Goal: Task Accomplishment & Management: Use online tool/utility

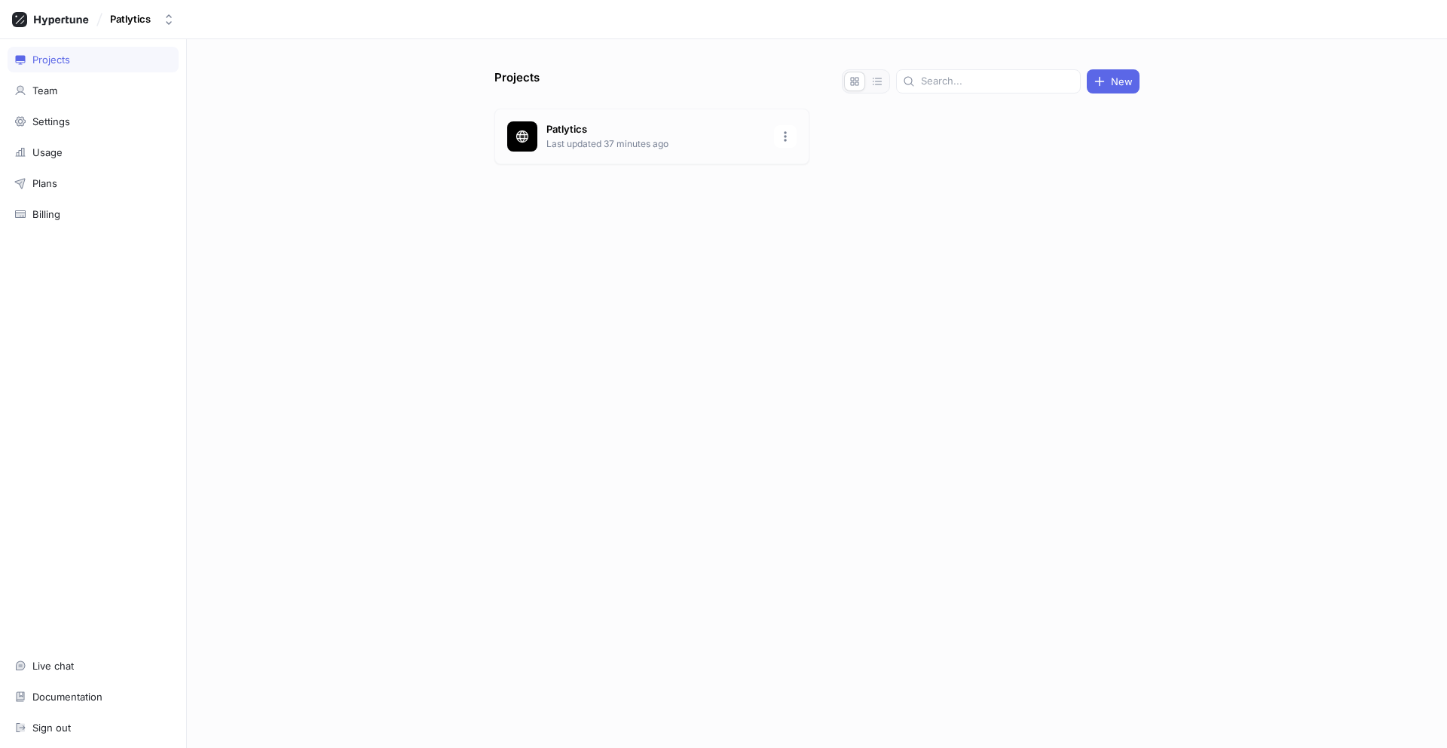
click at [602, 123] on p "Patlytics" at bounding box center [655, 129] width 219 height 15
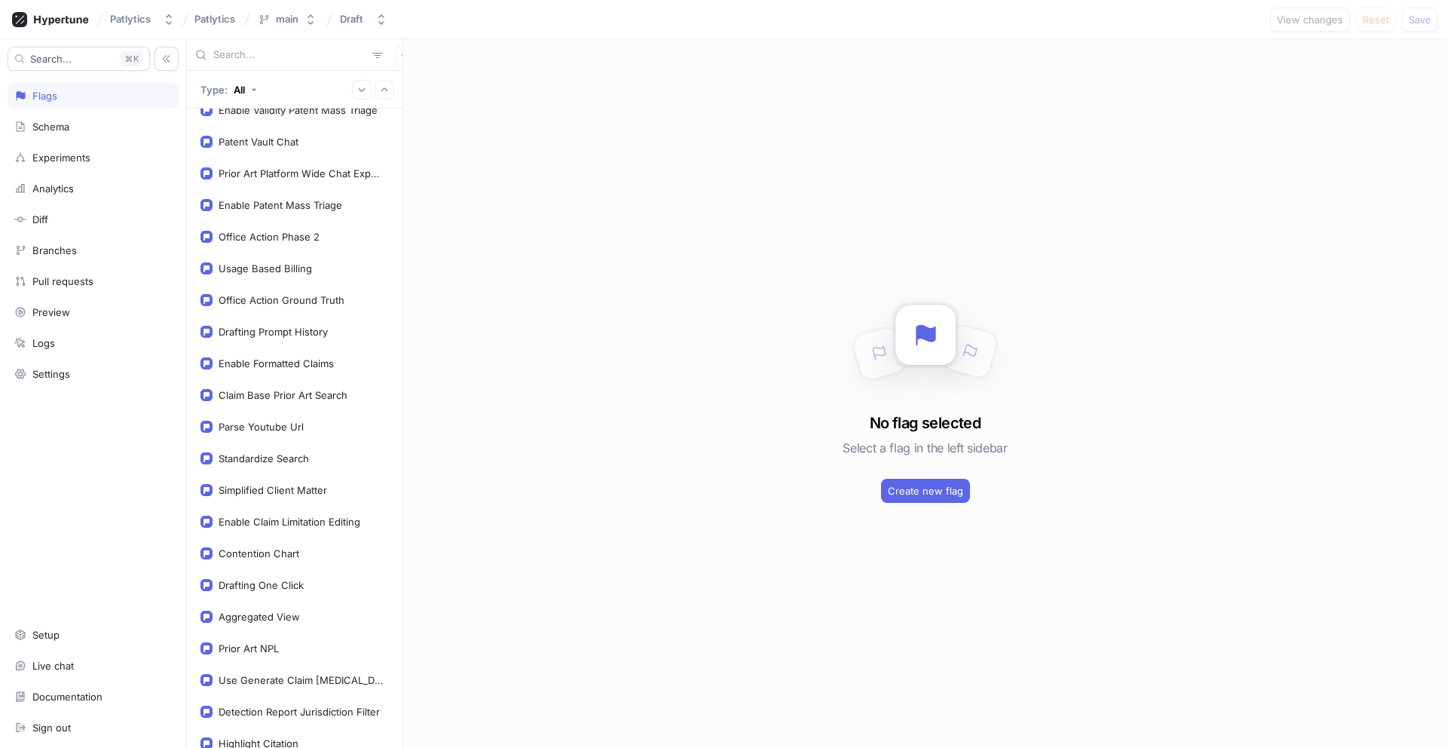
scroll to position [849, 0]
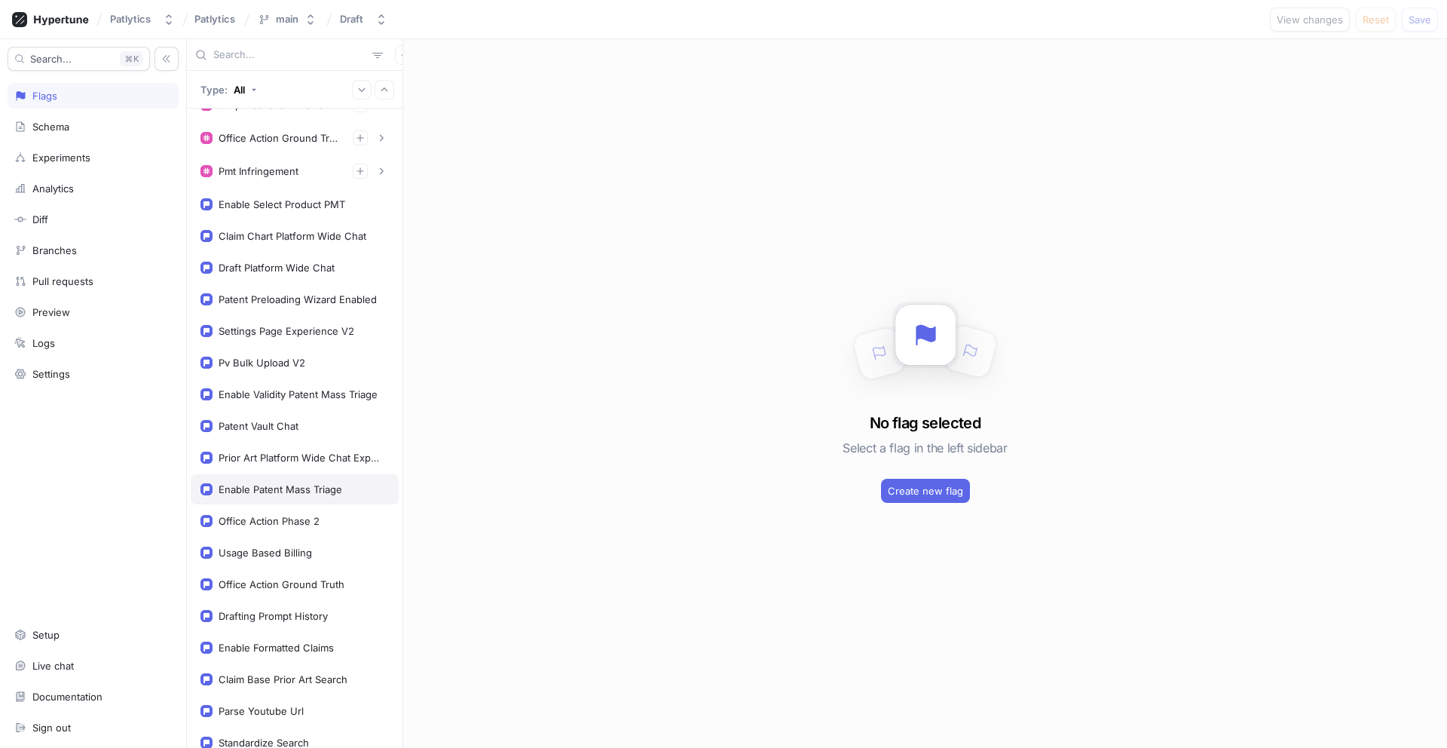
click at [275, 481] on div "Enable Patent Mass Triage" at bounding box center [295, 489] width 208 height 30
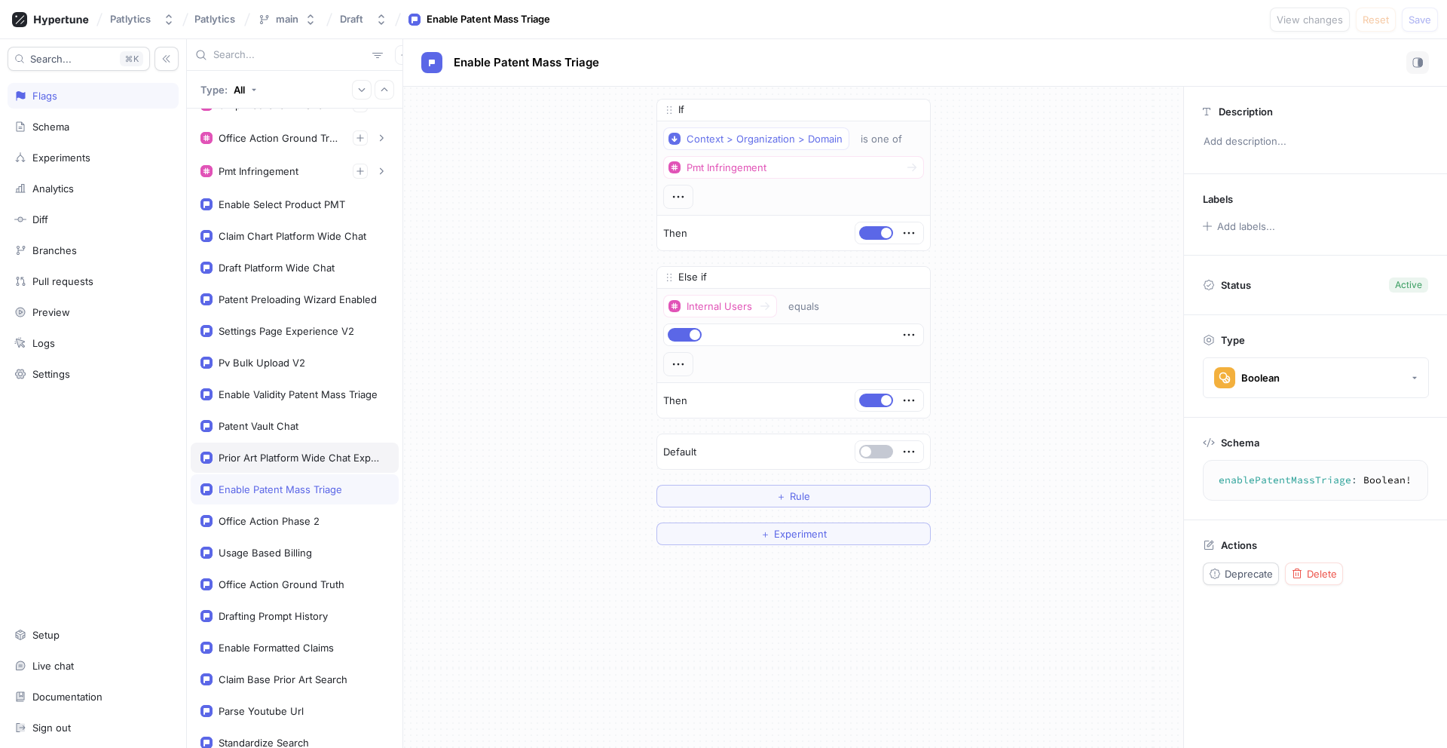
click at [280, 456] on div "Prior Art Platform Wide Chat Experience" at bounding box center [301, 457] width 164 height 12
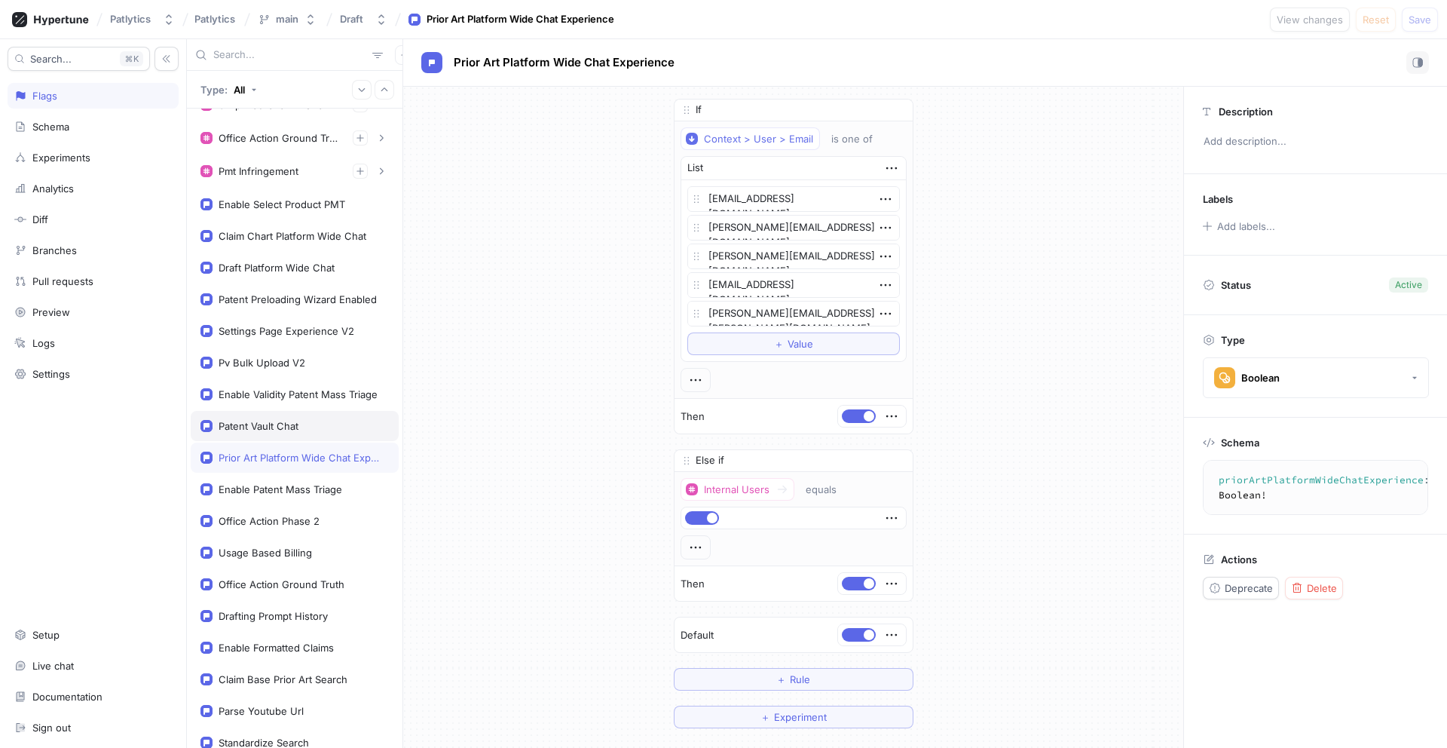
click at [267, 430] on div "Patent Vault Chat" at bounding box center [259, 426] width 80 height 12
type textarea "patentVaultChat: Boolean!"
type textarea "x"
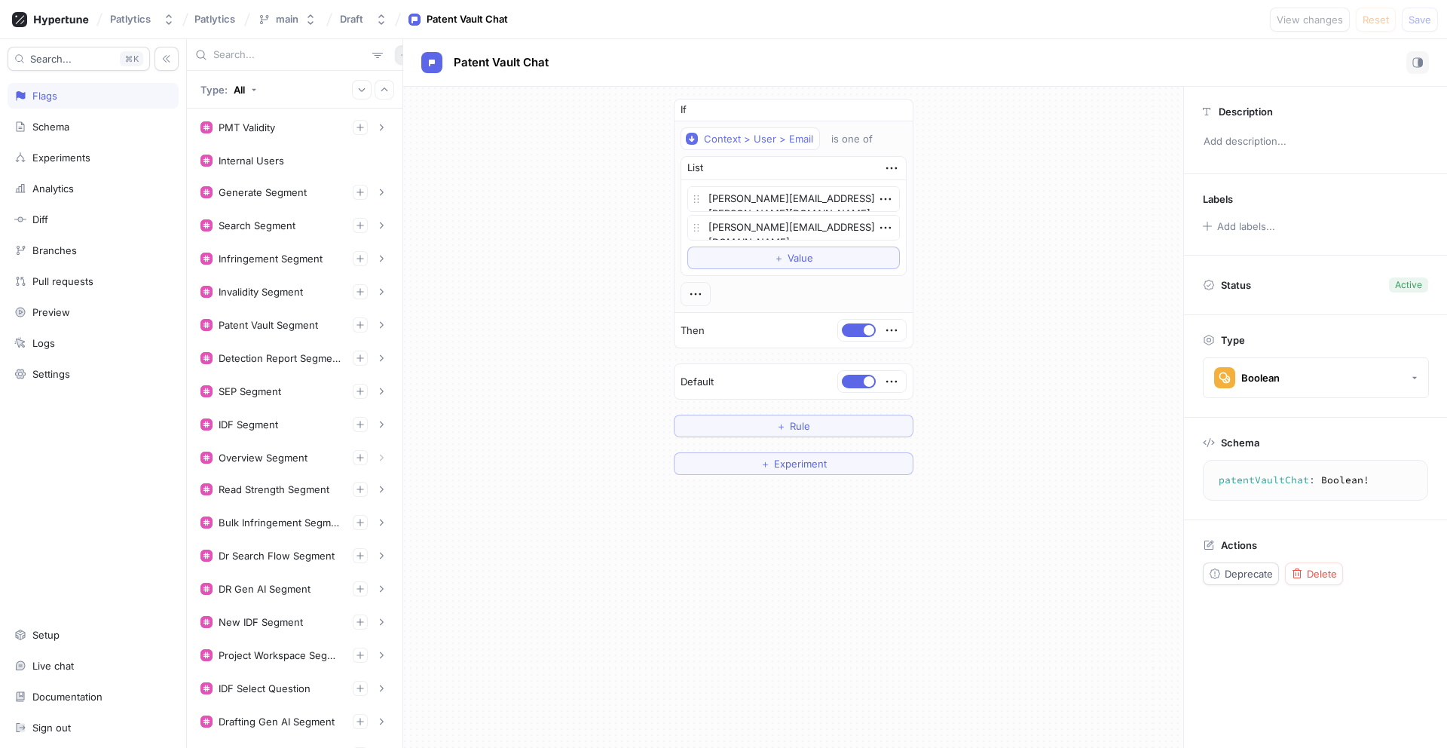
click at [395, 47] on button "button" at bounding box center [405, 55] width 20 height 20
click at [398, 81] on p "Flag" at bounding box center [407, 84] width 20 height 15
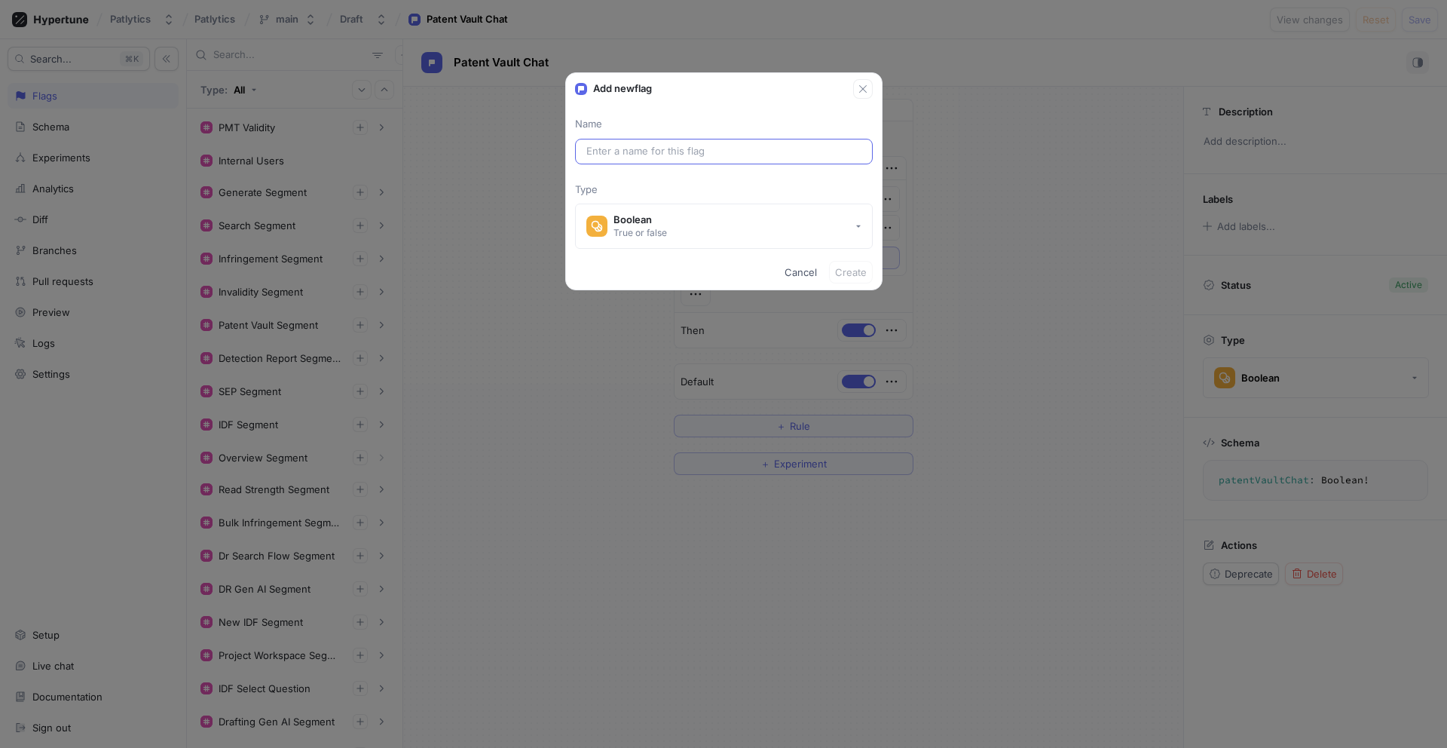
click at [652, 148] on input "text" at bounding box center [723, 151] width 275 height 15
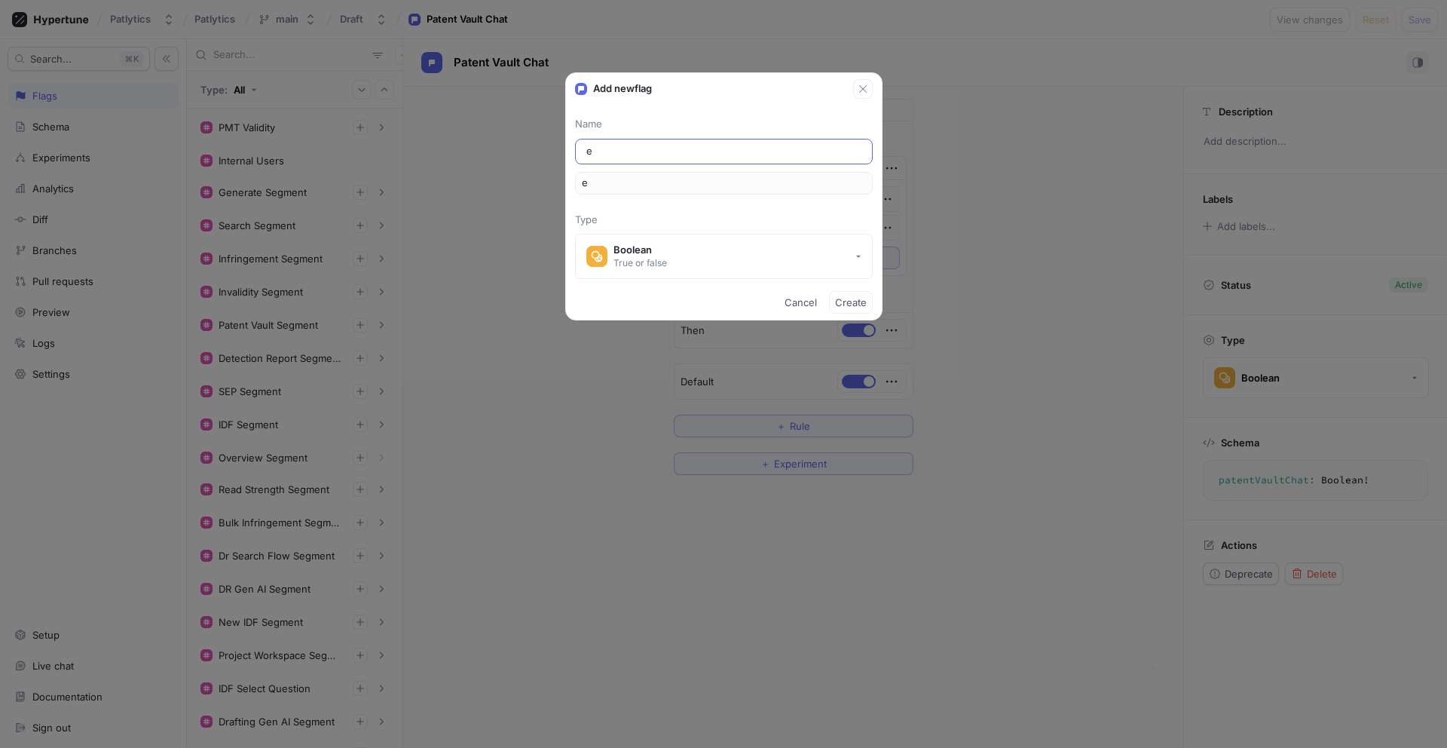
type input "en"
type input "ena"
type input "enab"
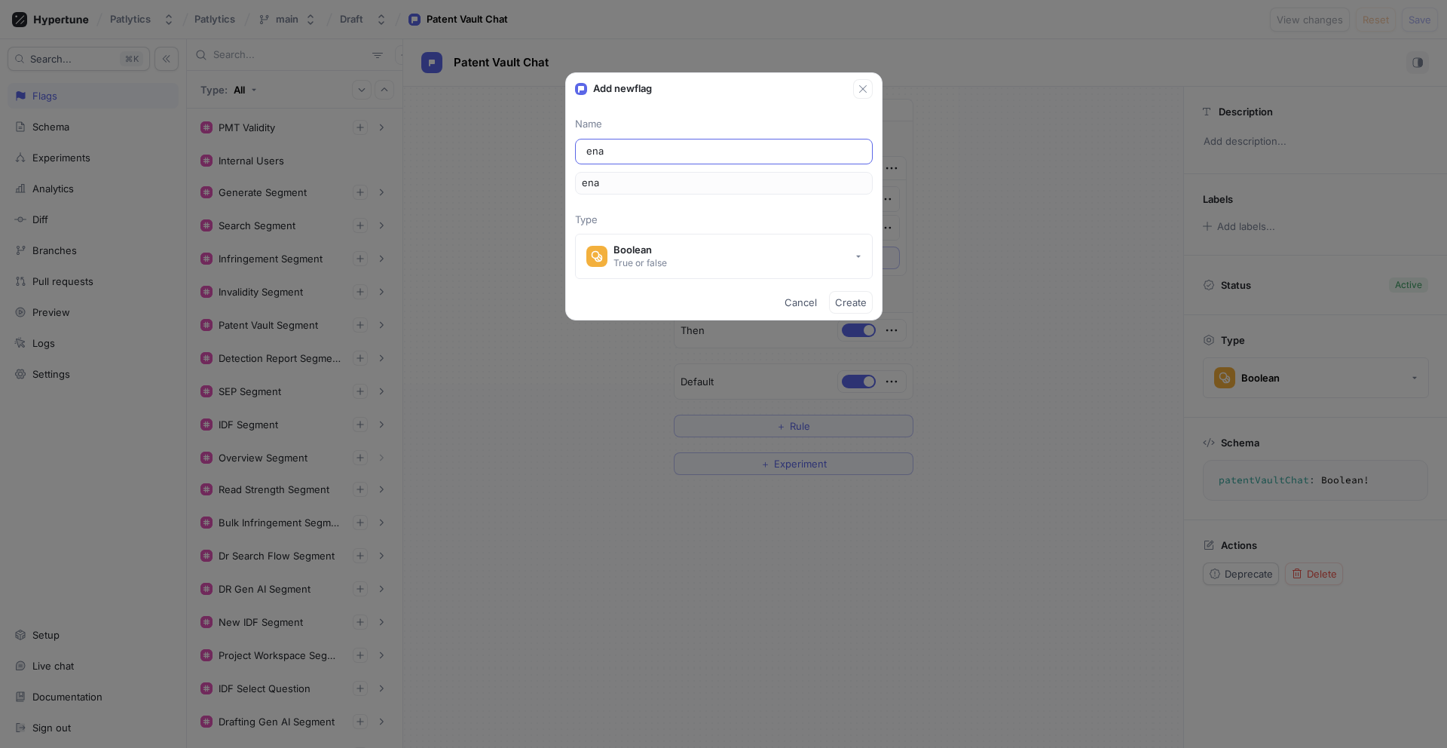
type input "enab"
type input "enabl"
type input "enable"
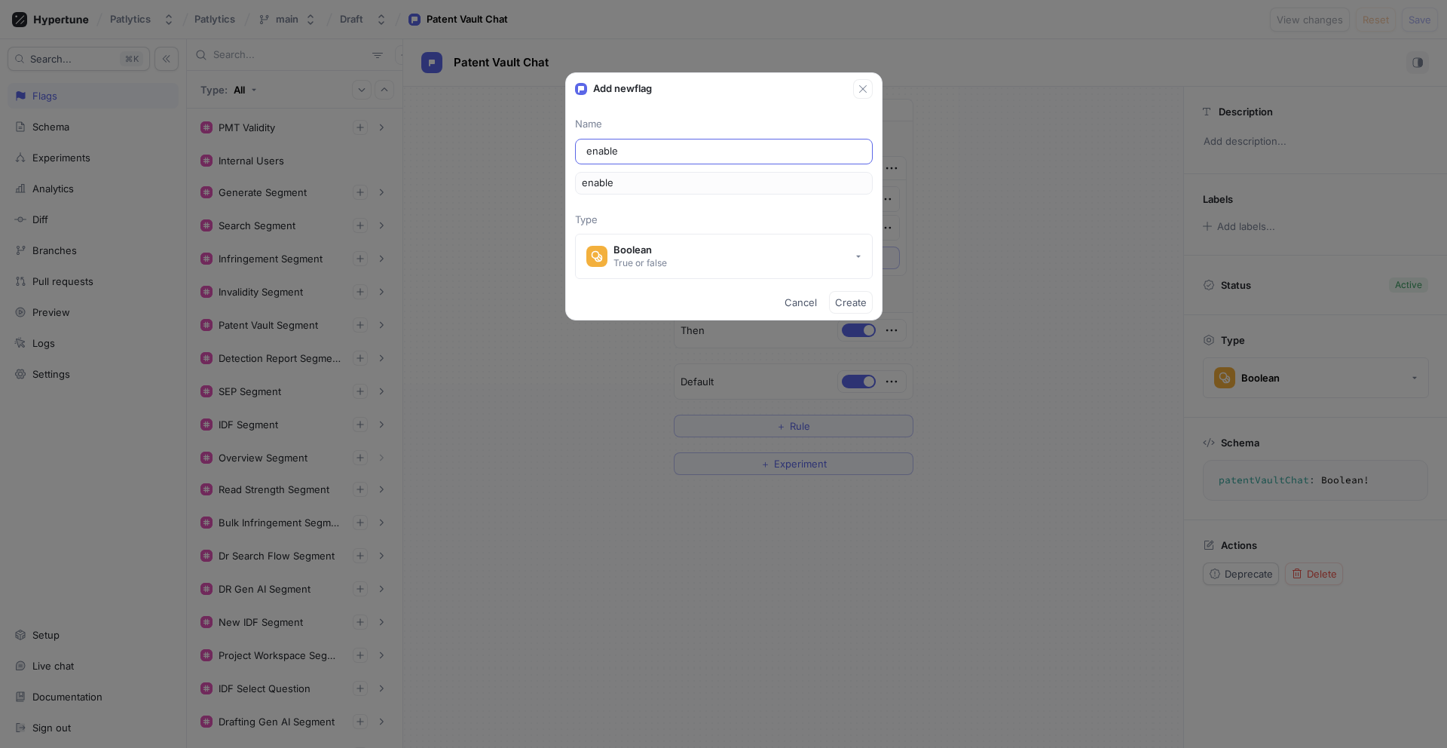
type input "enabl"
type input "enab"
type input "ena"
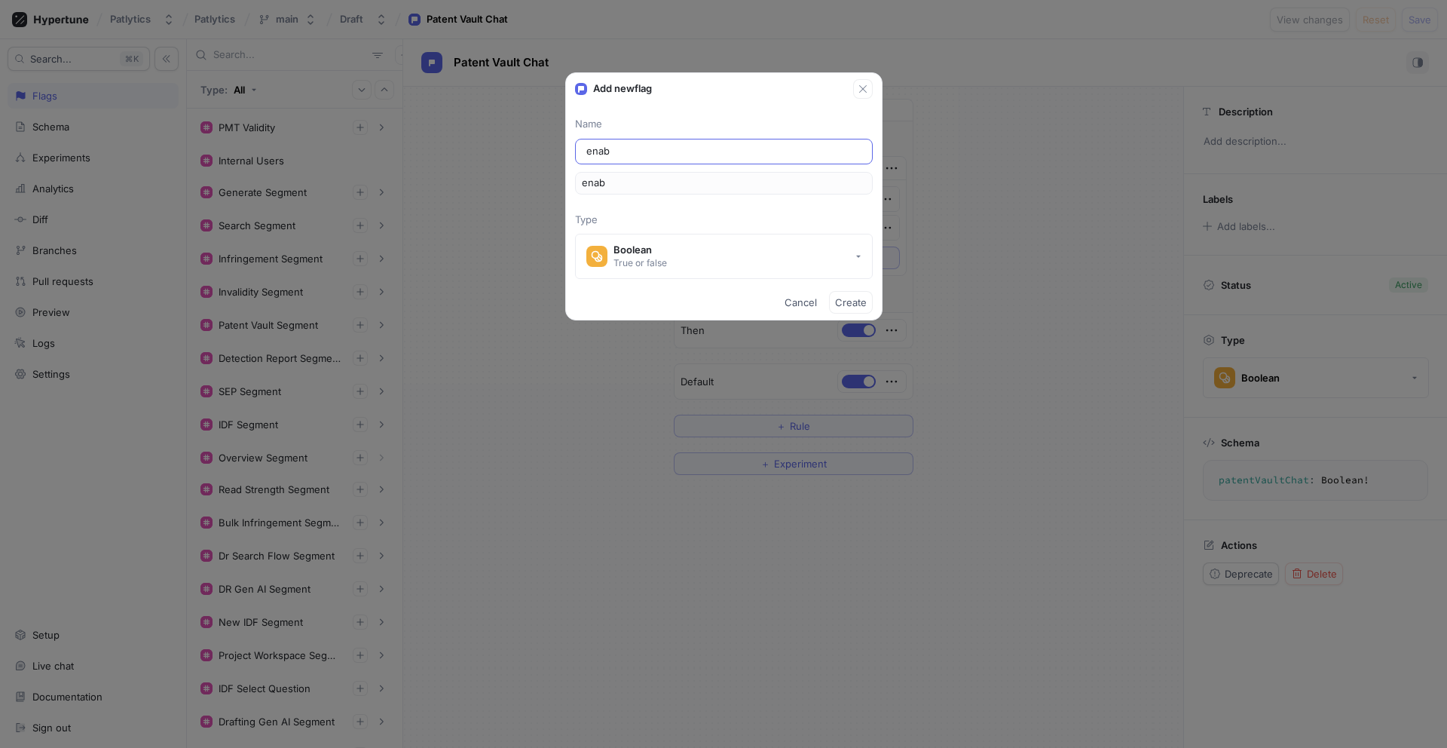
type input "ena"
type input "en"
type input "e"
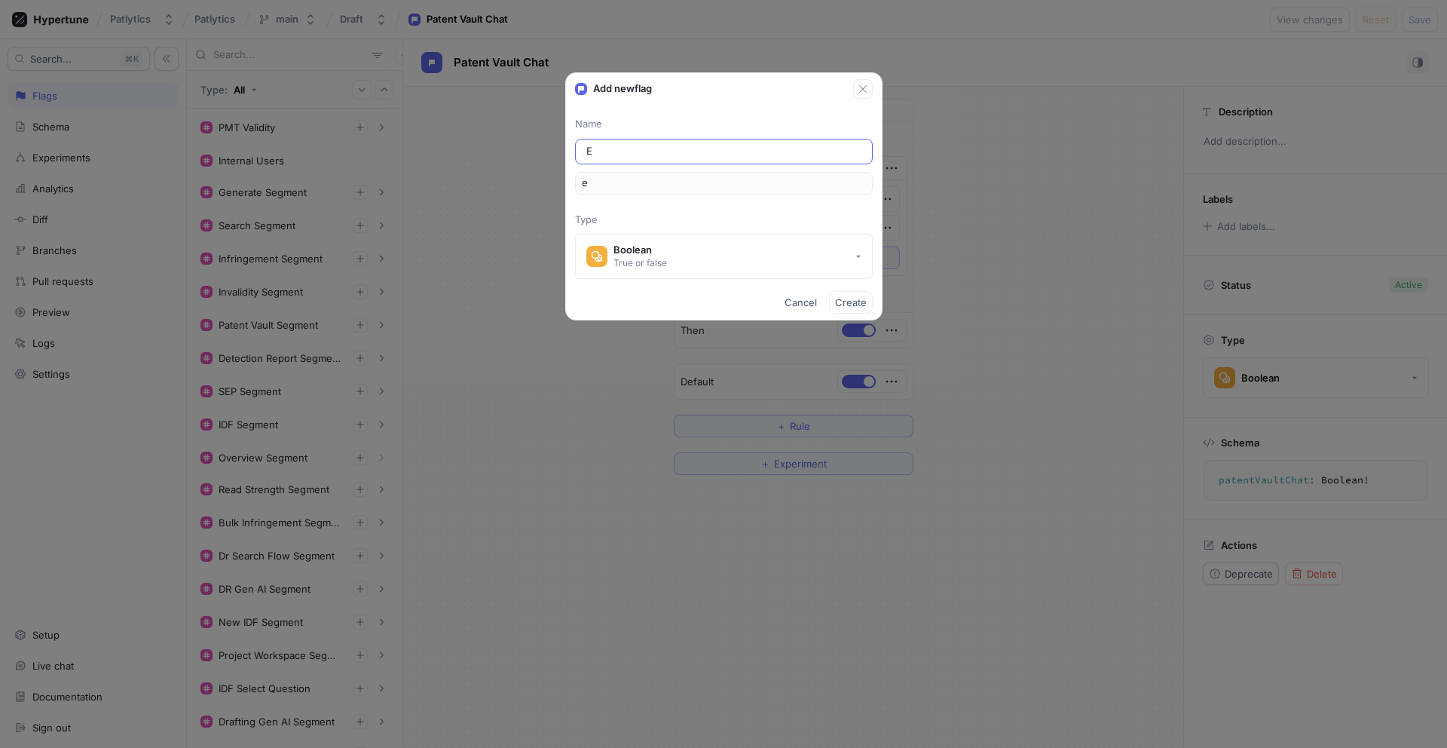
type input "En"
type input "en"
type input "Ena"
type input "ena"
type input "Enab"
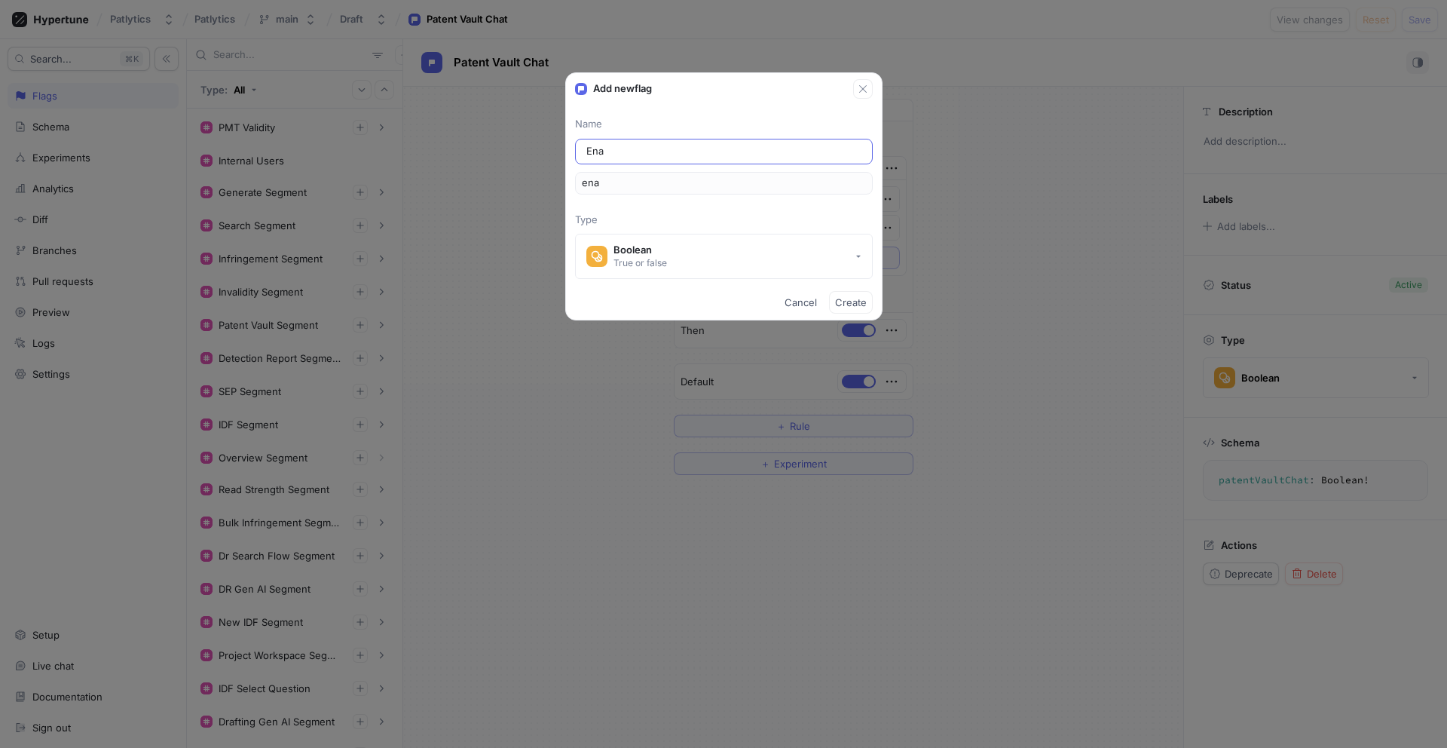
type input "enab"
type input "Enabl"
type input "enabl"
type input "Enable"
type input "enable"
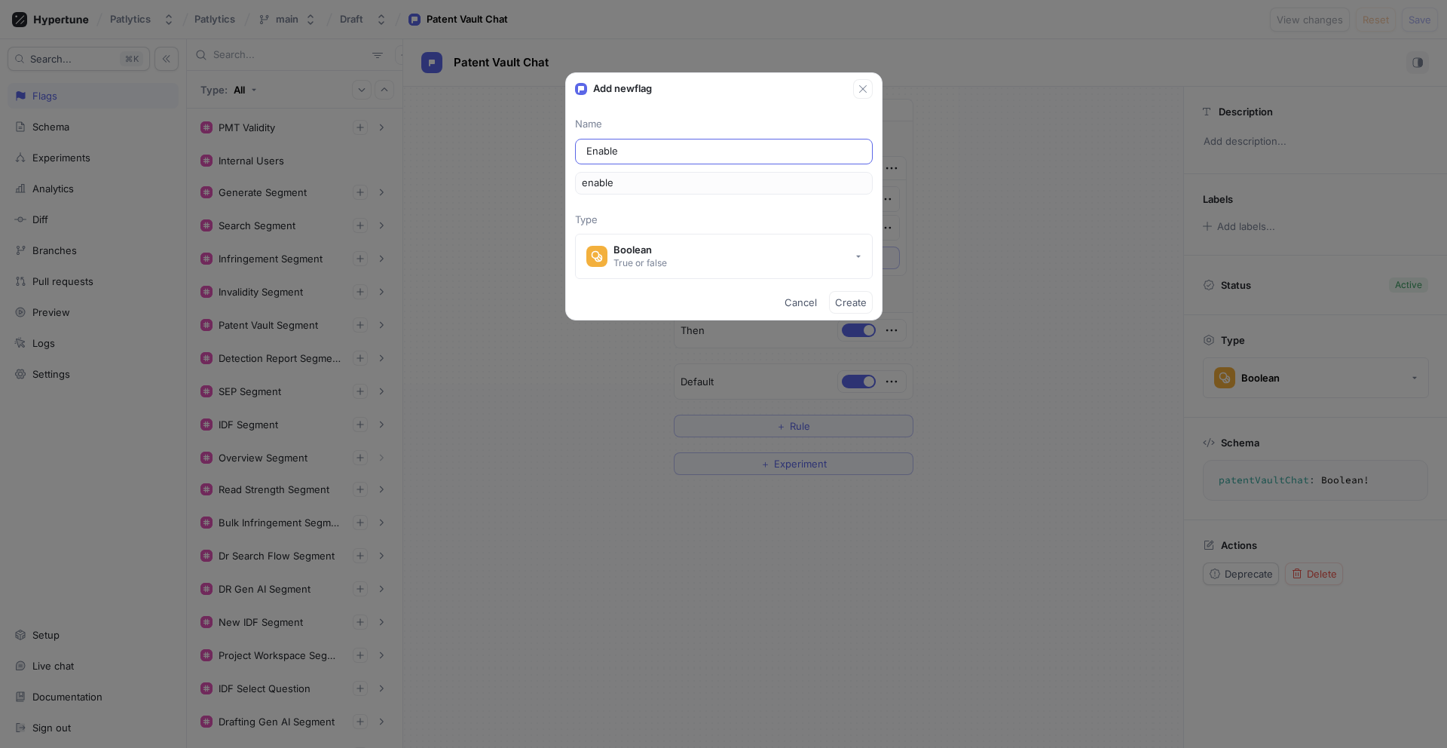
type input "Enable S"
type input "enableS"
type input "Enable Se"
type input "enableSe"
type input "Enable See"
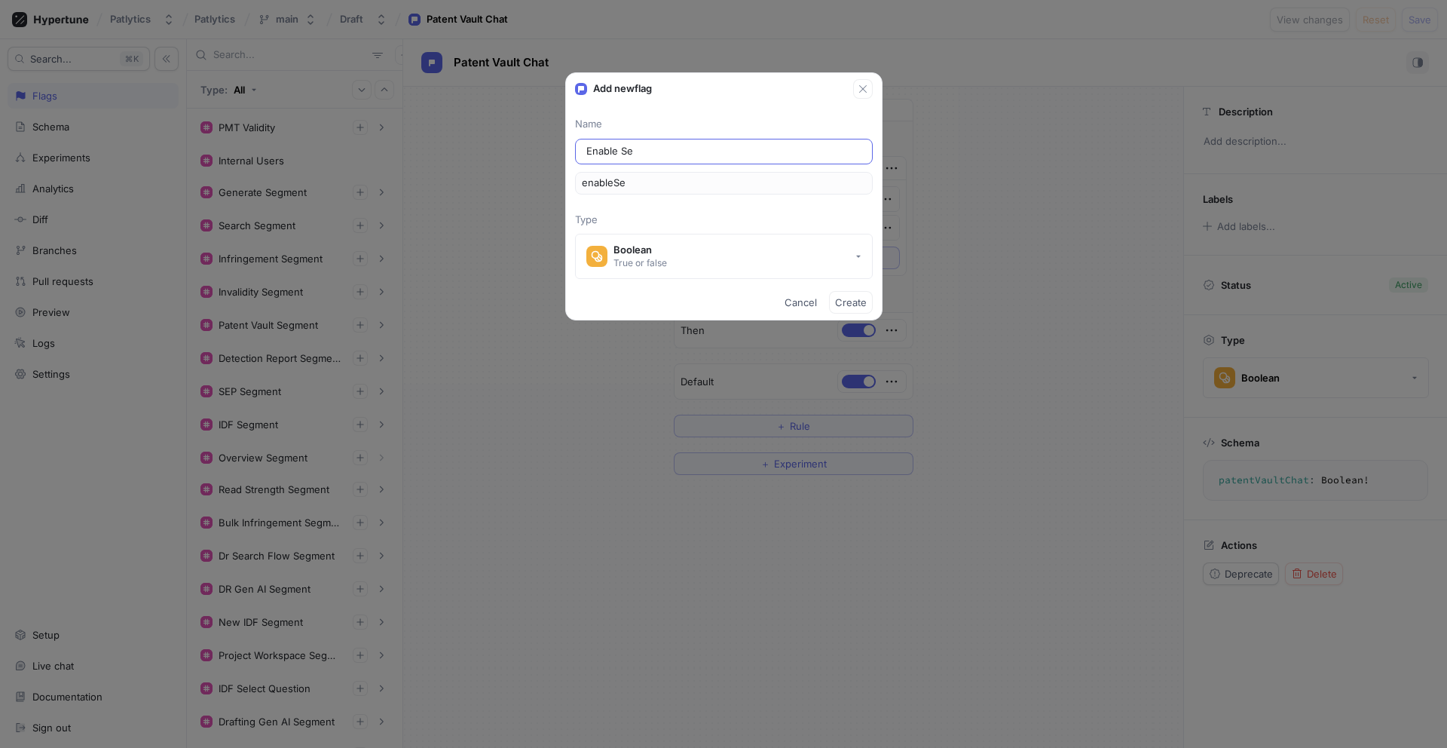
type input "enableSee"
type input "Enable See T"
type input "enableSeeT"
type input "Enable See Tr"
type input "enableSeeTr"
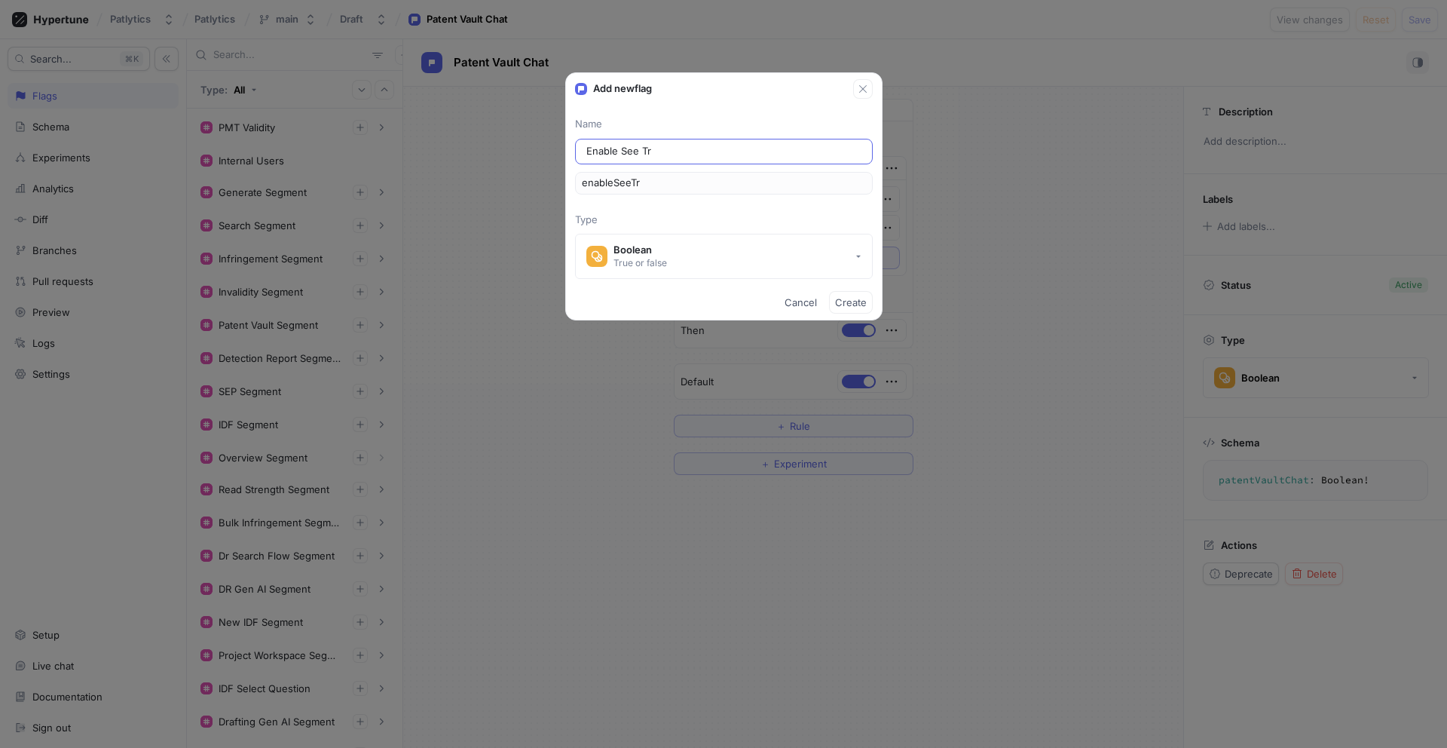
type input "Enable See Tra"
type input "enableSeeTra"
type input "Enable See Tran"
type input "enableSeeTran"
type input "Enable See Trans"
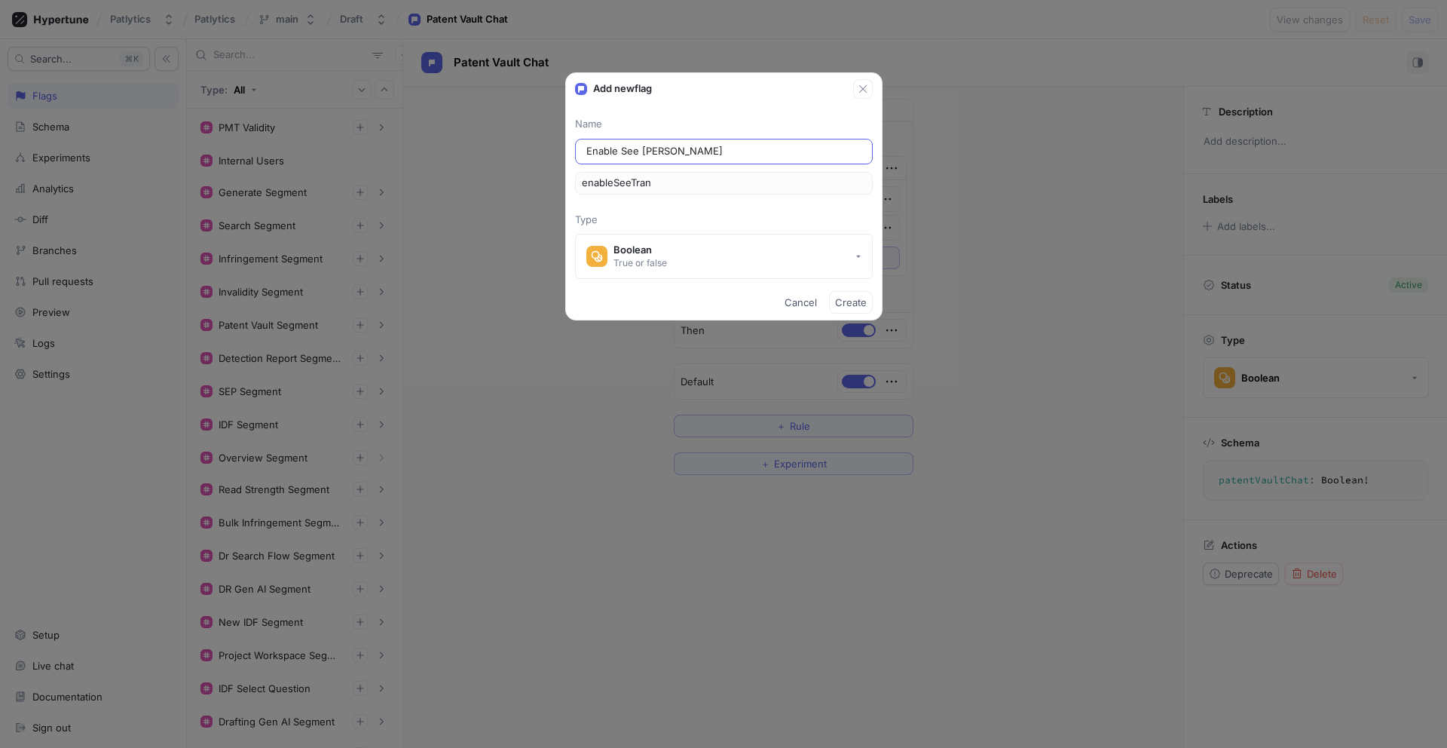
type input "enableSeeTrans"
type input "Enable See Transl"
type input "enableSeeTransl"
type input "Enable See Transla"
type input "enableSeeTransla"
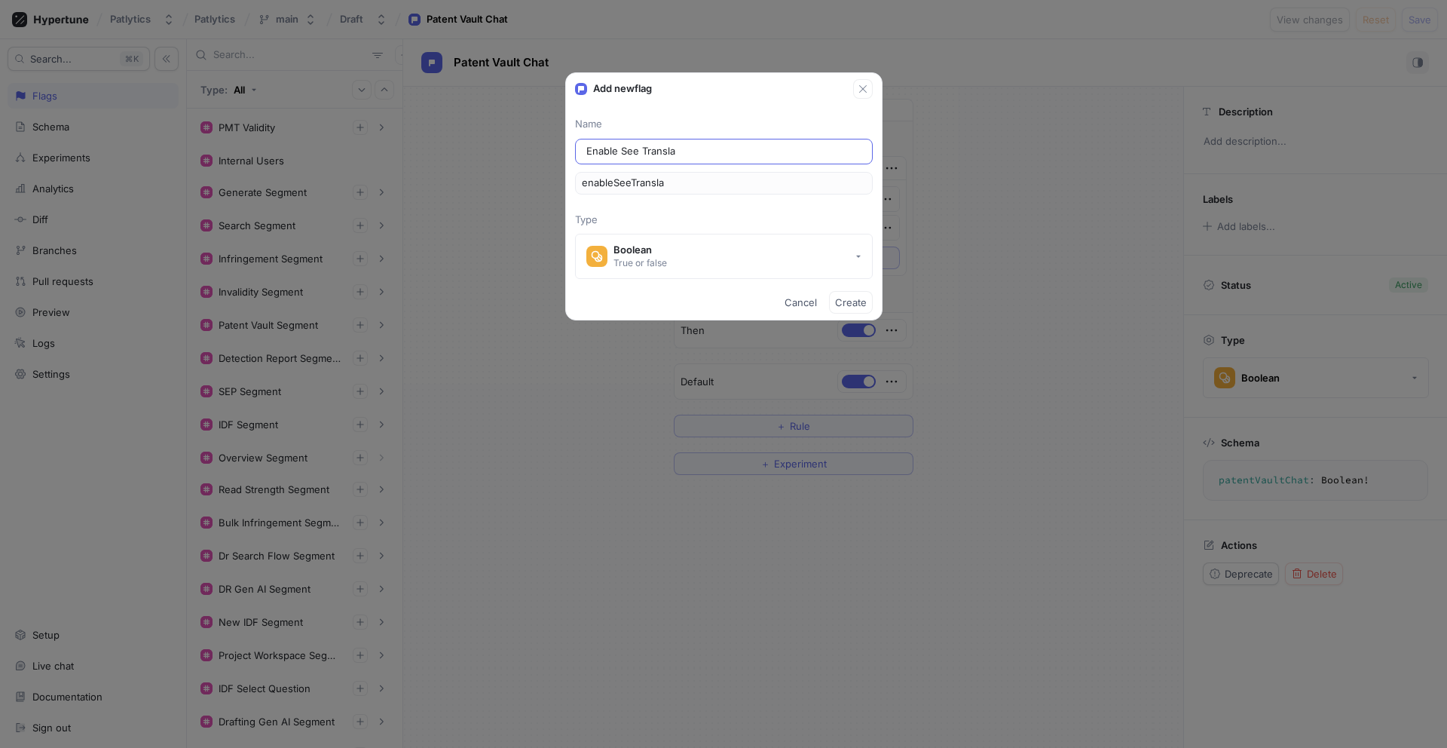
type input "Enable See Translat"
type input "enableSeeTranslat"
type input "Enable See Translati"
type input "enableSeeTranslati"
type input "Enable See Translatio"
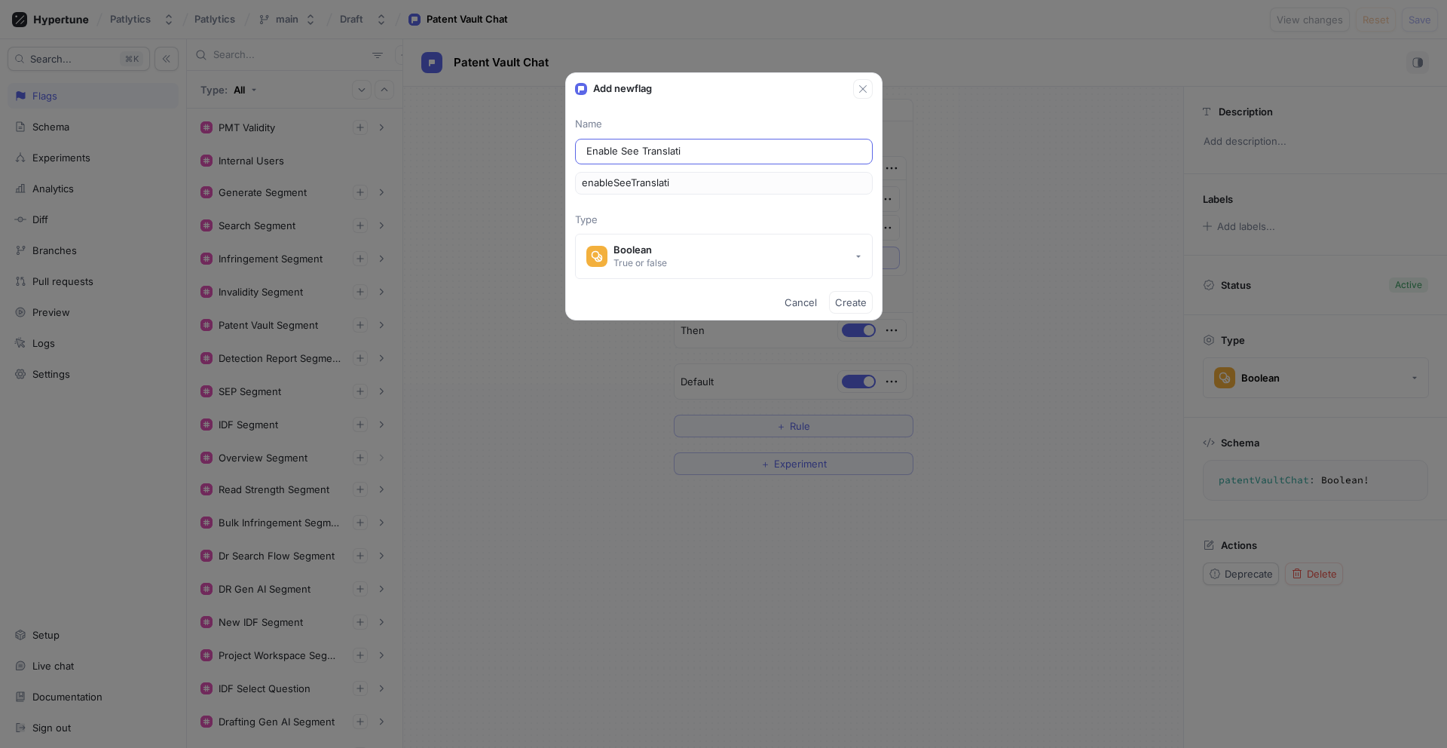
type input "enableSeeTranslatio"
type input "Enable See Translation"
type input "enableSeeTranslation"
click at [621, 151] on input "Enable See Translation" at bounding box center [723, 151] width 275 height 15
click at [638, 148] on input "Enable See Translation" at bounding box center [723, 151] width 275 height 15
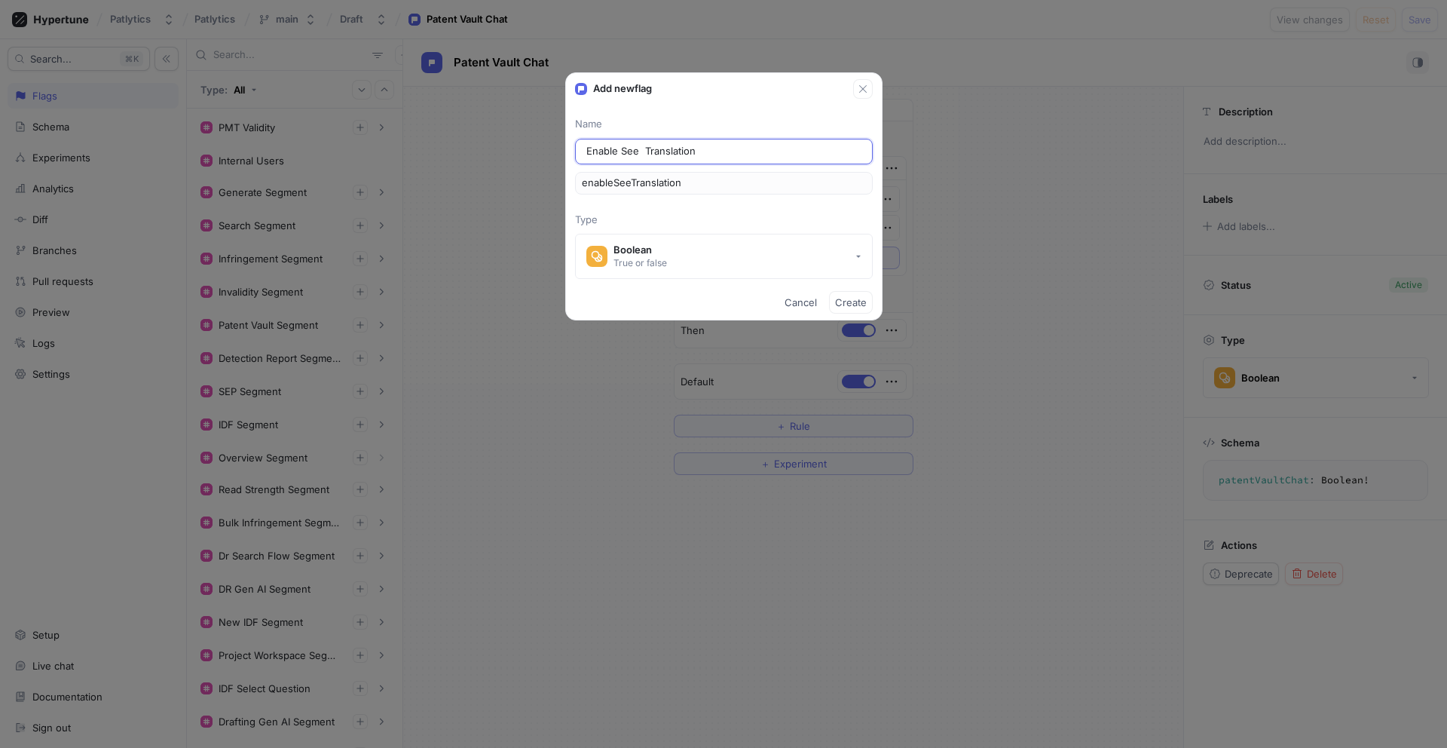
type input "Enable See E Translation"
type input "enableSeeETranslation"
type input "Enable See En Translation"
type input "enableSeeEnTranslation"
type input "Enable See Eng Translation"
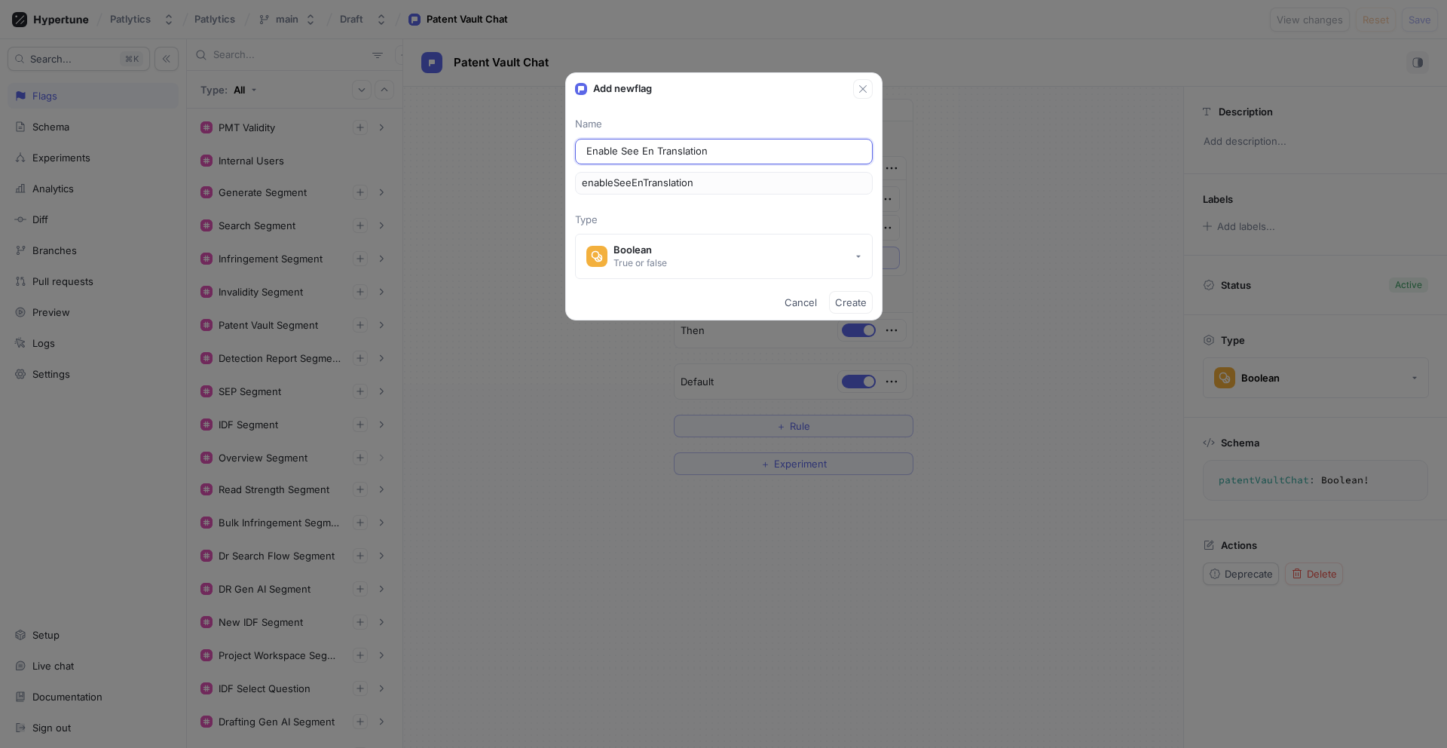
type input "enableSeeEngTranslation"
type input "Enable See Engl Translation"
type input "enableSeeEnglTranslation"
type input "Enable See Engli Translation"
type input "enableSeeEngliTranslation"
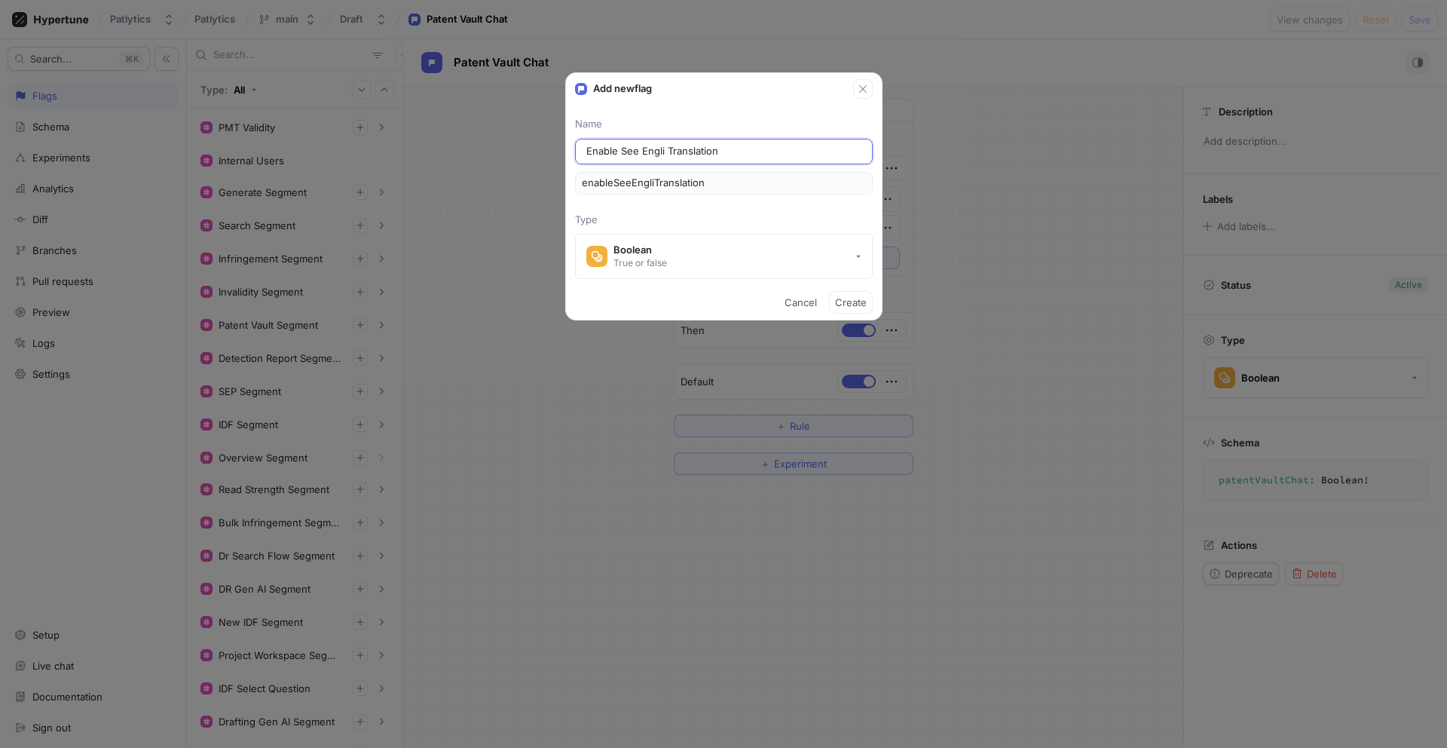
type input "Enable See Englis Translation"
type input "enableSeeEnglisTranslation"
type input "Enable See English Translation"
type input "enableSeeEnglishTranslation"
click at [767, 150] on input "Enable See English Translation" at bounding box center [723, 151] width 275 height 15
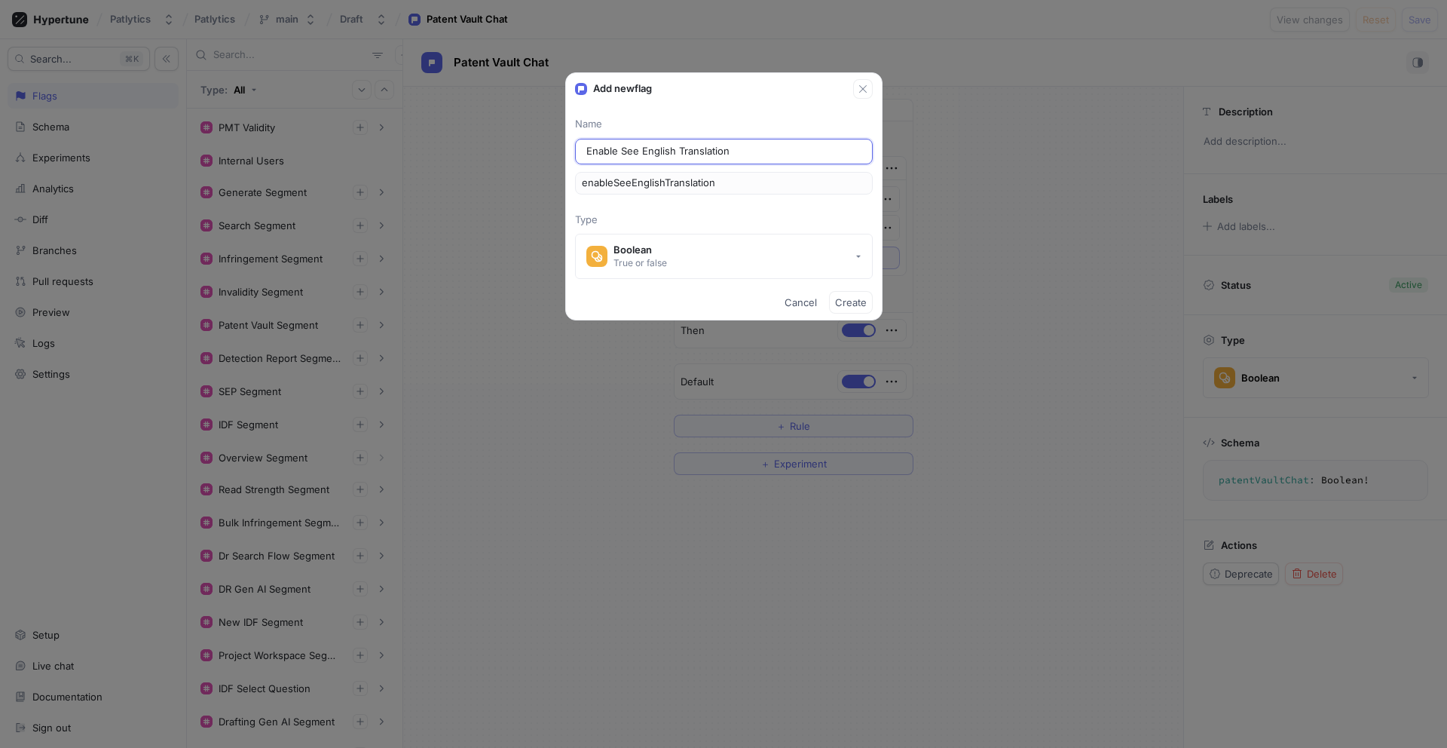
type input "Enable See English Translation T"
type input "enableSeeEnglishTranslationT"
type input "Enable See English Translation Ta"
type input "enableSeeEnglishTranslationTa"
type input "Enable See English Translation T"
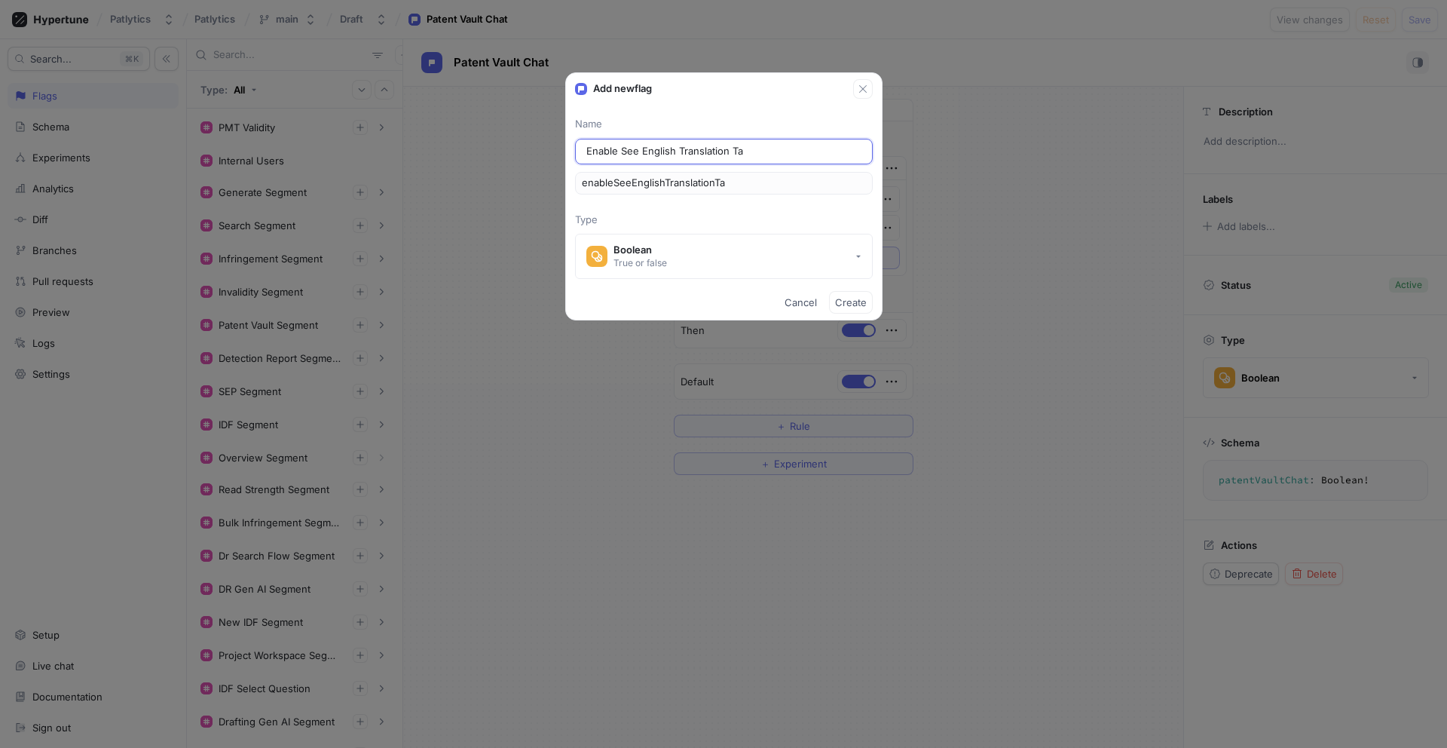
type input "enableSeeEnglishTranslationT"
type input "Enable See English Translation To"
type input "enableSeeEnglishTranslationTo"
type input "Enable See English Translation Tog"
type input "enableSeeEnglishTranslationTog"
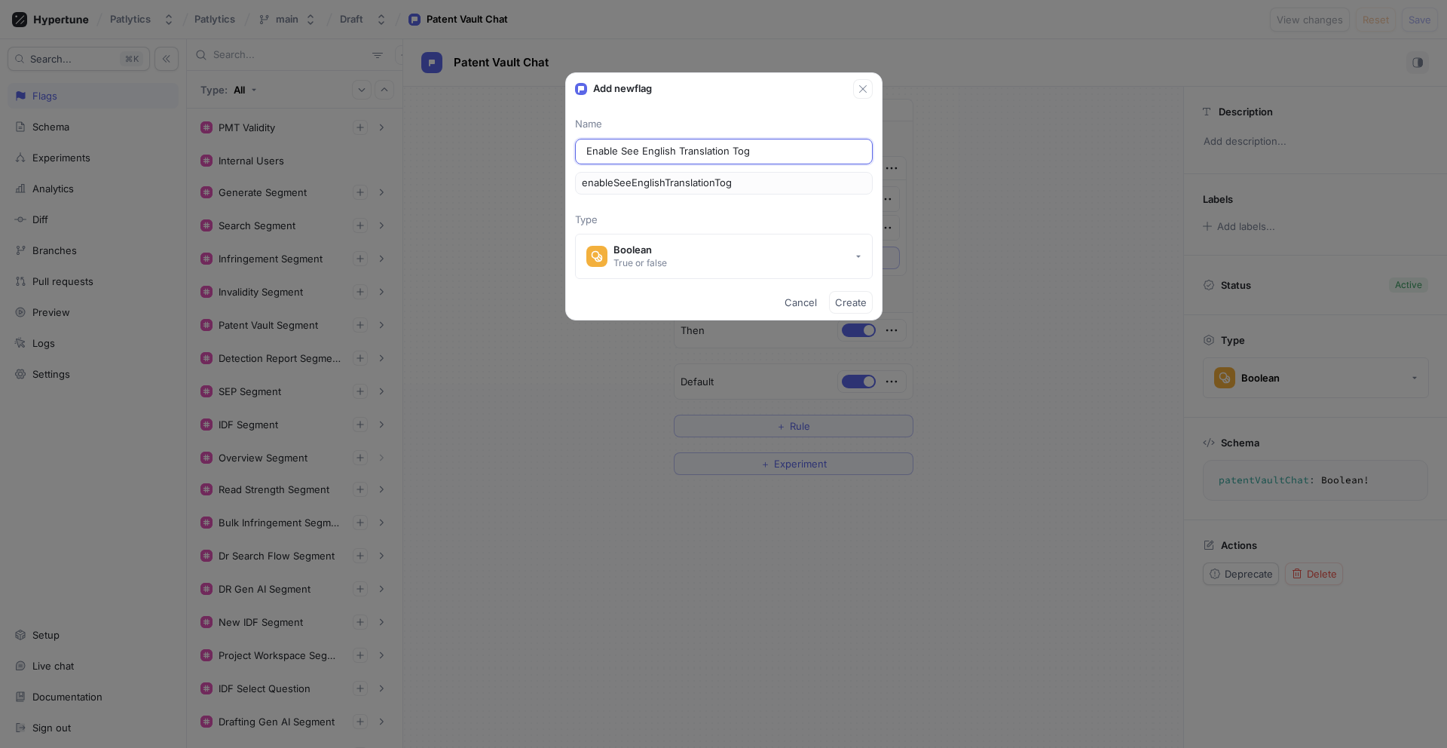
type input "Enable See English Translation Togg"
type input "enableSeeEnglishTranslationTogg"
type input "Enable See English Translation Toggl"
type input "enableSeeEnglishTranslationToggl"
type input "Enable See English Translation Toggle"
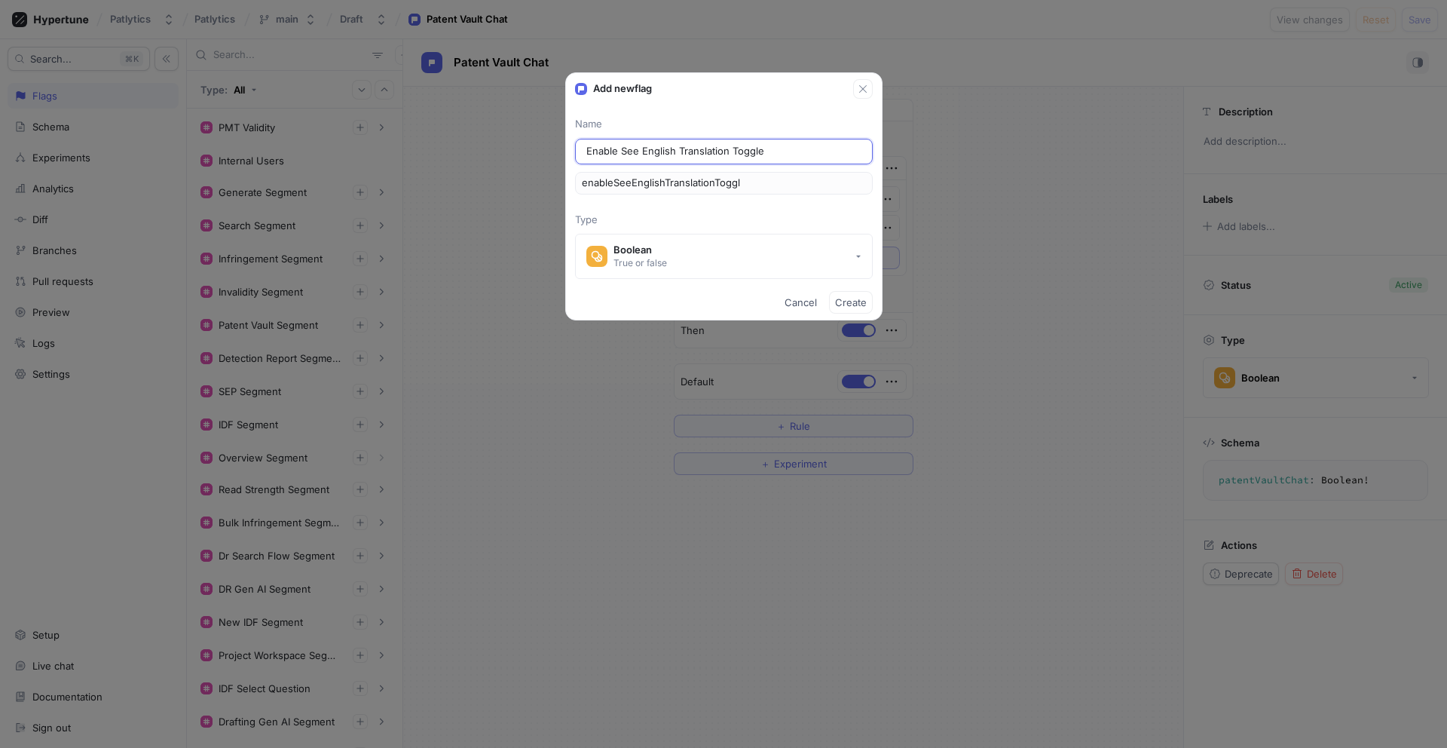
type input "enableSeeEnglishTranslationToggle"
drag, startPoint x: 617, startPoint y: 150, endPoint x: 575, endPoint y: 150, distance: 42.2
click at [575, 150] on div "Enable See English Translation Toggle" at bounding box center [724, 152] width 298 height 26
type input "S See English Translation Toggle"
type input "sSeeEnglishTranslationToggle"
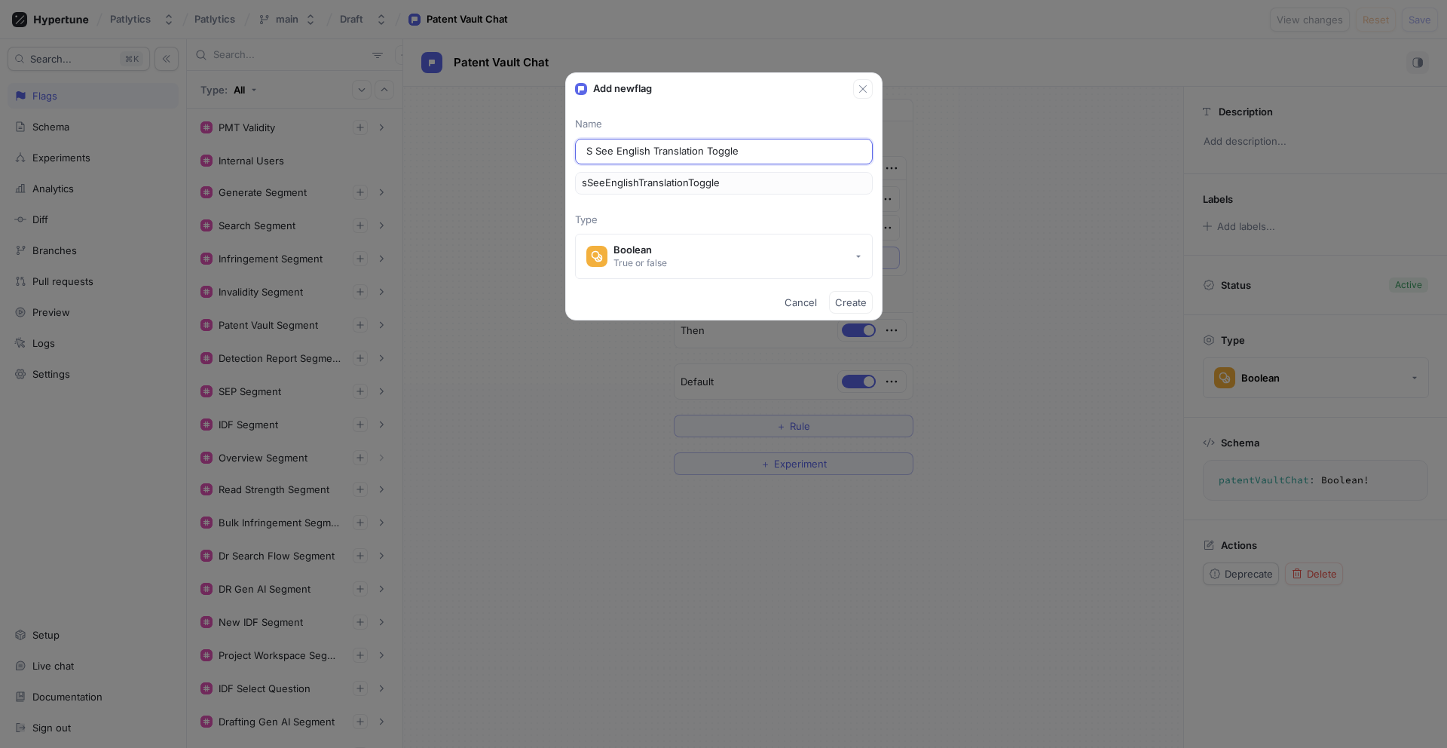
type input "SH See English Translation Toggle"
type input "shSeeEnglishTranslationToggle"
type input "SHo See English Translation Toggle"
type input "sHoSeeEnglishTranslationToggle"
type input "SHow See English Translation Toggle"
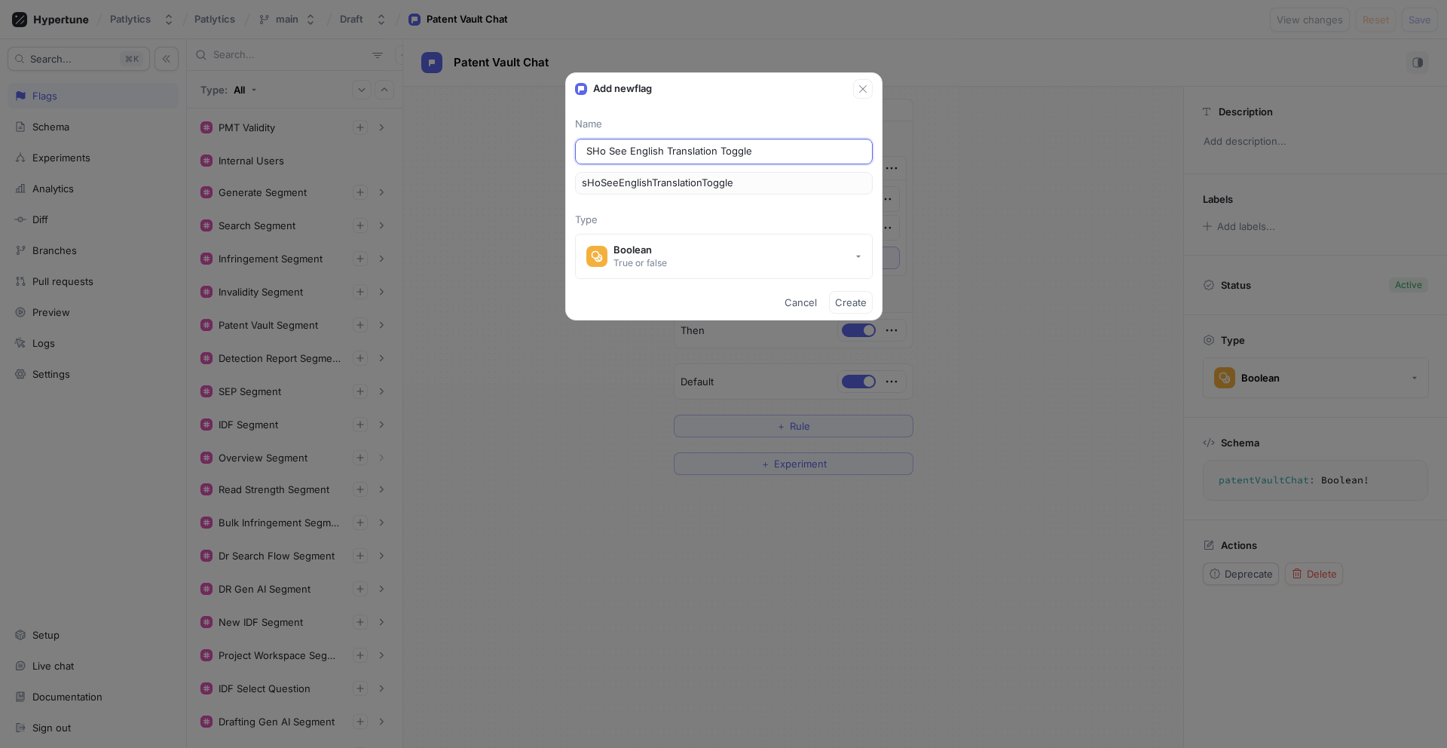
type input "sHowSeeEnglishTranslationToggle"
type input "SHo See English Translation Toggle"
type input "sHoSeeEnglishTranslationToggle"
type input "SH See English Translation Toggle"
type input "shSeeEnglishTranslationToggle"
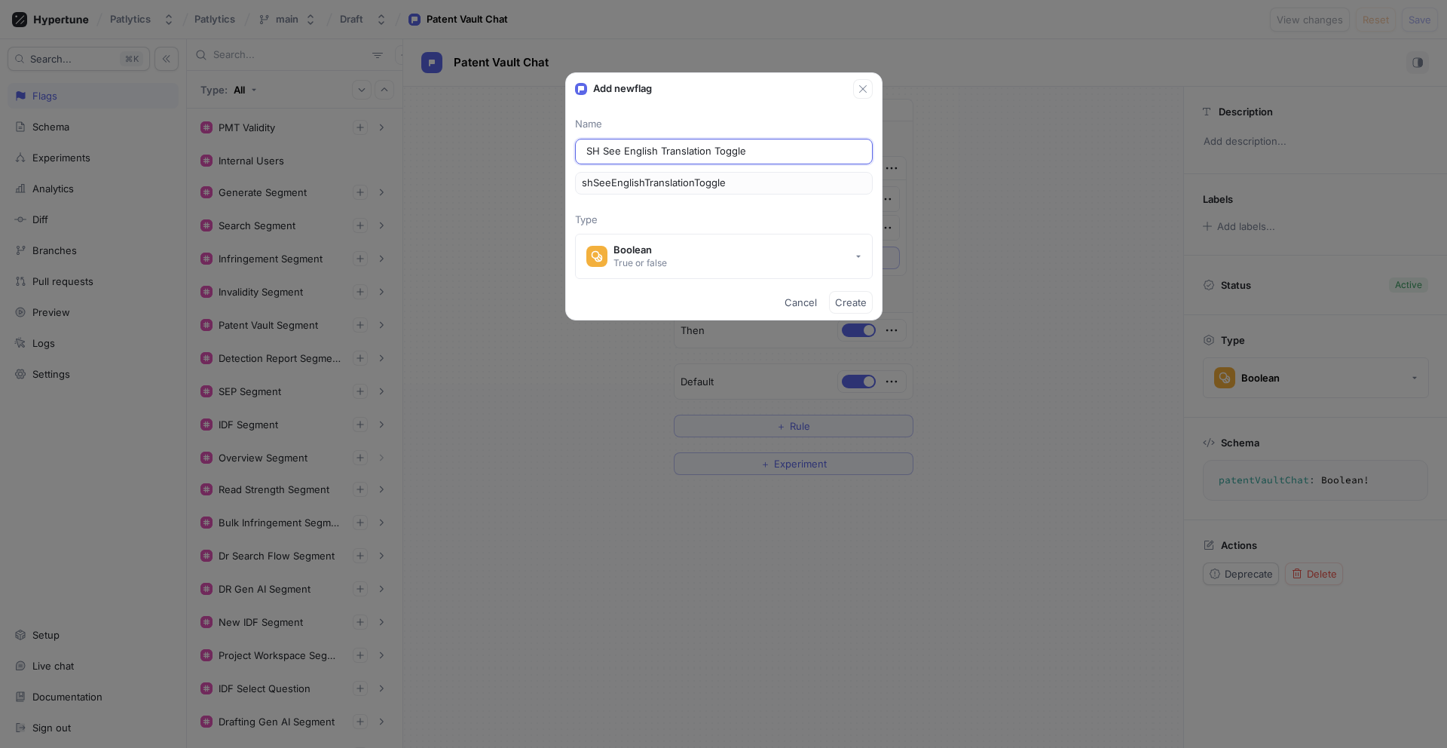
type input "S See English Translation Toggle"
type input "sSeeEnglishTranslationToggle"
type input "Sh See English Translation Toggle"
type input "shSeeEnglishTranslationToggle"
type input "Sho See English Translation Toggle"
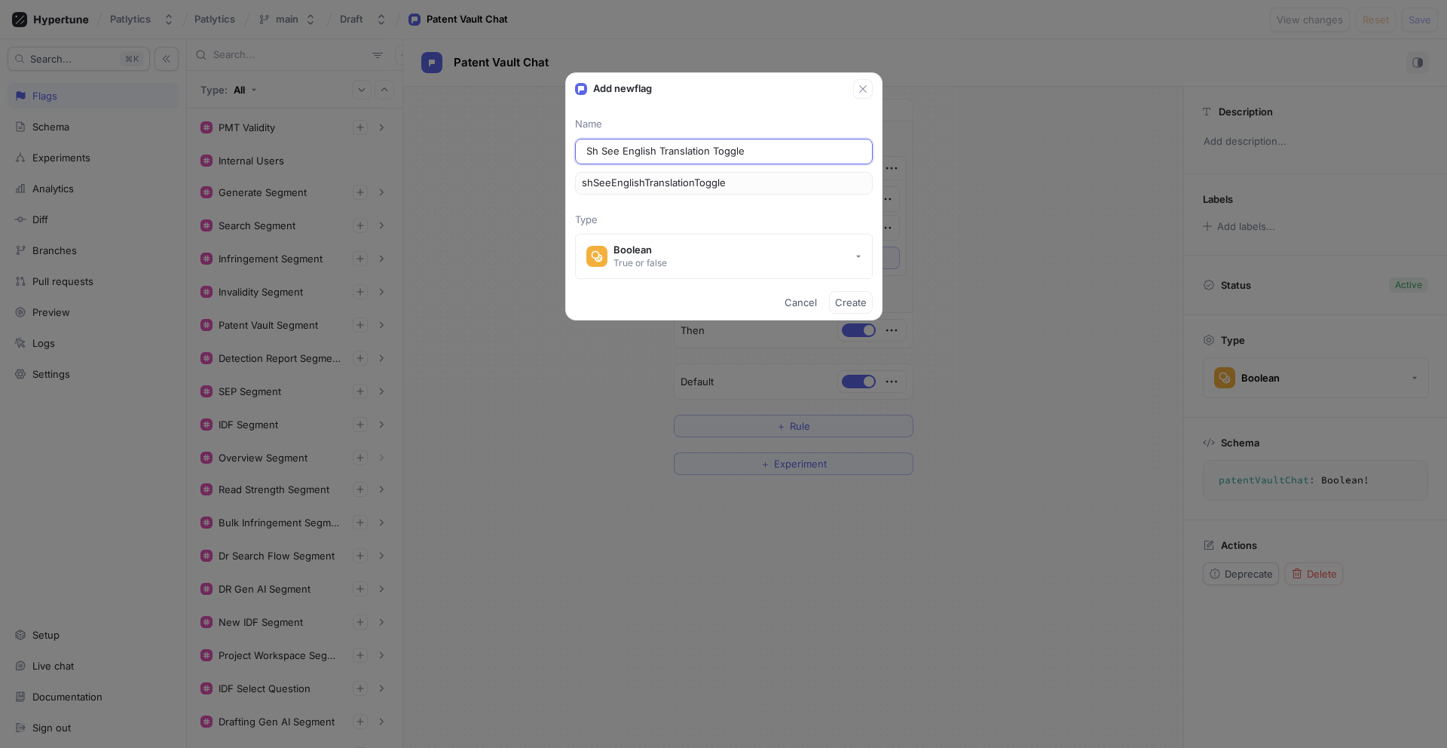
type input "shoSeeEnglishTranslationToggle"
type input "Show See English Translation Toggle"
type input "showSeeEnglishTranslationToggle"
type input "Show See English Translation Toggle"
click at [852, 303] on span "Create" at bounding box center [851, 302] width 32 height 9
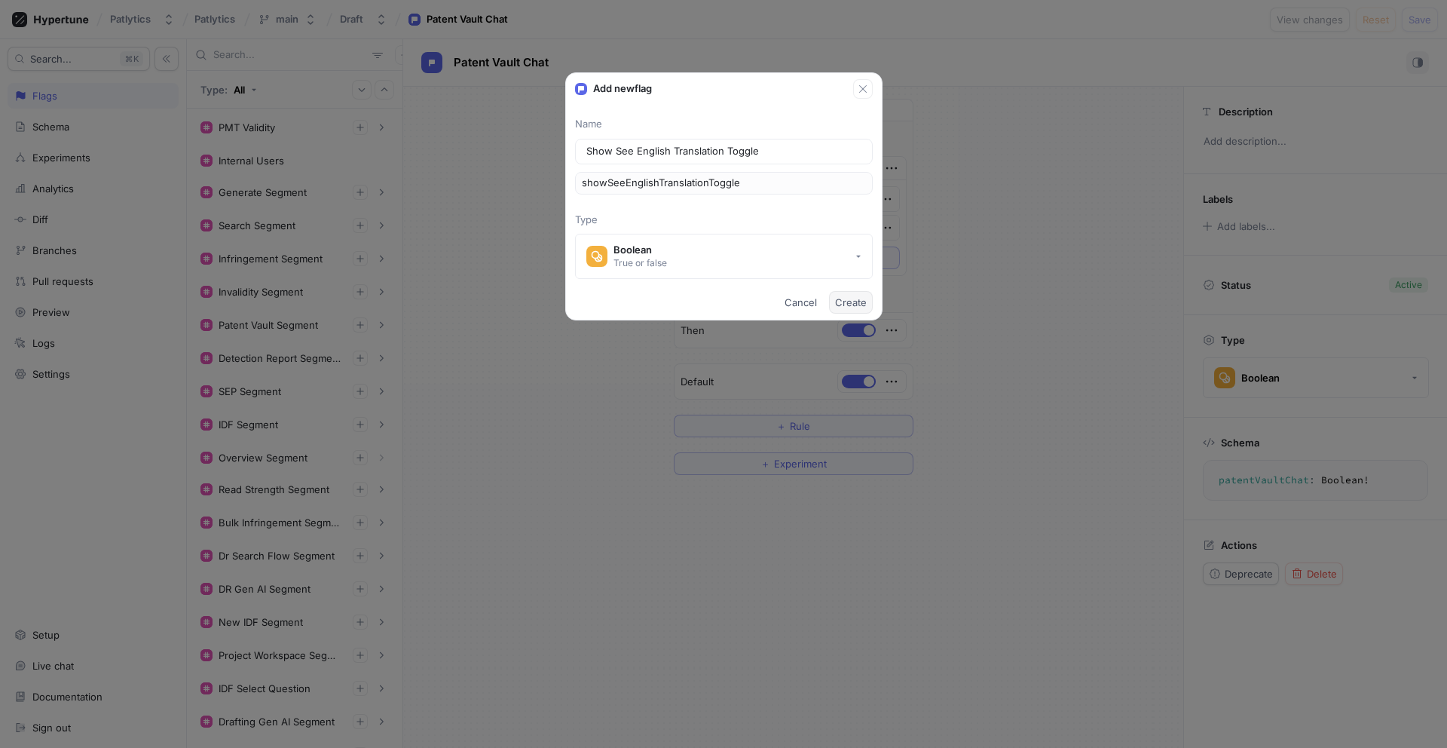
type textarea "x"
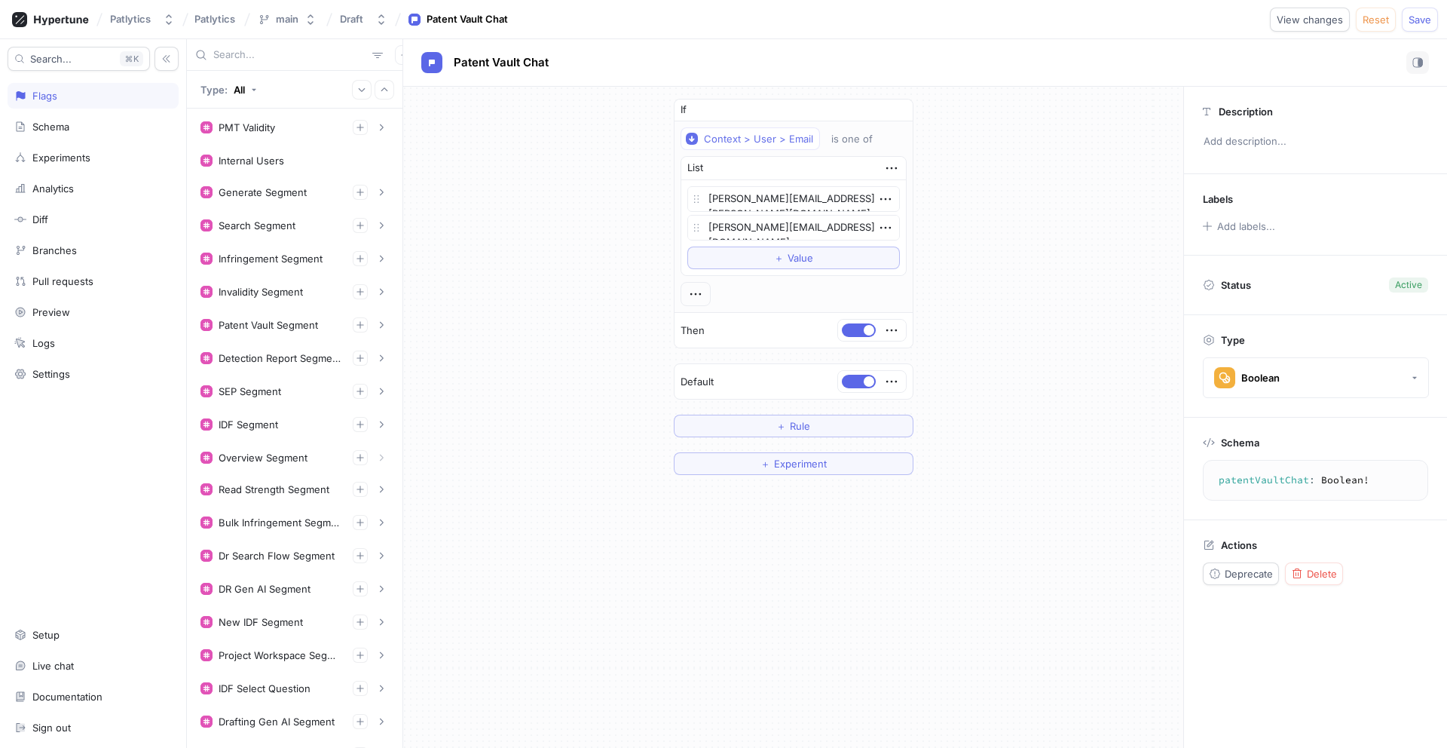
type textarea "showSeeEnglishTranslationToggle: Boolean!"
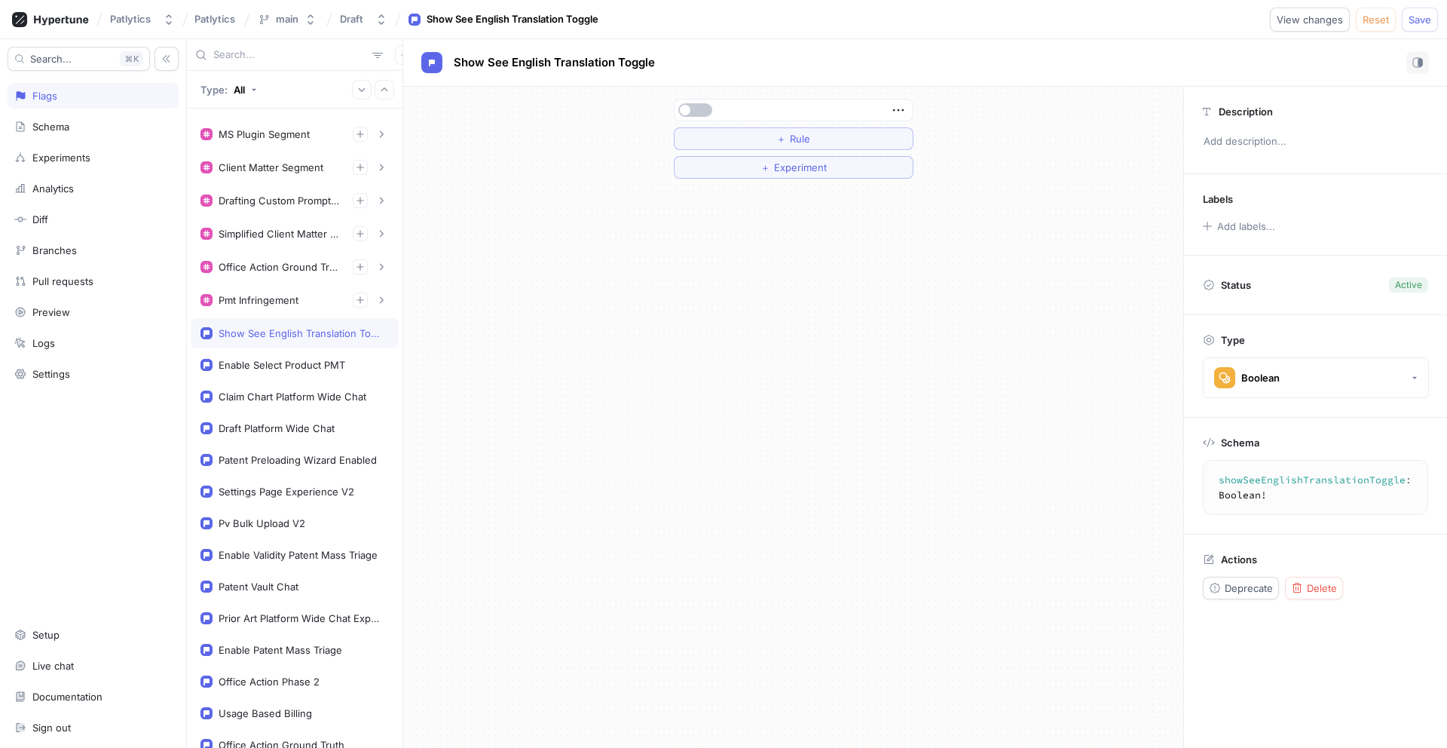
scroll to position [659, 0]
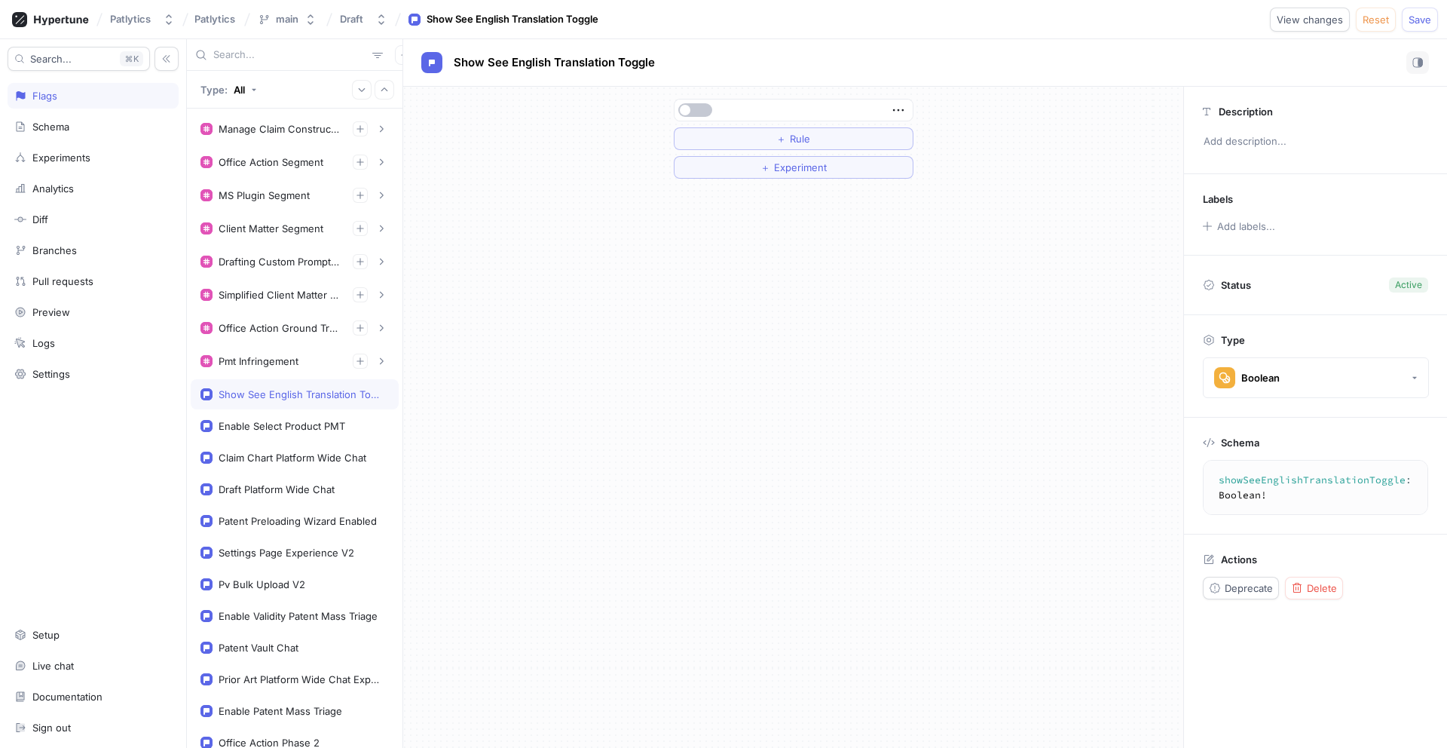
click at [1326, 479] on textarea "showSeeEnglishTranslationToggle: Boolean!" at bounding box center [1340, 486] width 263 height 41
click at [833, 133] on button "＋ Rule" at bounding box center [794, 138] width 240 height 23
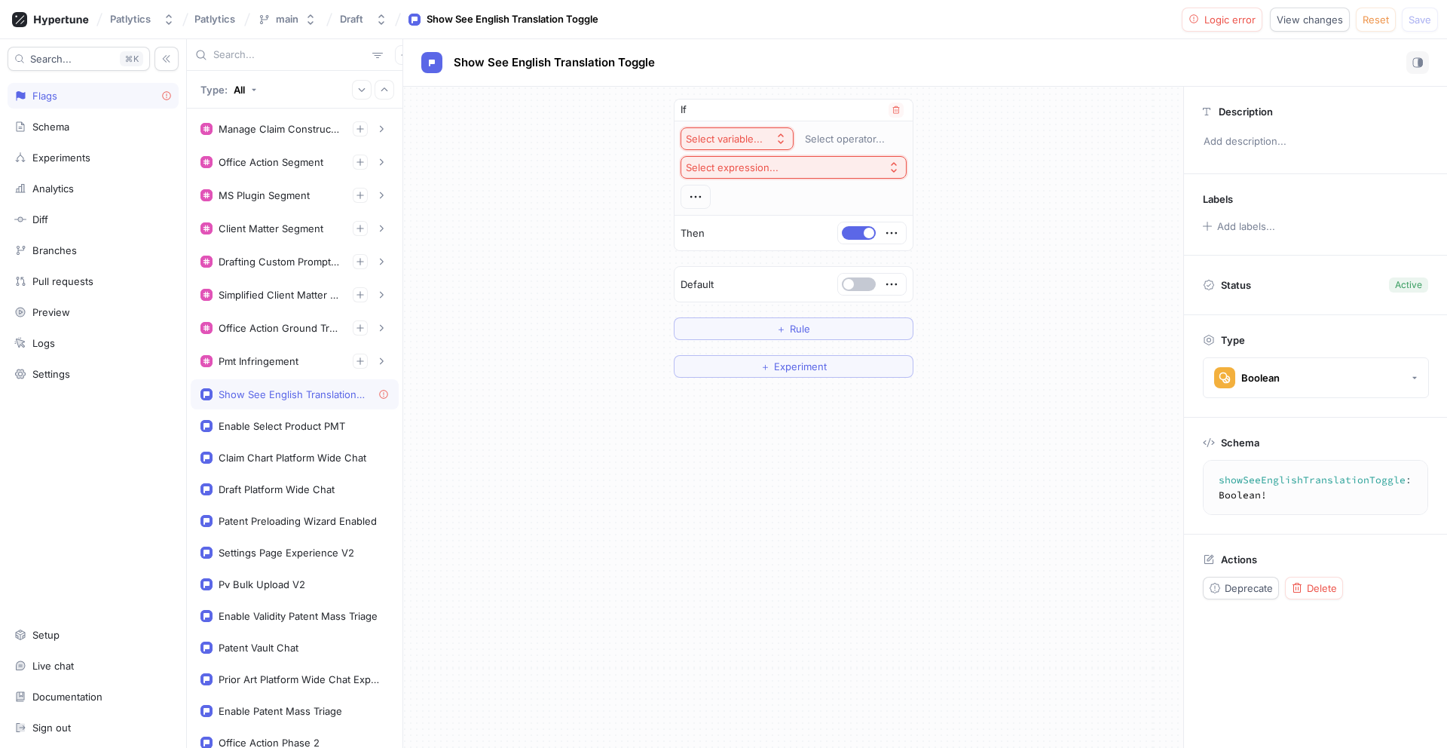
click at [758, 139] on div "Select variable..." at bounding box center [724, 139] width 77 height 13
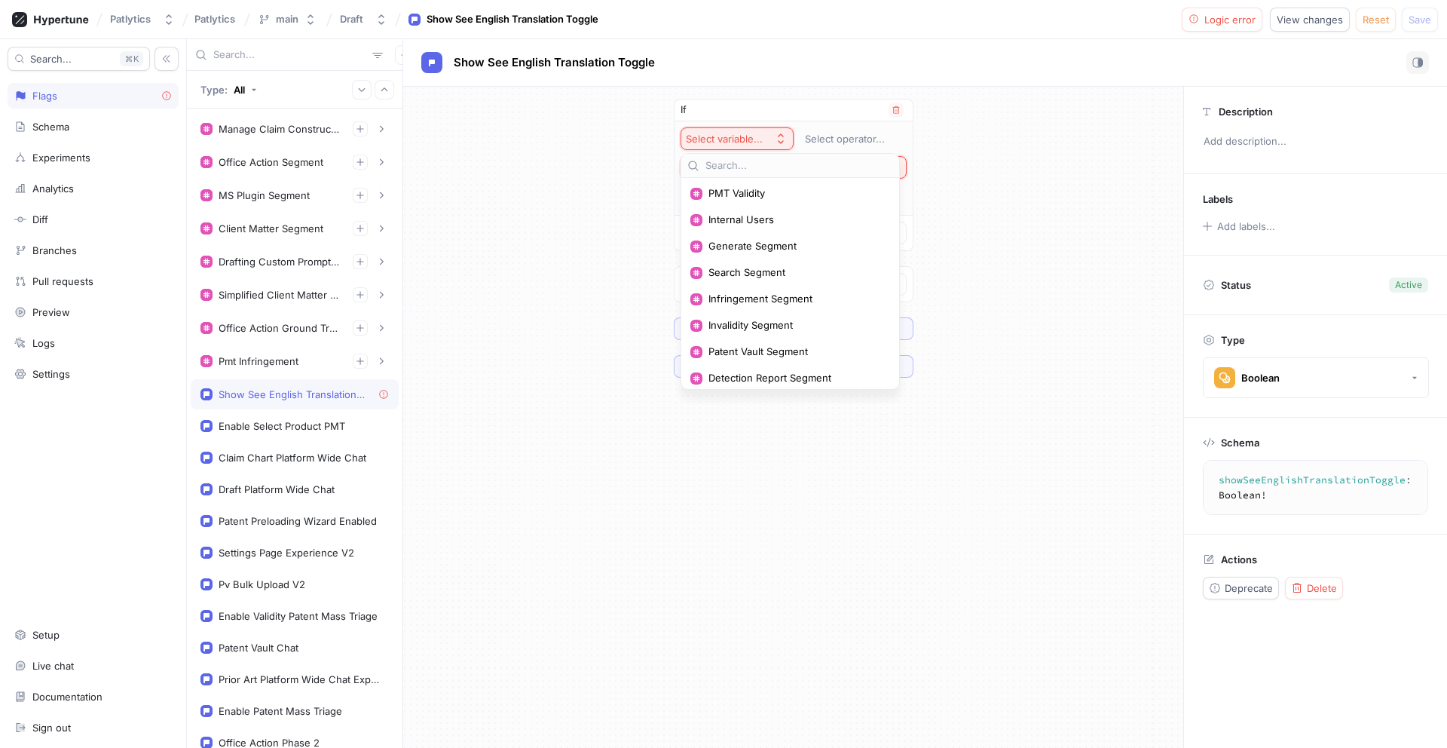
click at [749, 136] on div "Select variable..." at bounding box center [724, 139] width 77 height 13
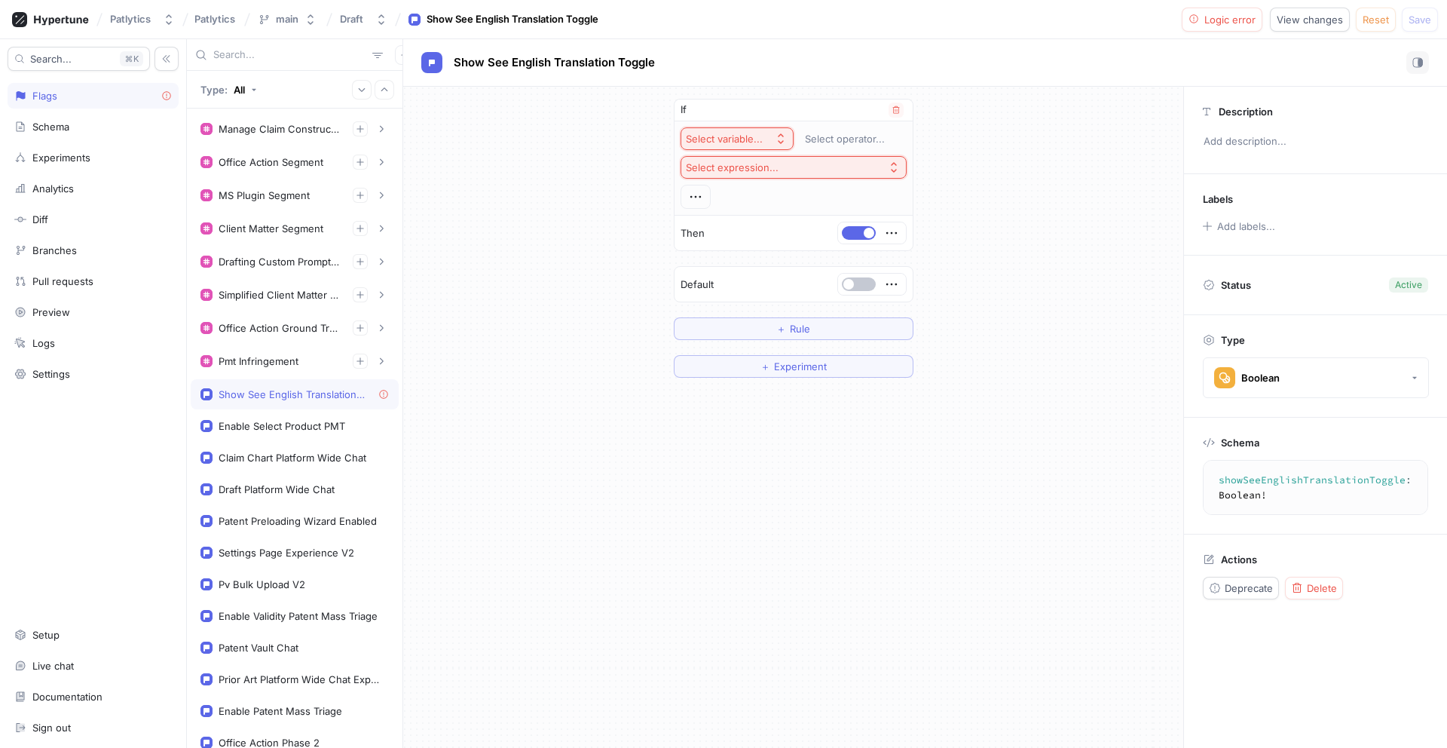
click at [749, 136] on div "Select variable..." at bounding box center [724, 139] width 77 height 13
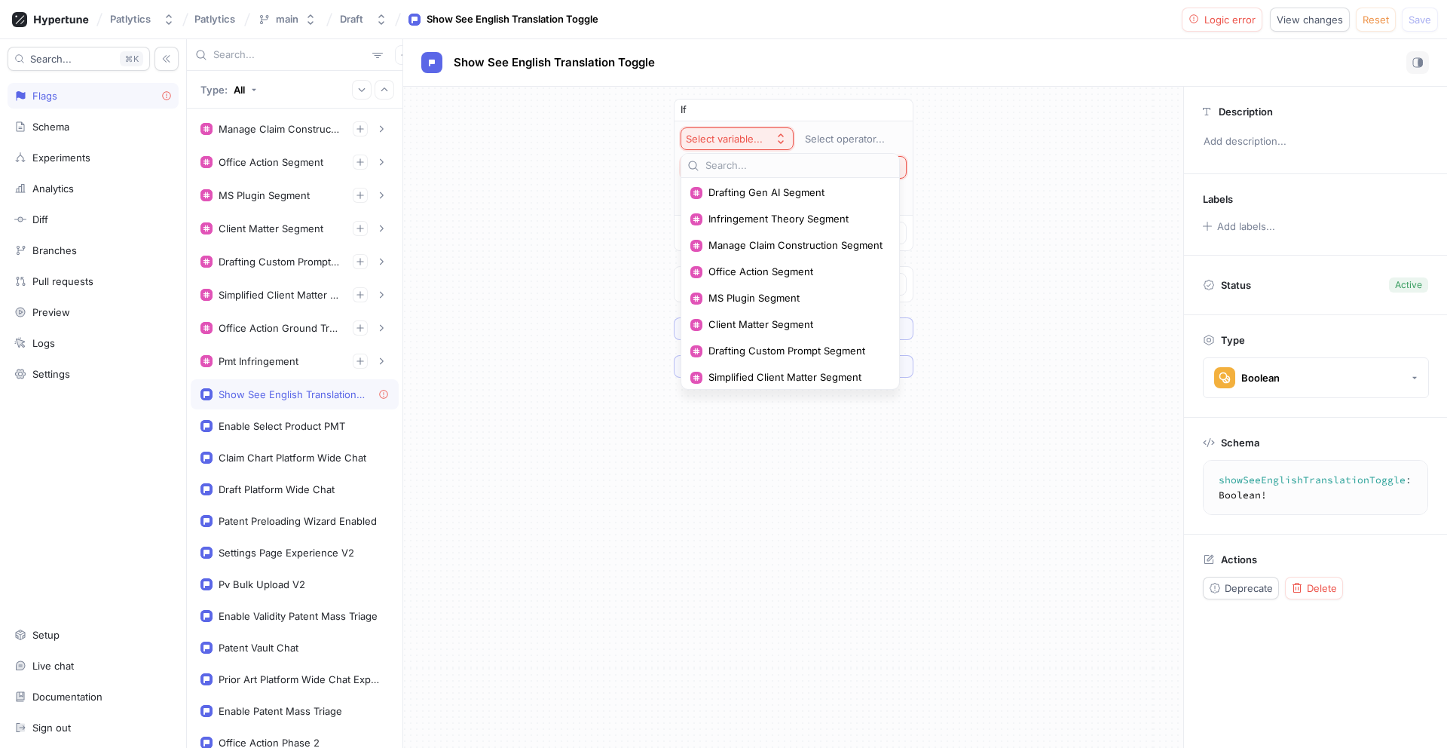
scroll to position [743, 0]
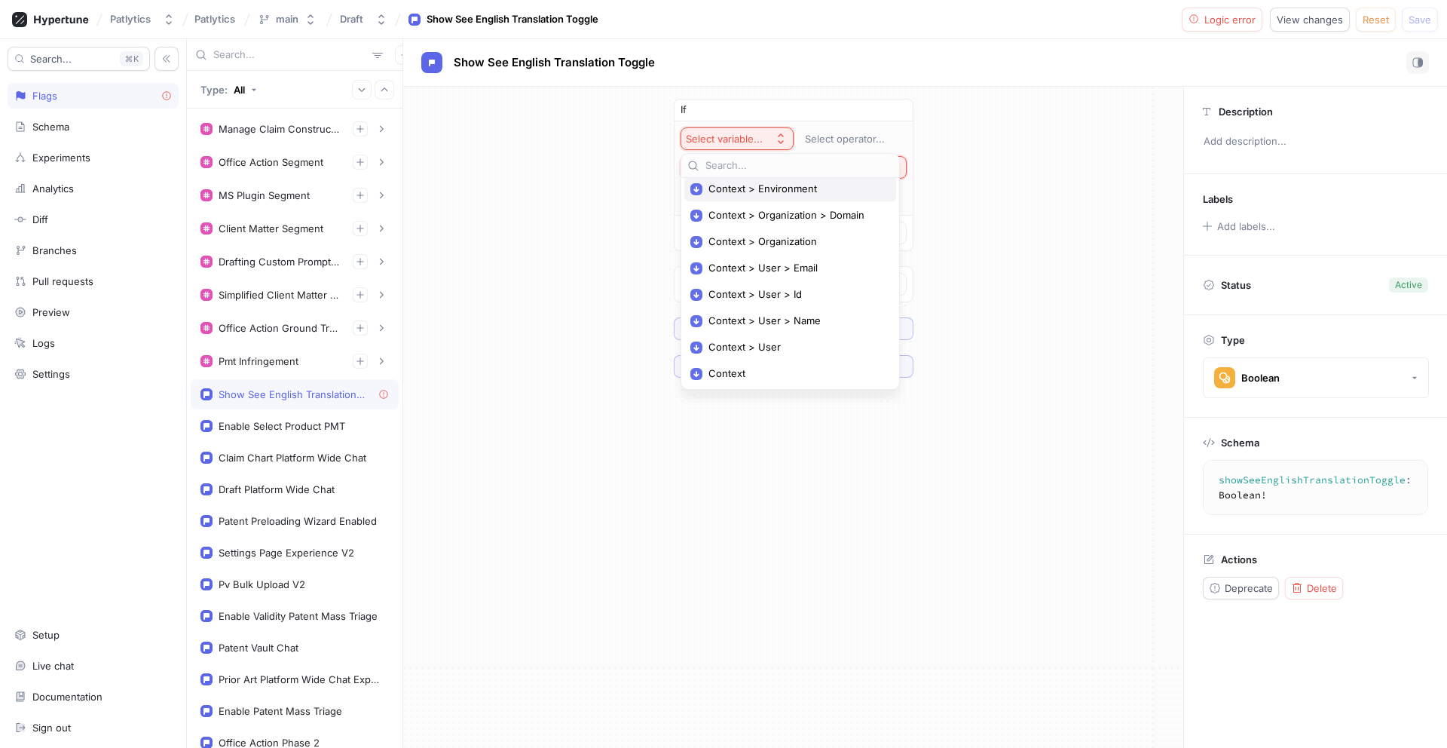
click at [750, 191] on span "Context > Environment" at bounding box center [795, 188] width 174 height 13
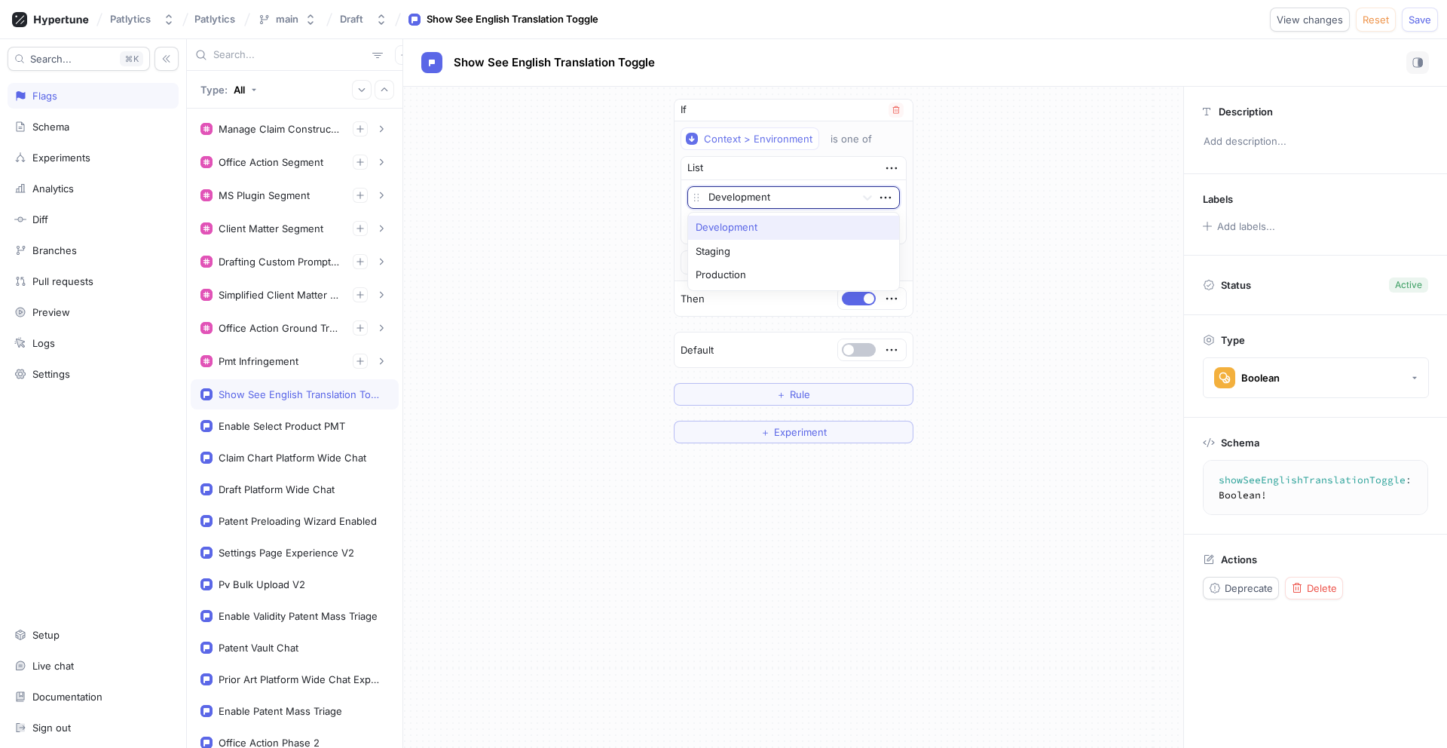
click at [748, 197] on div at bounding box center [778, 198] width 141 height 18
click at [867, 300] on span "button" at bounding box center [869, 298] width 11 height 11
click at [867, 300] on button "button" at bounding box center [859, 299] width 34 height 14
click at [1426, 17] on span "Save" at bounding box center [1419, 19] width 23 height 9
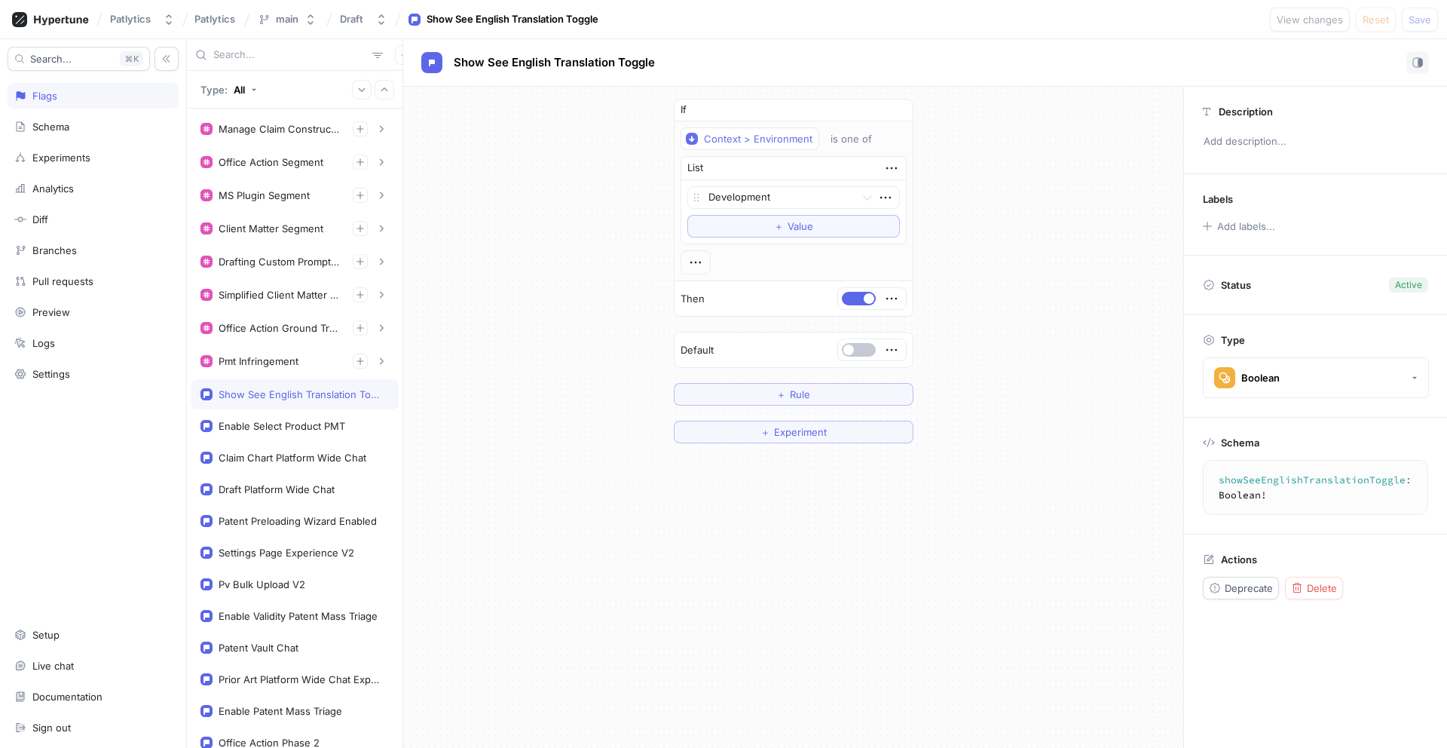
click at [1263, 482] on textarea "showSeeEnglishTranslationToggle: Boolean!" at bounding box center [1340, 486] width 263 height 41
click at [701, 263] on icon "button" at bounding box center [695, 262] width 17 height 17
click at [709, 288] on div "&& AND" at bounding box center [755, 290] width 128 height 26
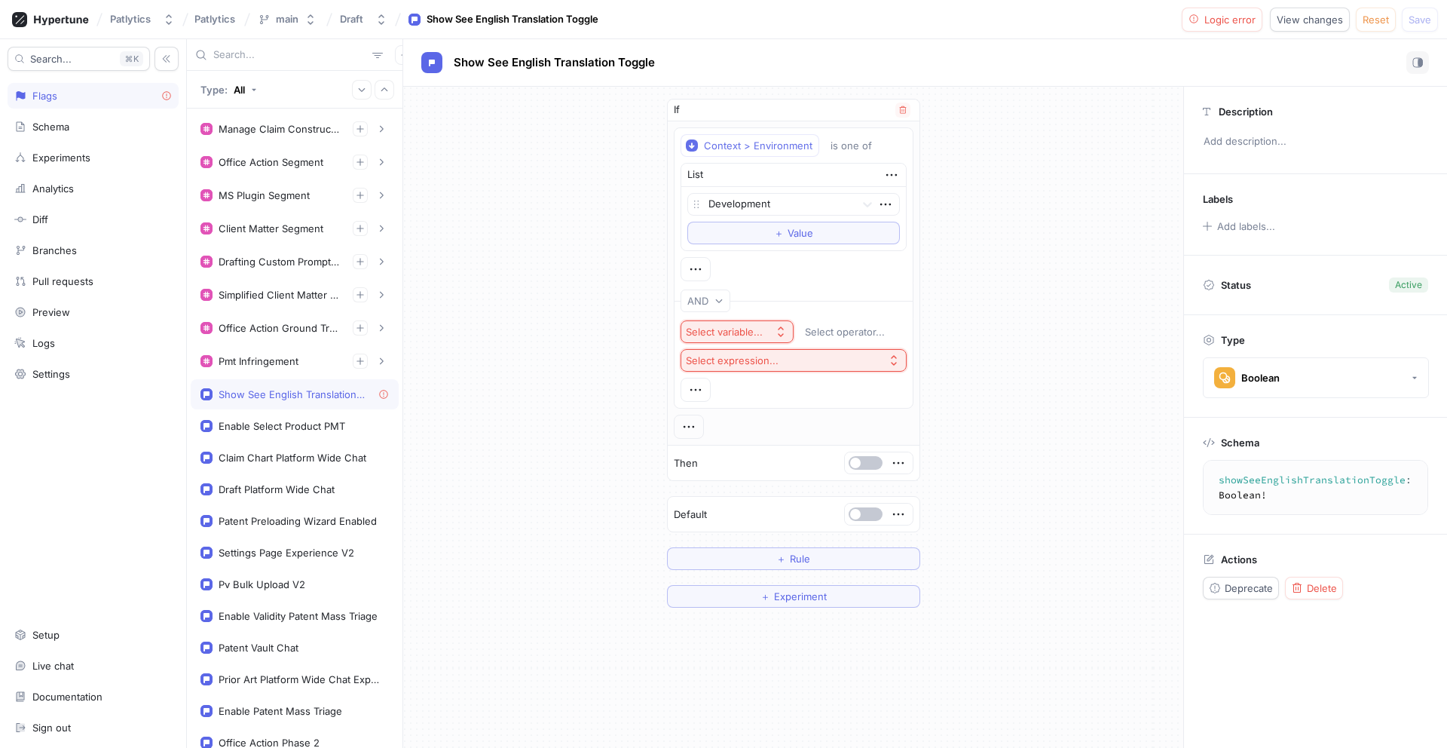
click at [729, 332] on div "Select variable..." at bounding box center [724, 332] width 77 height 13
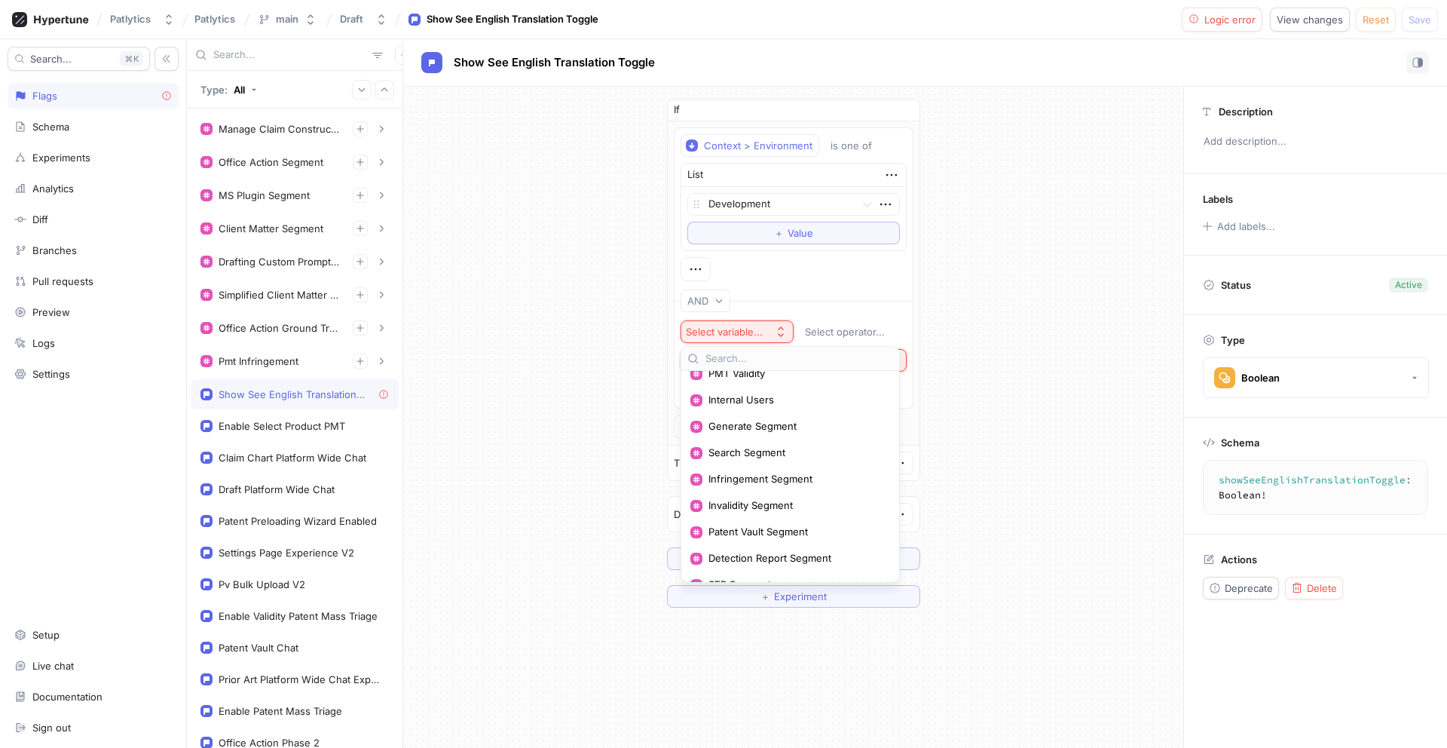
scroll to position [0, 0]
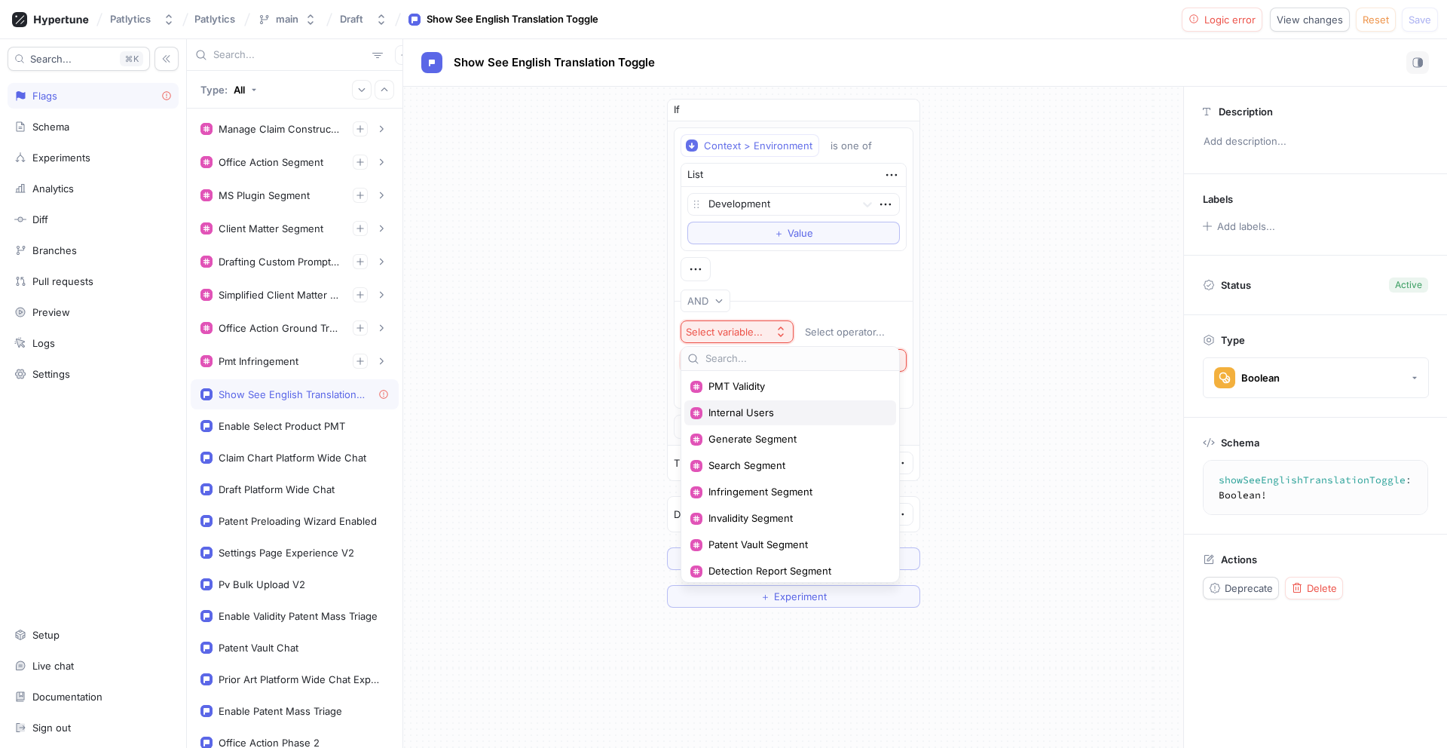
click at [735, 407] on span "Internal Users" at bounding box center [795, 412] width 174 height 13
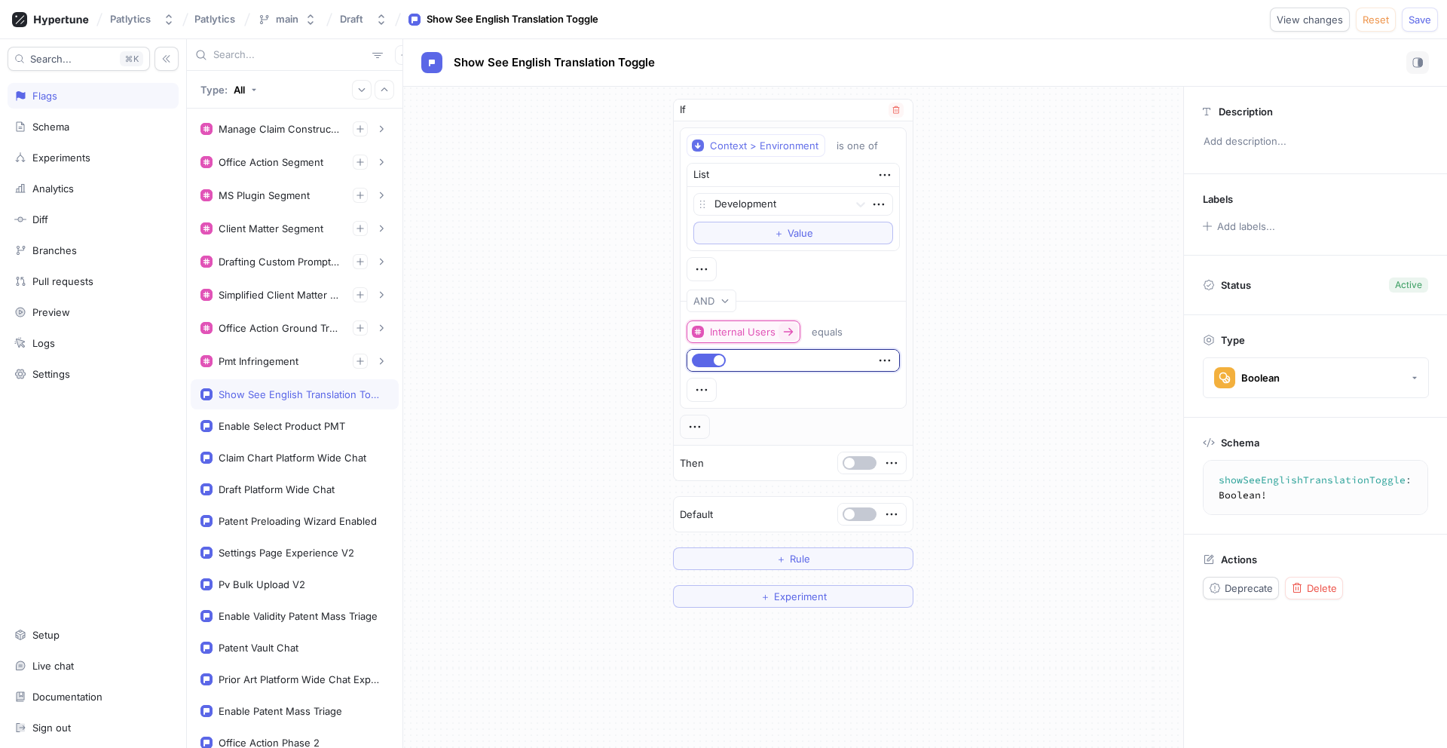
click at [761, 337] on div "Internal Users" at bounding box center [743, 332] width 66 height 13
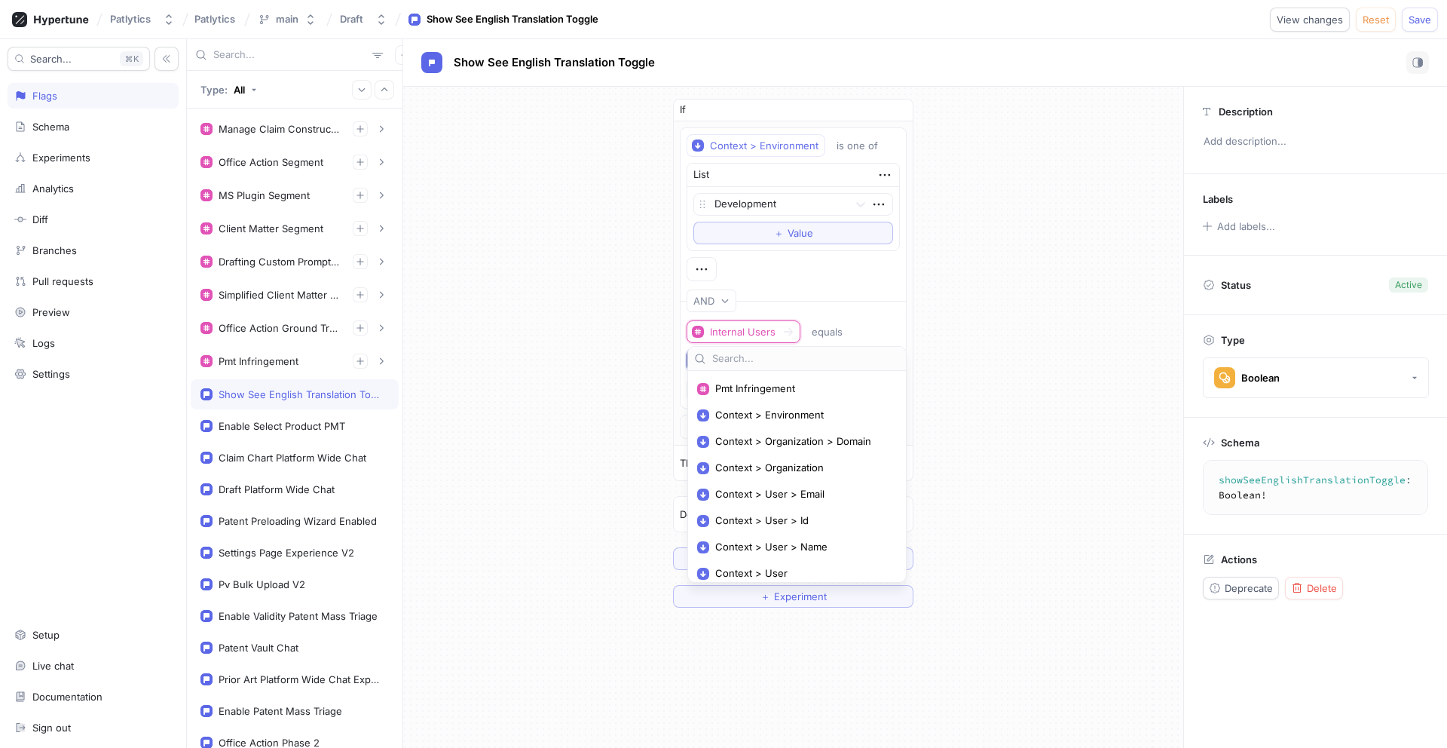
scroll to position [743, 0]
click at [754, 496] on div "Context > User > Id" at bounding box center [797, 487] width 212 height 25
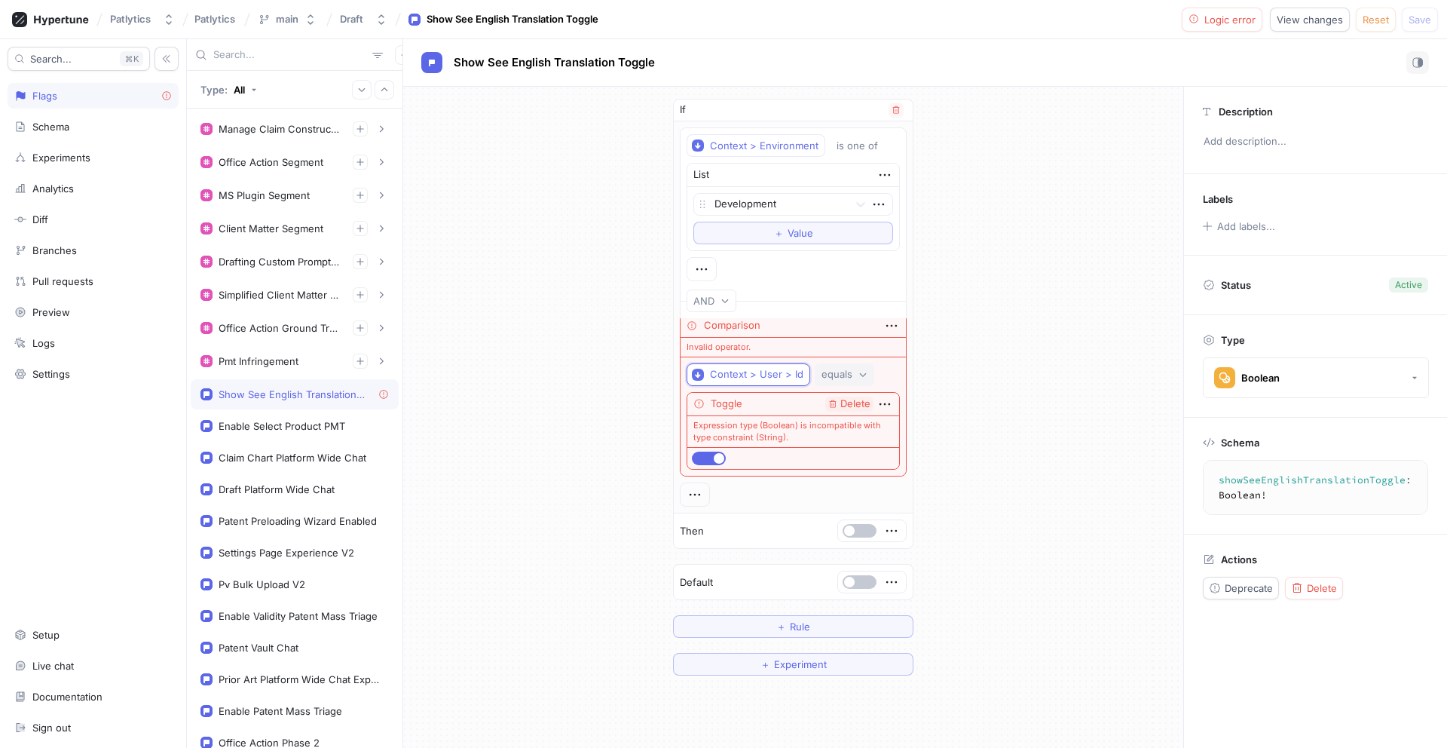
click at [836, 374] on div "equals" at bounding box center [836, 374] width 31 height 13
click at [839, 424] on span "is one of" at bounding box center [842, 429] width 41 height 13
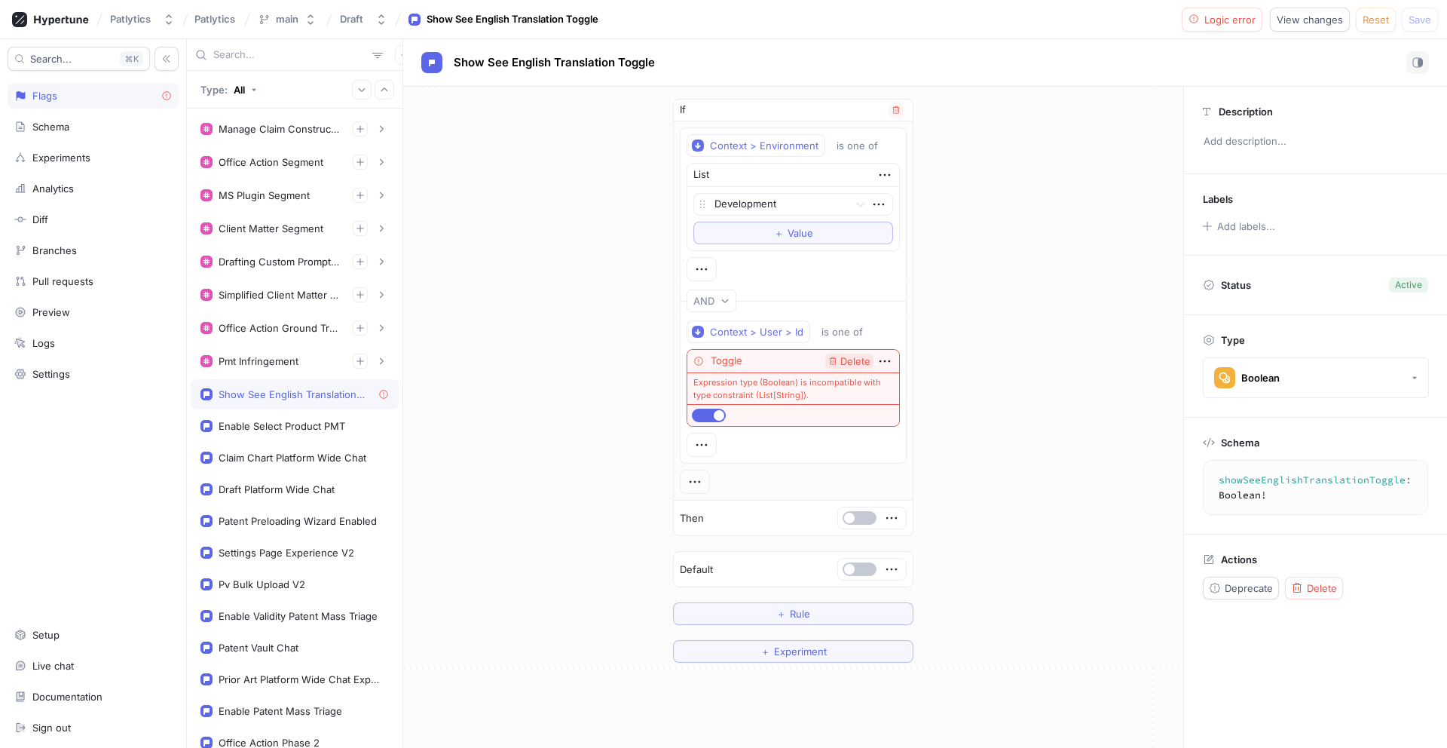
click at [852, 361] on span "Delete" at bounding box center [855, 361] width 30 height 10
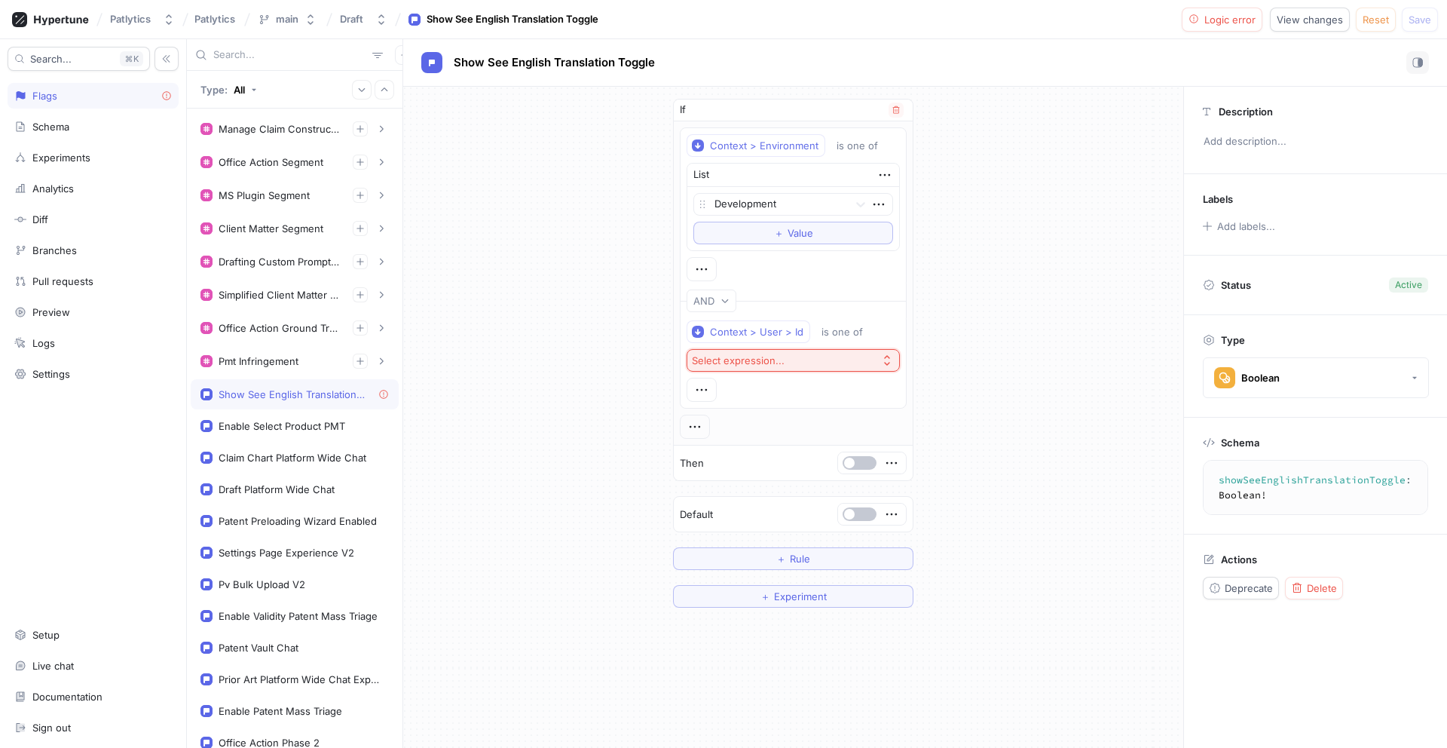
click at [780, 360] on div "Select expression..." at bounding box center [738, 360] width 93 height 13
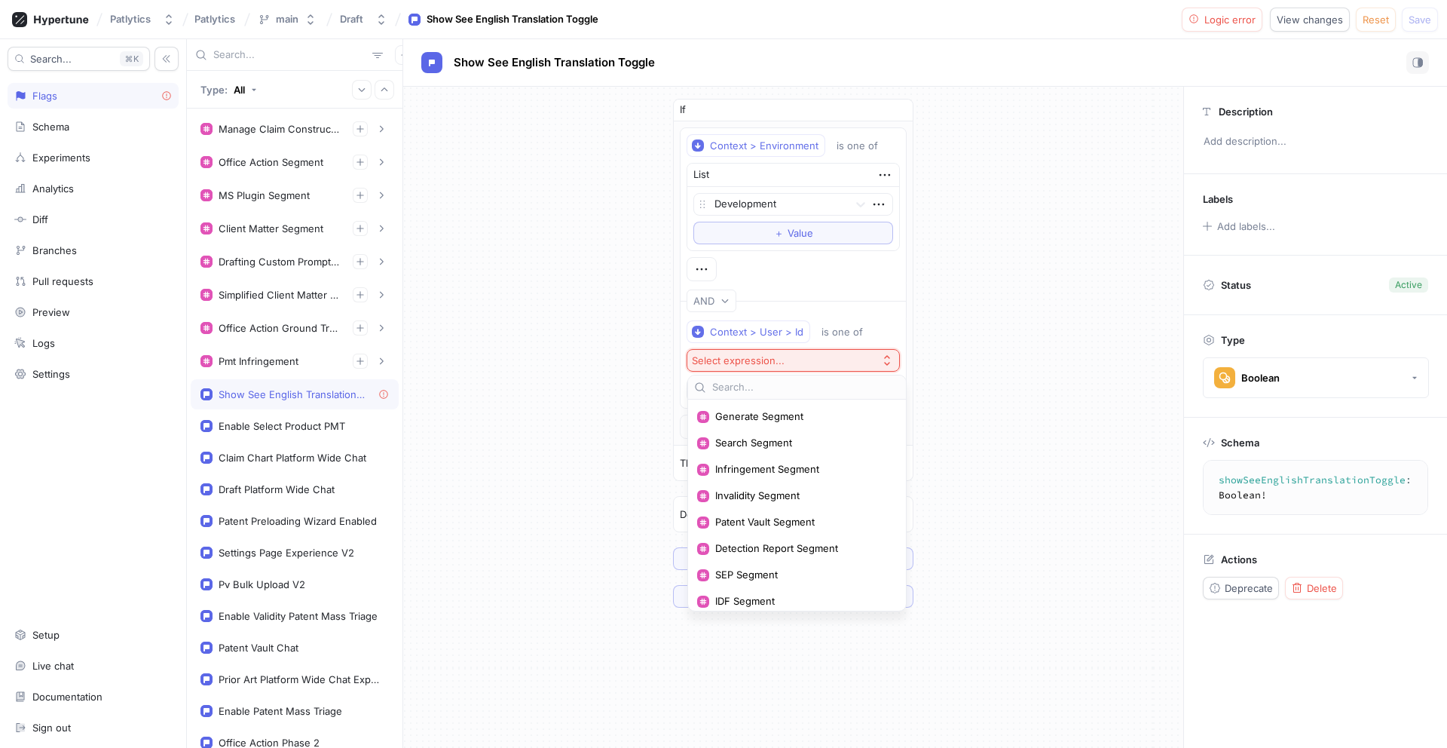
scroll to position [0, 0]
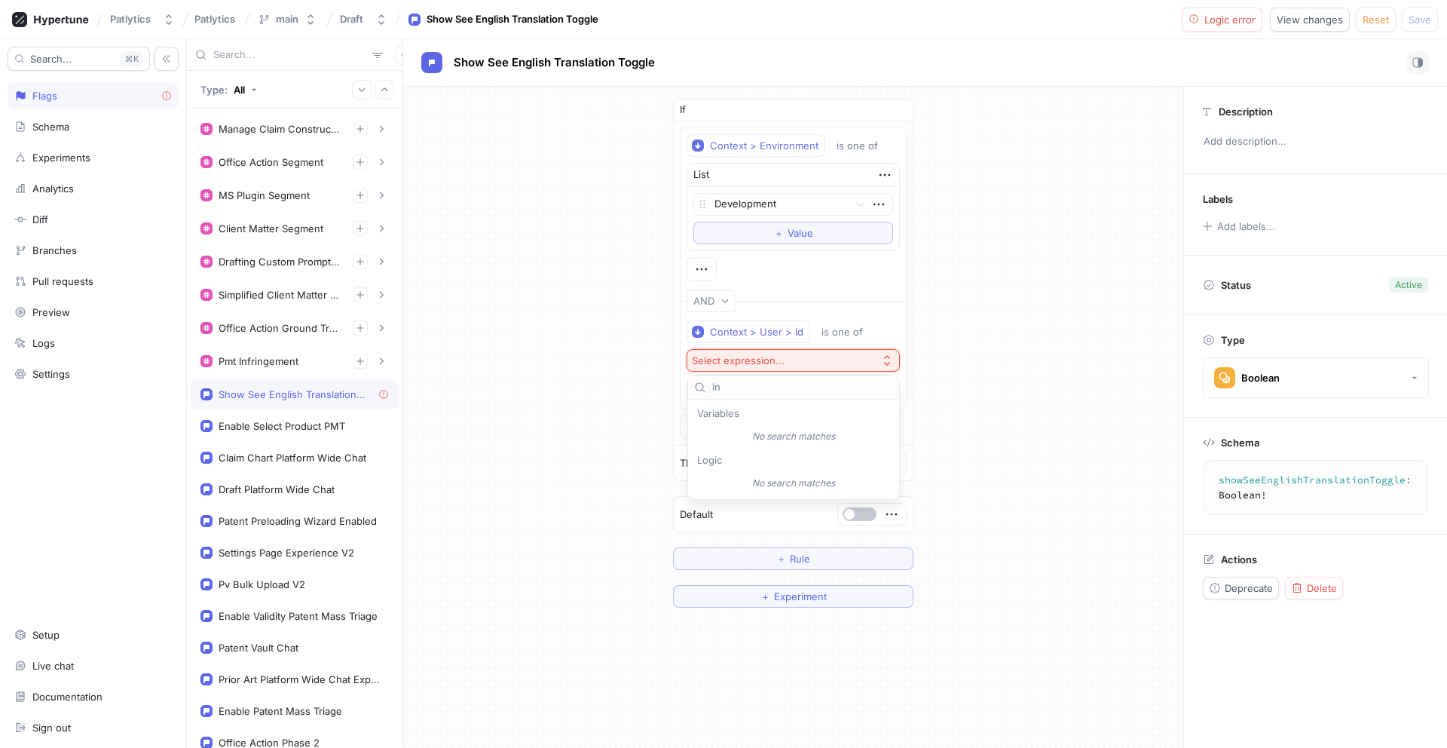
type input "i"
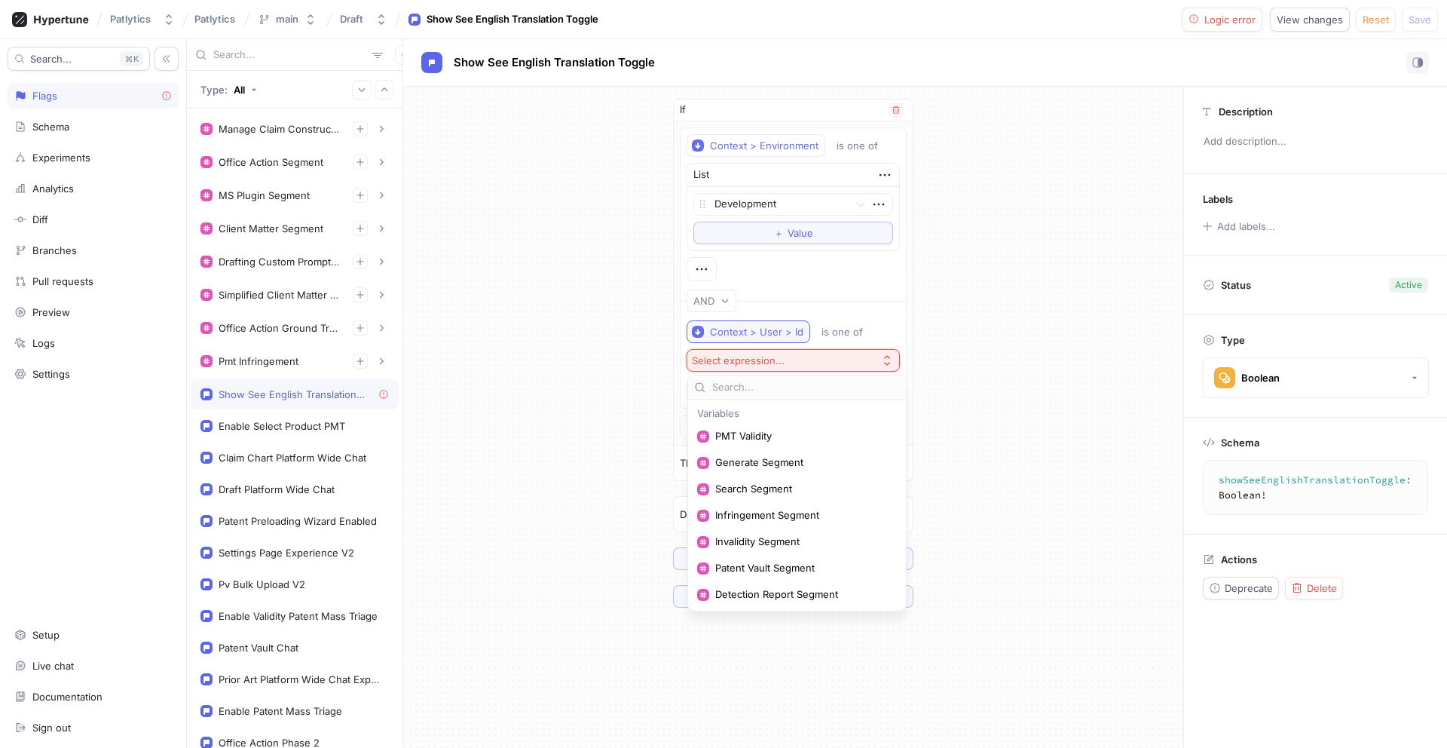
click at [780, 326] on div "Context > User > Id" at bounding box center [756, 332] width 93 height 13
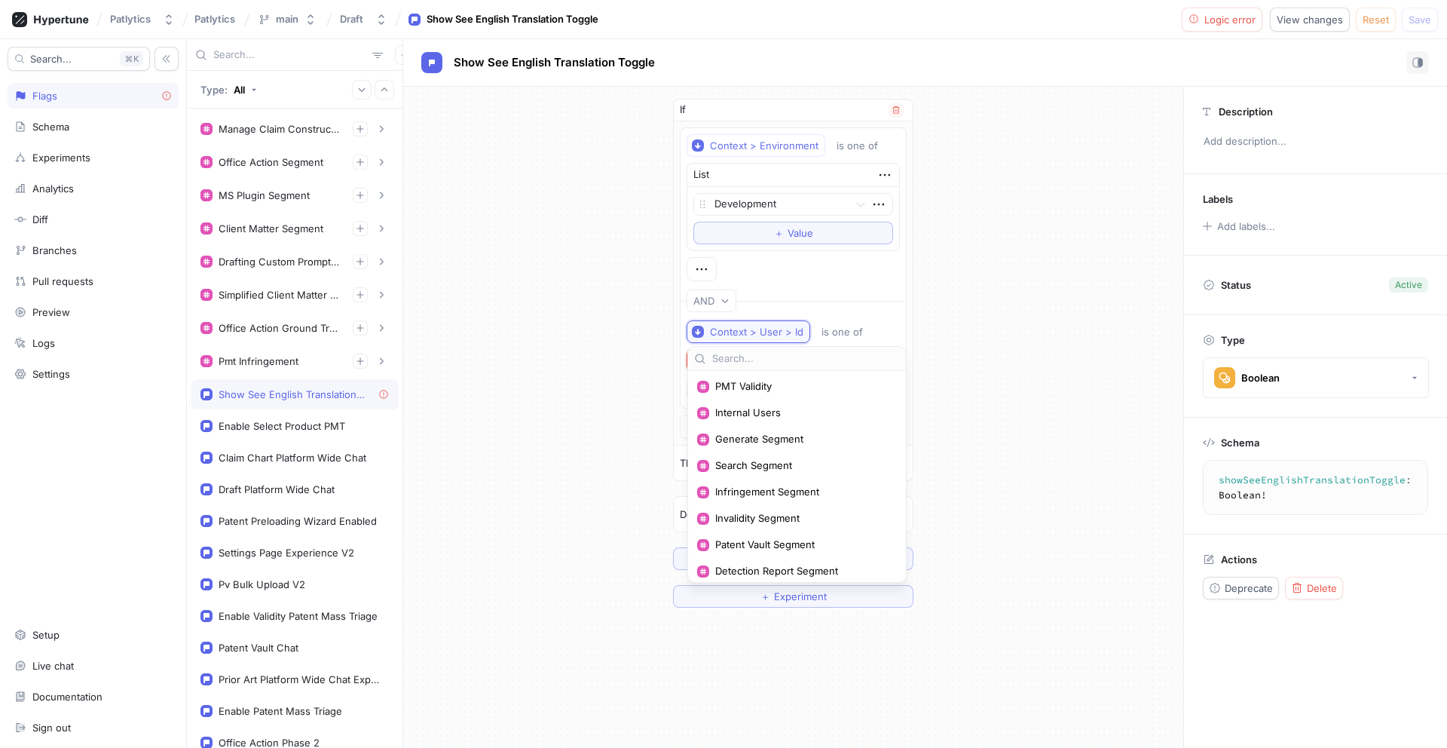
scroll to position [743, 0]
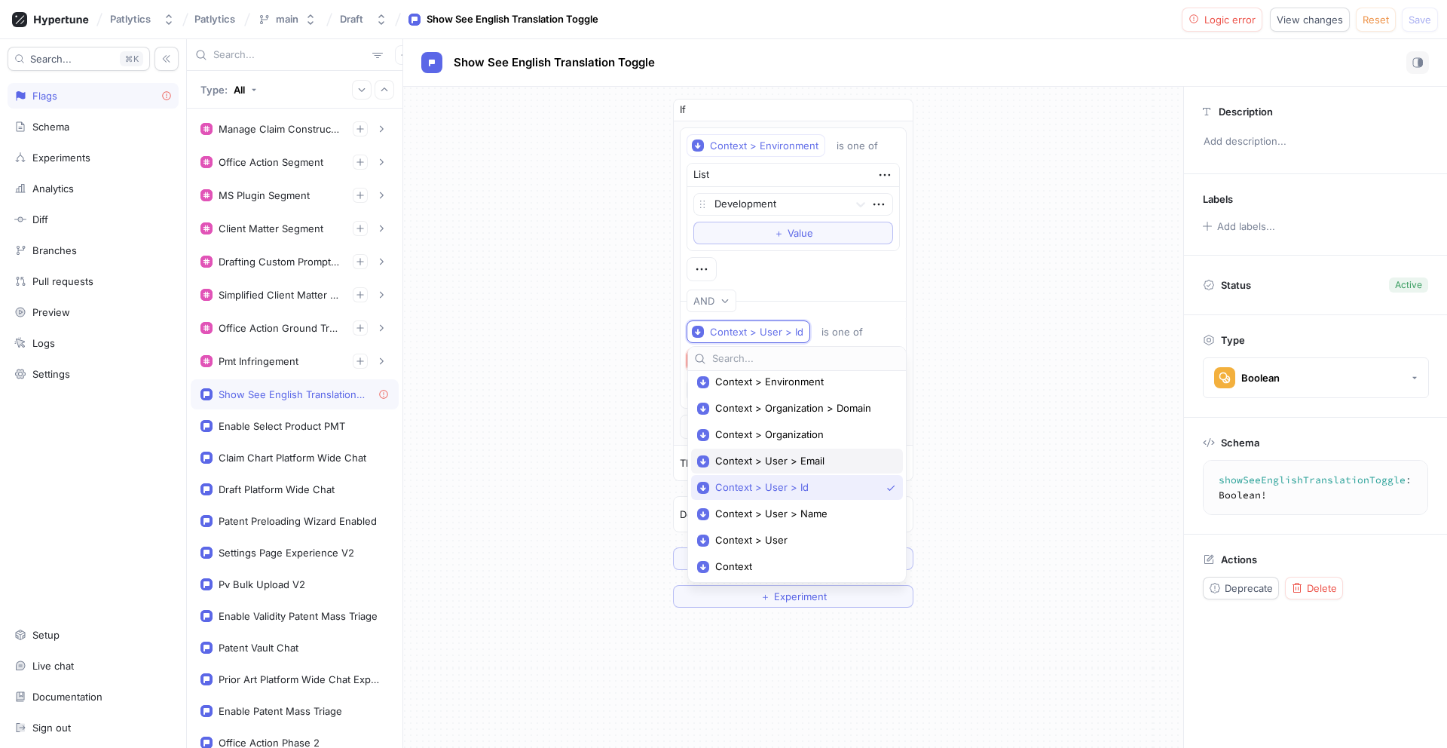
click at [781, 455] on span "Context > User > Email" at bounding box center [802, 460] width 174 height 13
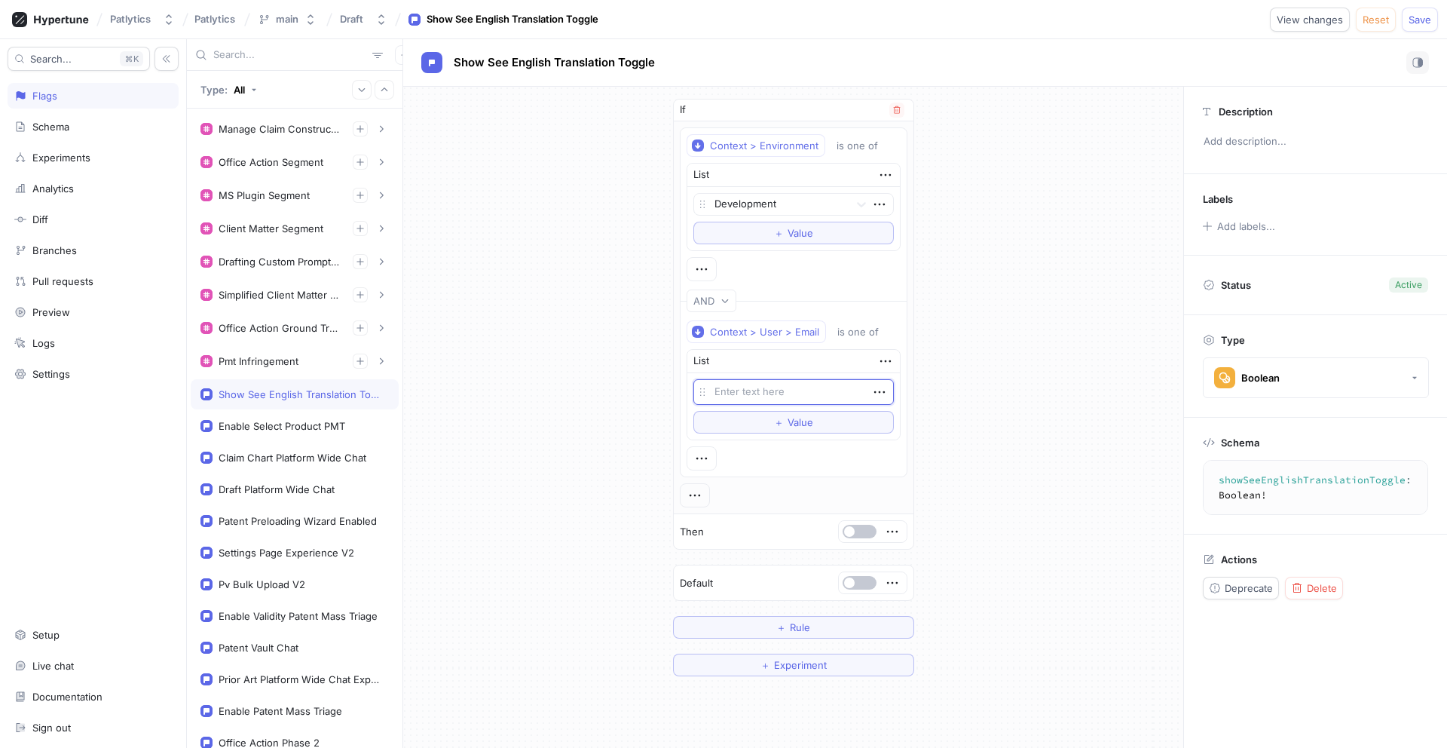
click at [797, 388] on textarea at bounding box center [793, 392] width 200 height 26
type textarea "x"
type textarea "a"
type textarea "x"
type textarea "al"
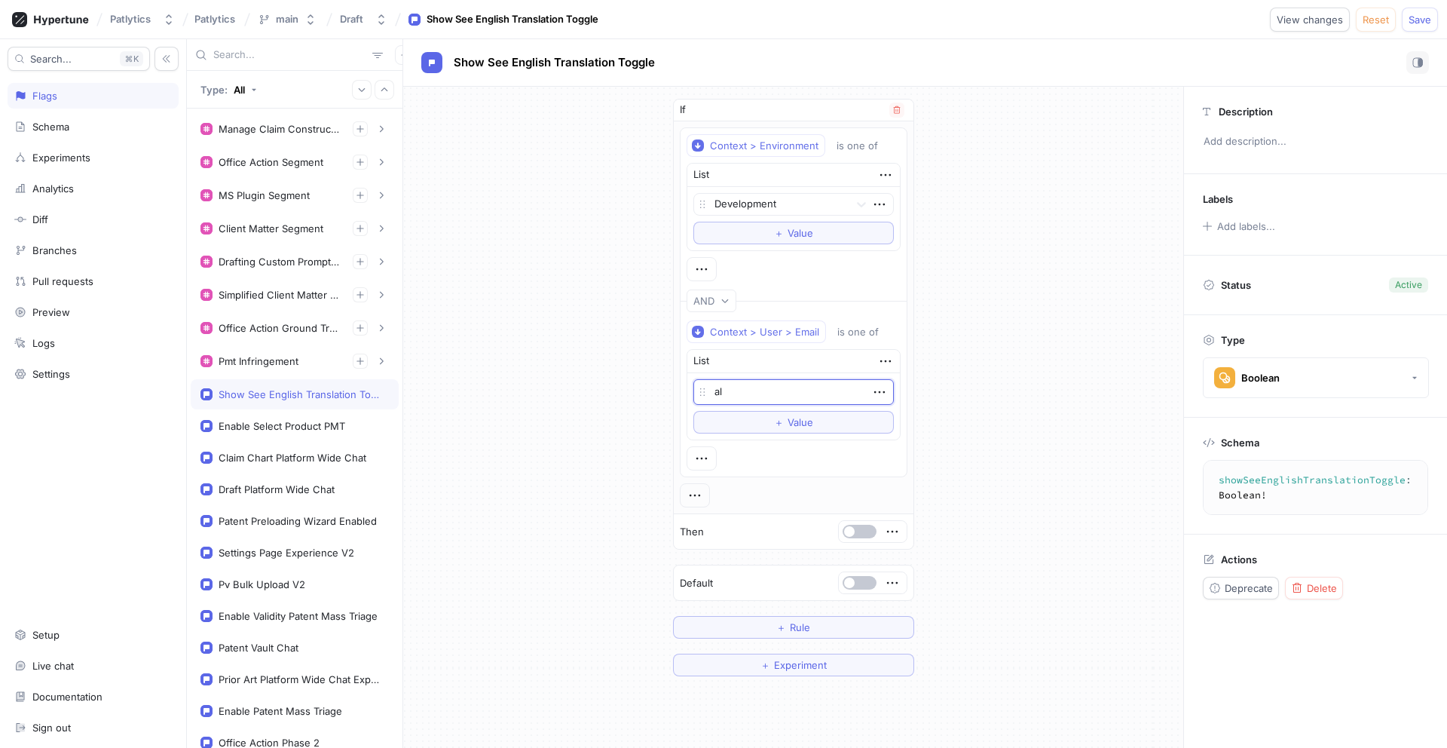
type textarea "x"
type textarea "alvi"
type textarea "x"
type textarea "alvin"
type textarea "x"
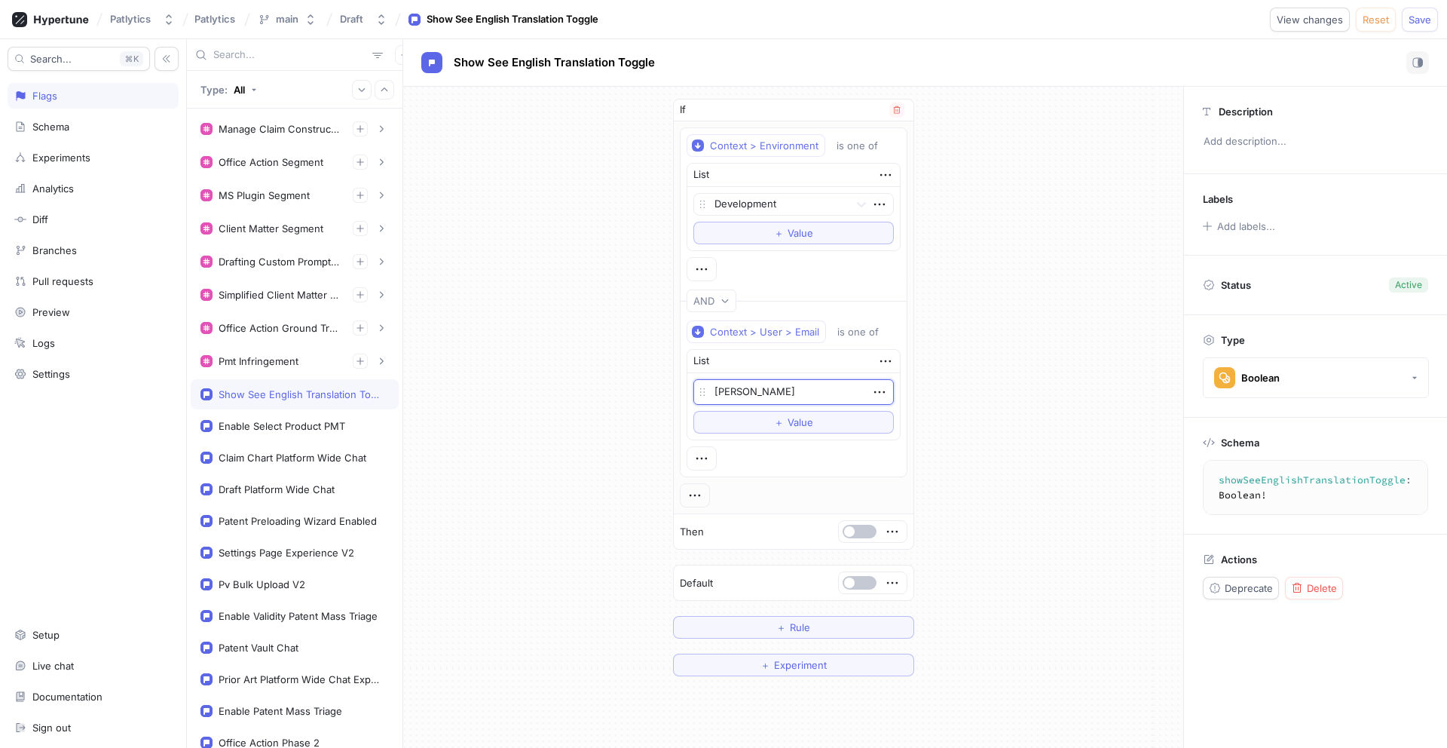
type textarea "alvin@"
type textarea "x"
type textarea "alvin@pa"
type textarea "x"
type textarea "alvin@pat"
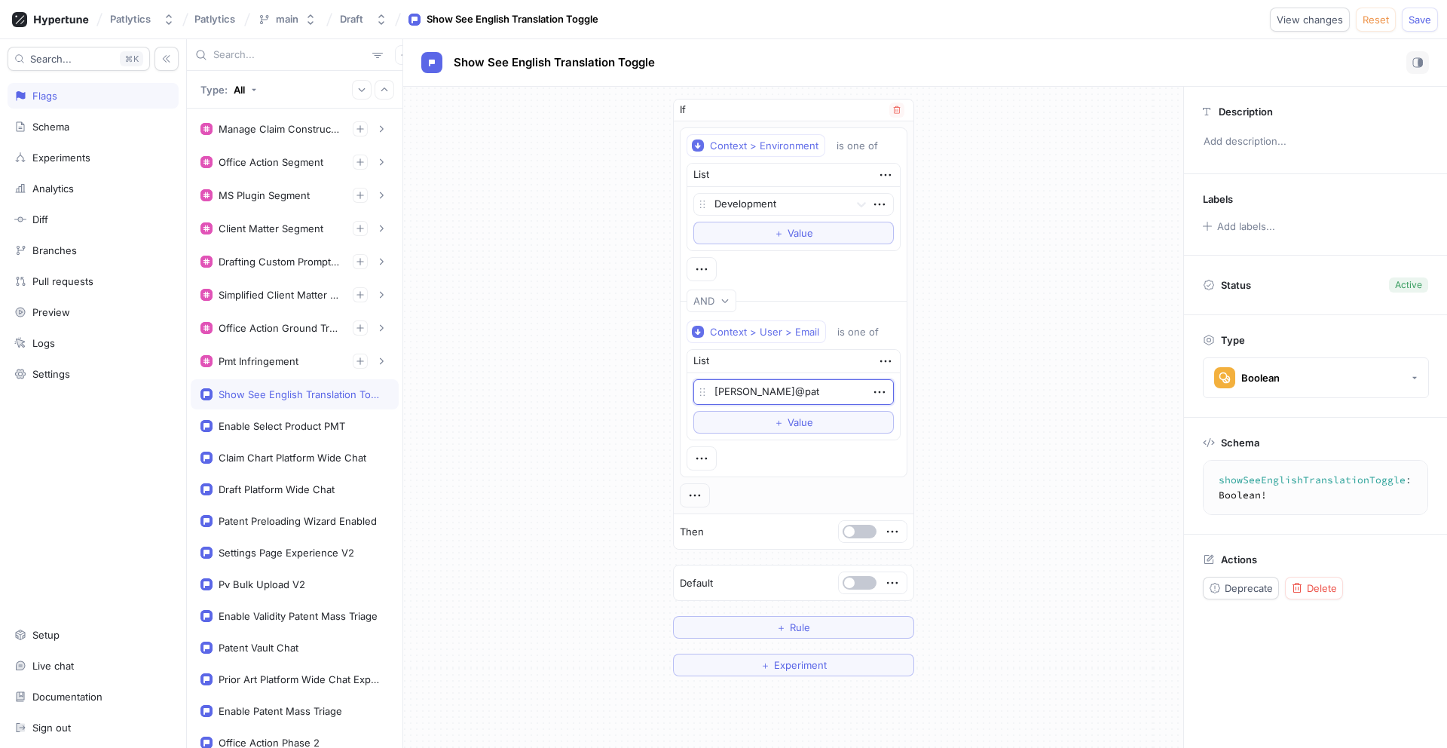
type textarea "x"
type textarea "alvin@patly"
type textarea "x"
type textarea "alvin@patlyt"
type textarea "x"
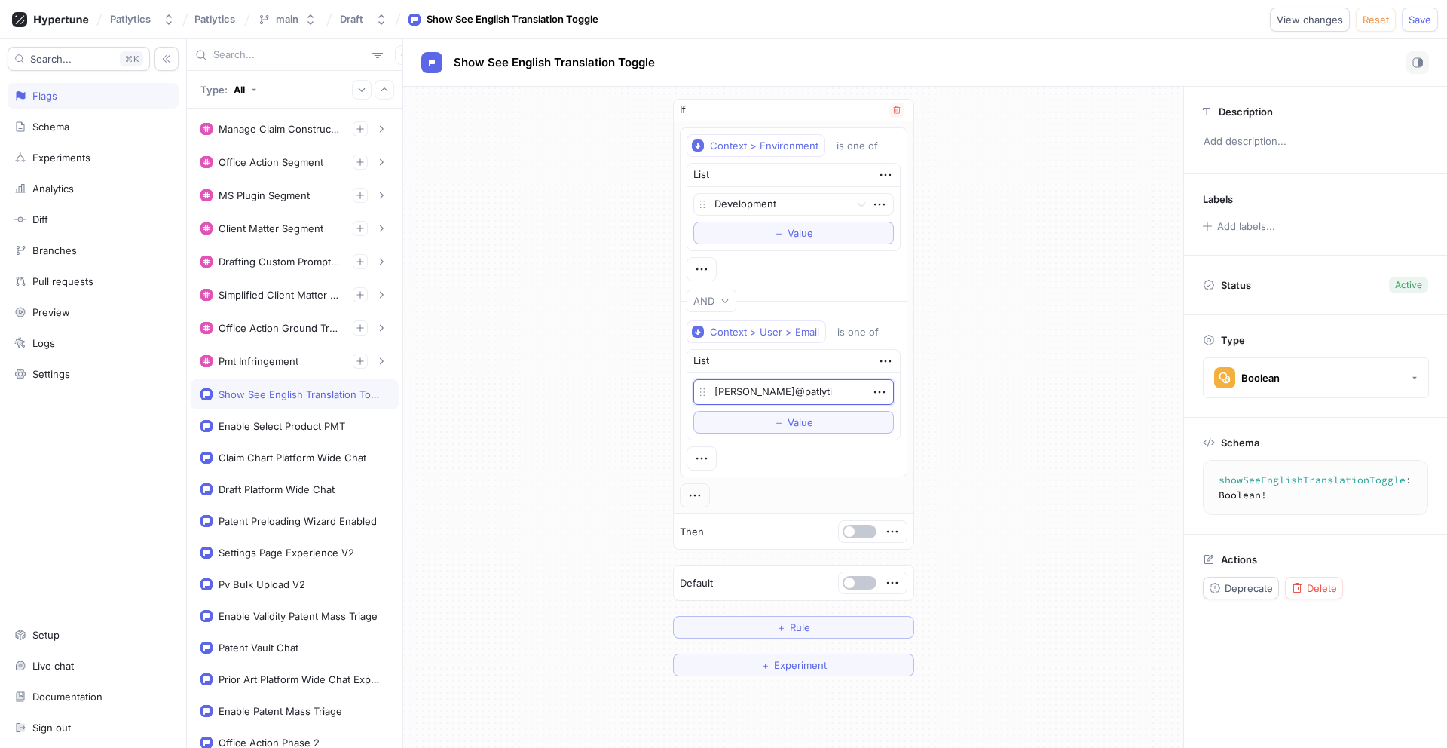
type textarea "alvin@patlytic"
type textarea "x"
type textarea "alvin@patlytics."
type textarea "x"
type textarea "alvin@patlytics.co"
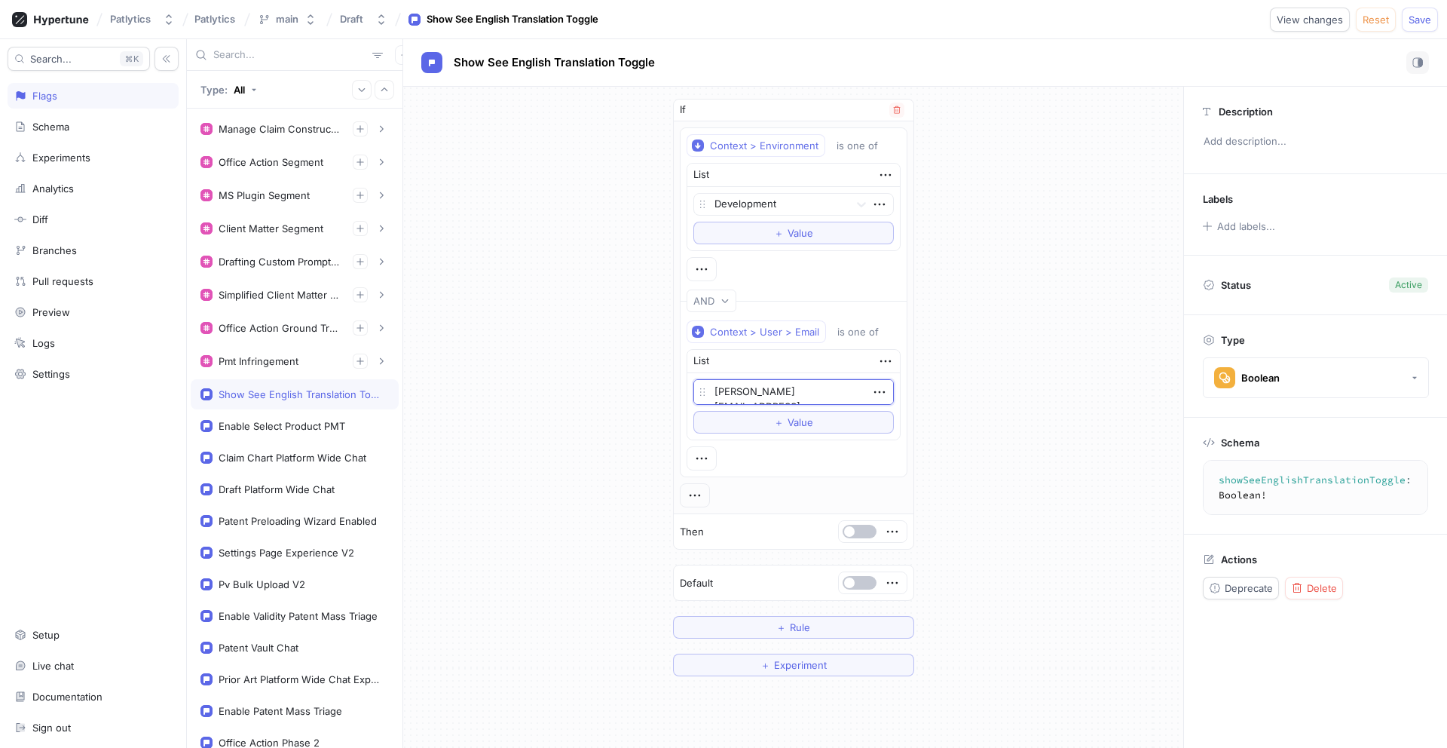
type textarea "x"
type textarea "[PERSON_NAME][EMAIL_ADDRESS][DOMAIN_NAME]"
click at [1004, 445] on div "If Context > Environment is one of List Development To pick up a draggable item…" at bounding box center [793, 387] width 780 height 601
click at [852, 532] on span "button" at bounding box center [849, 531] width 11 height 11
click at [1423, 26] on button "Save" at bounding box center [1420, 20] width 36 height 24
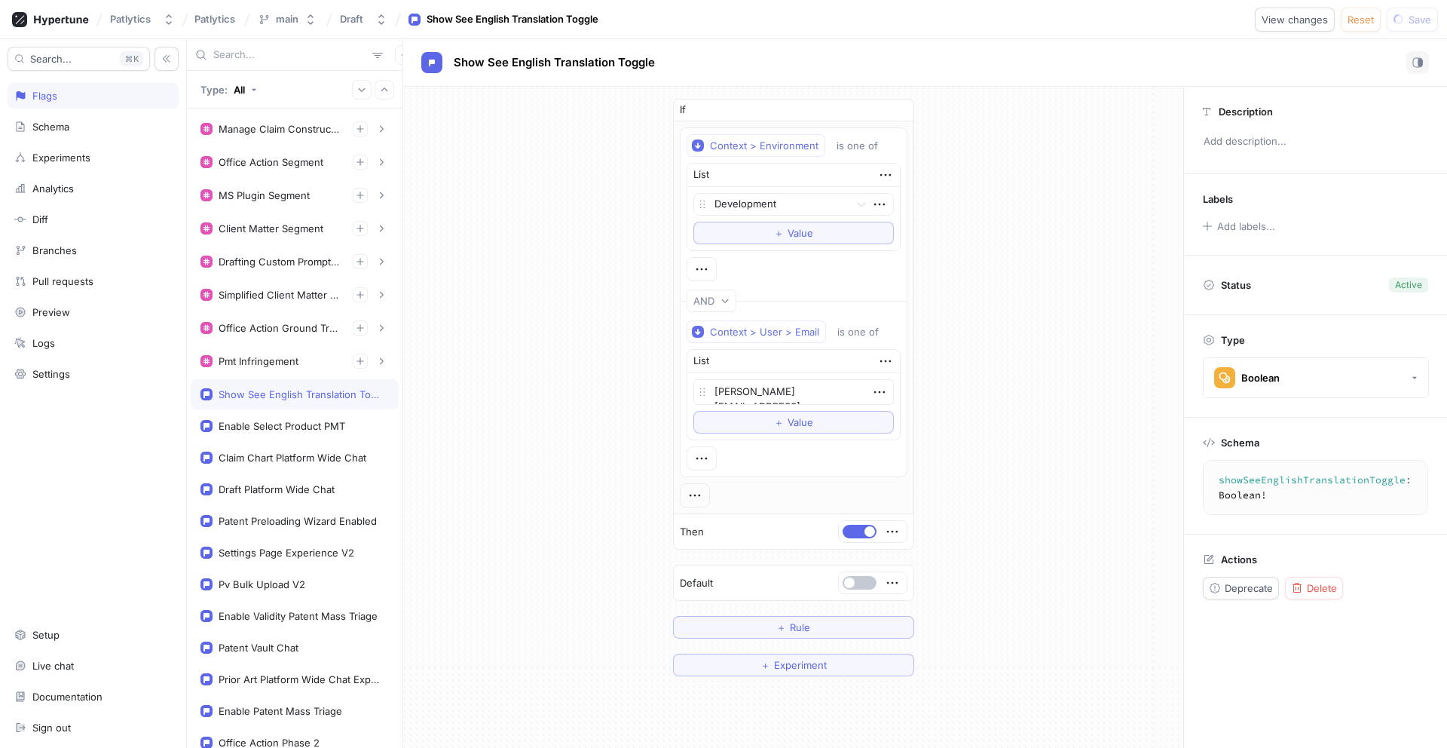
type textarea "x"
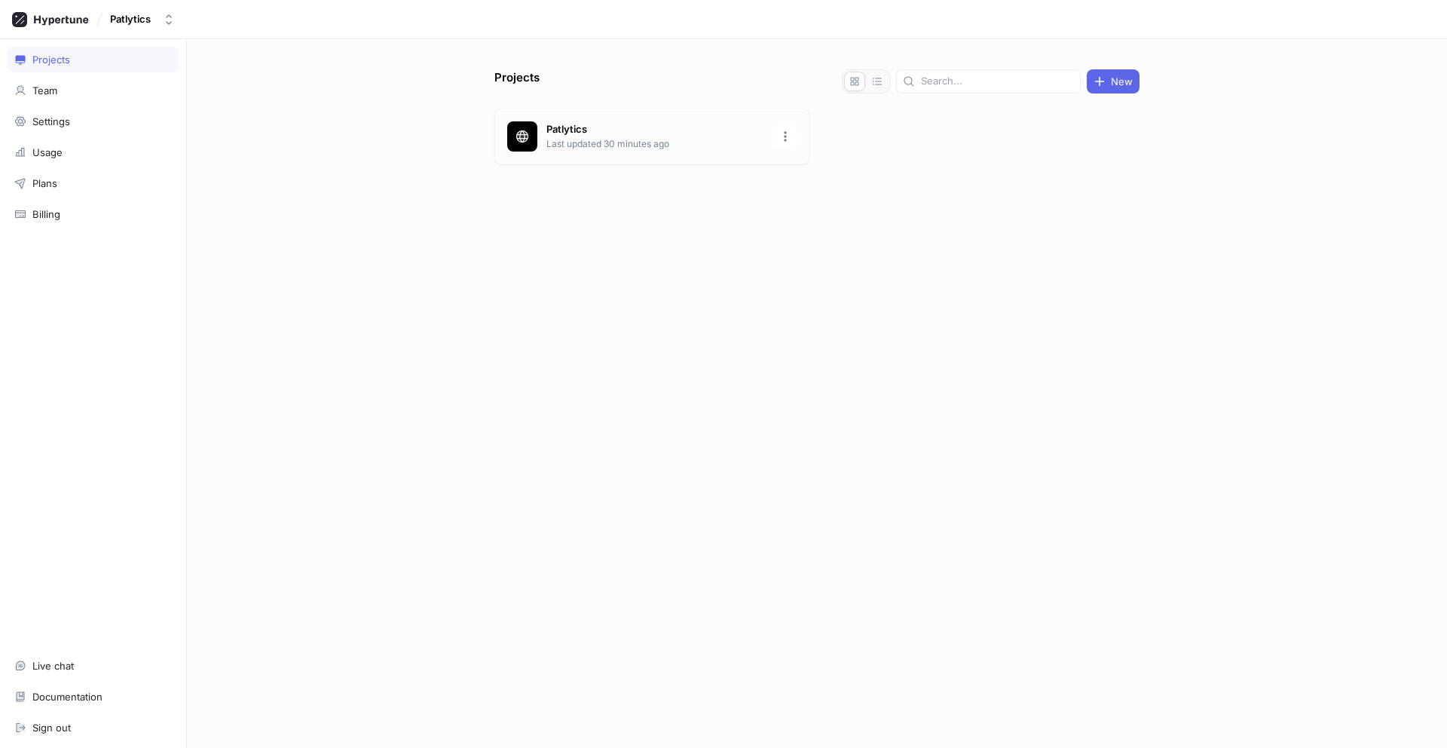
click at [595, 137] on p "Last updated 30 minutes ago" at bounding box center [655, 144] width 219 height 14
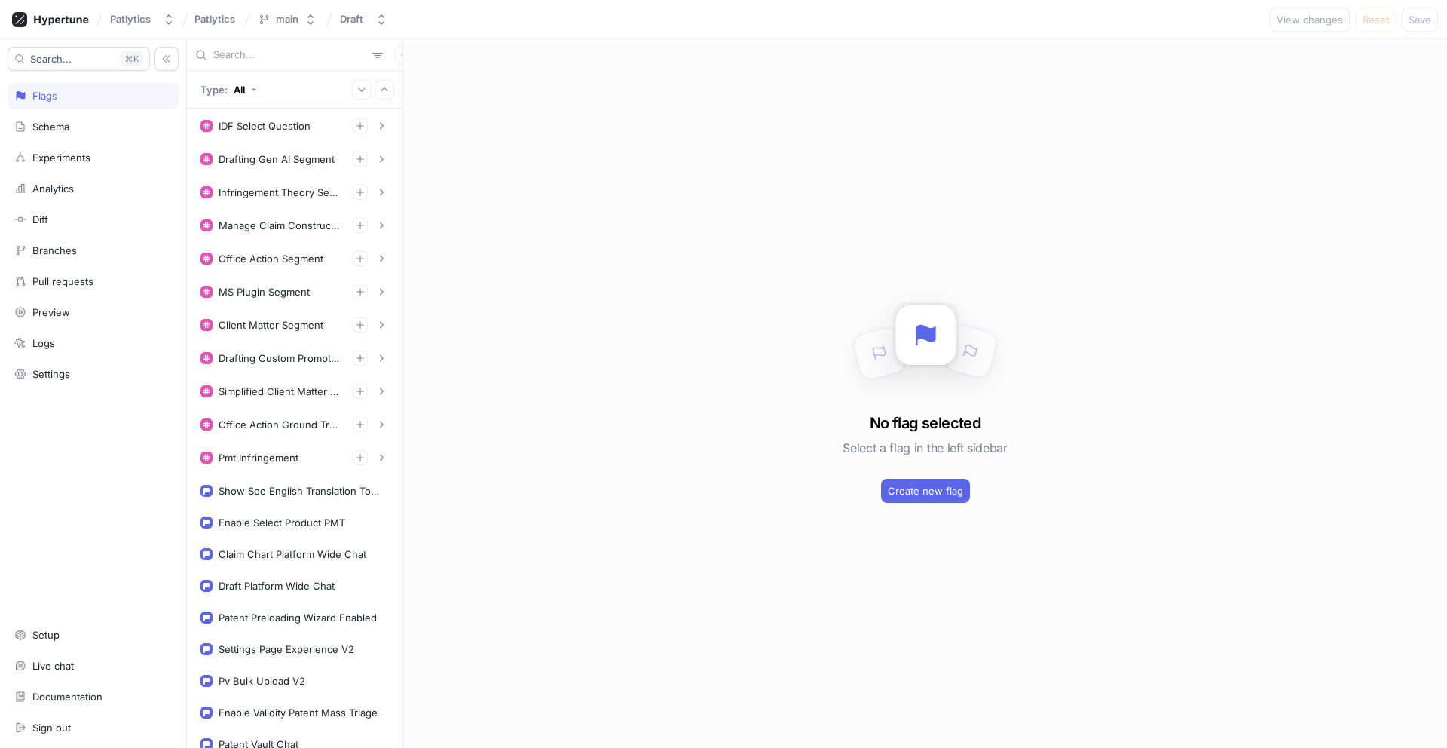
scroll to position [565, 0]
click at [231, 487] on div "Show See English Translation Toggle" at bounding box center [301, 488] width 164 height 12
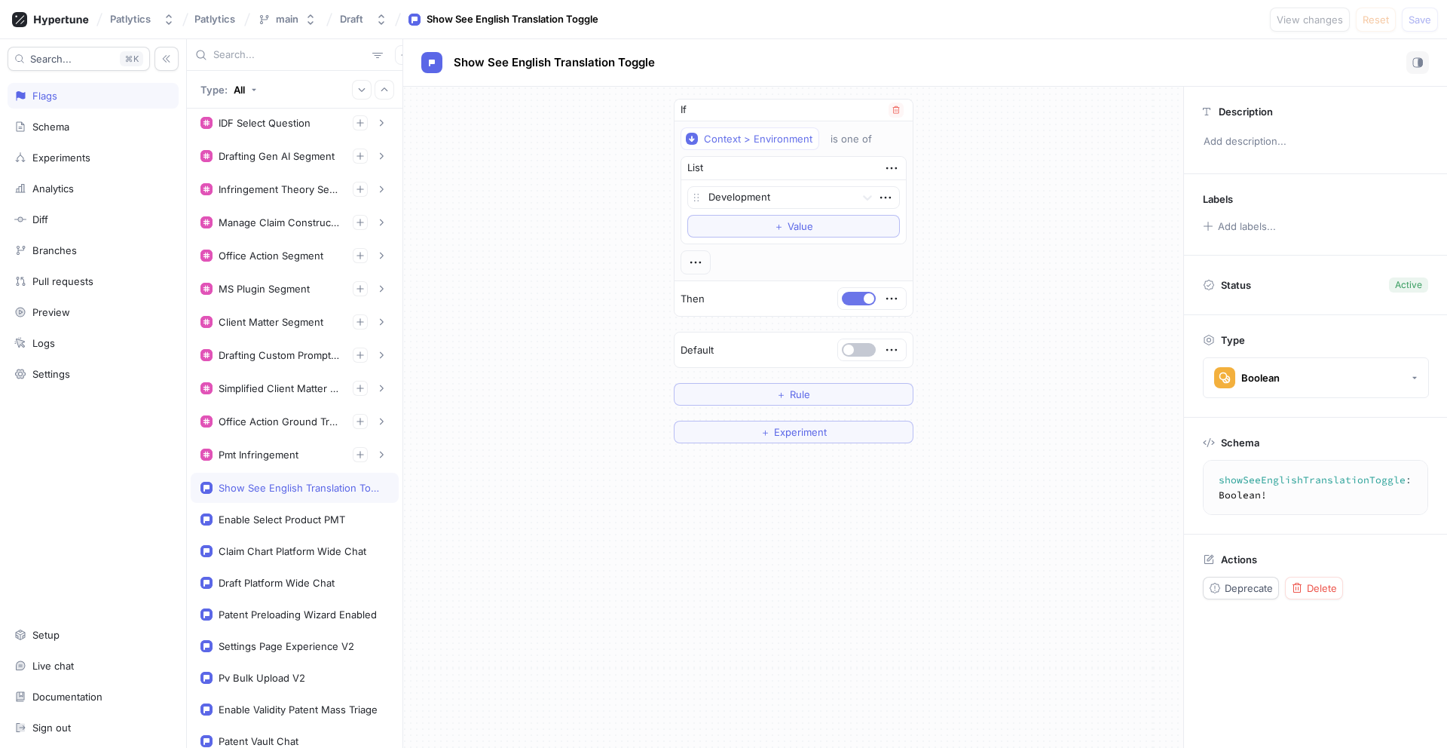
click at [864, 296] on span "button" at bounding box center [869, 298] width 11 height 11
click at [1417, 23] on span "Save" at bounding box center [1419, 19] width 23 height 9
